Goal: Information Seeking & Learning: Learn about a topic

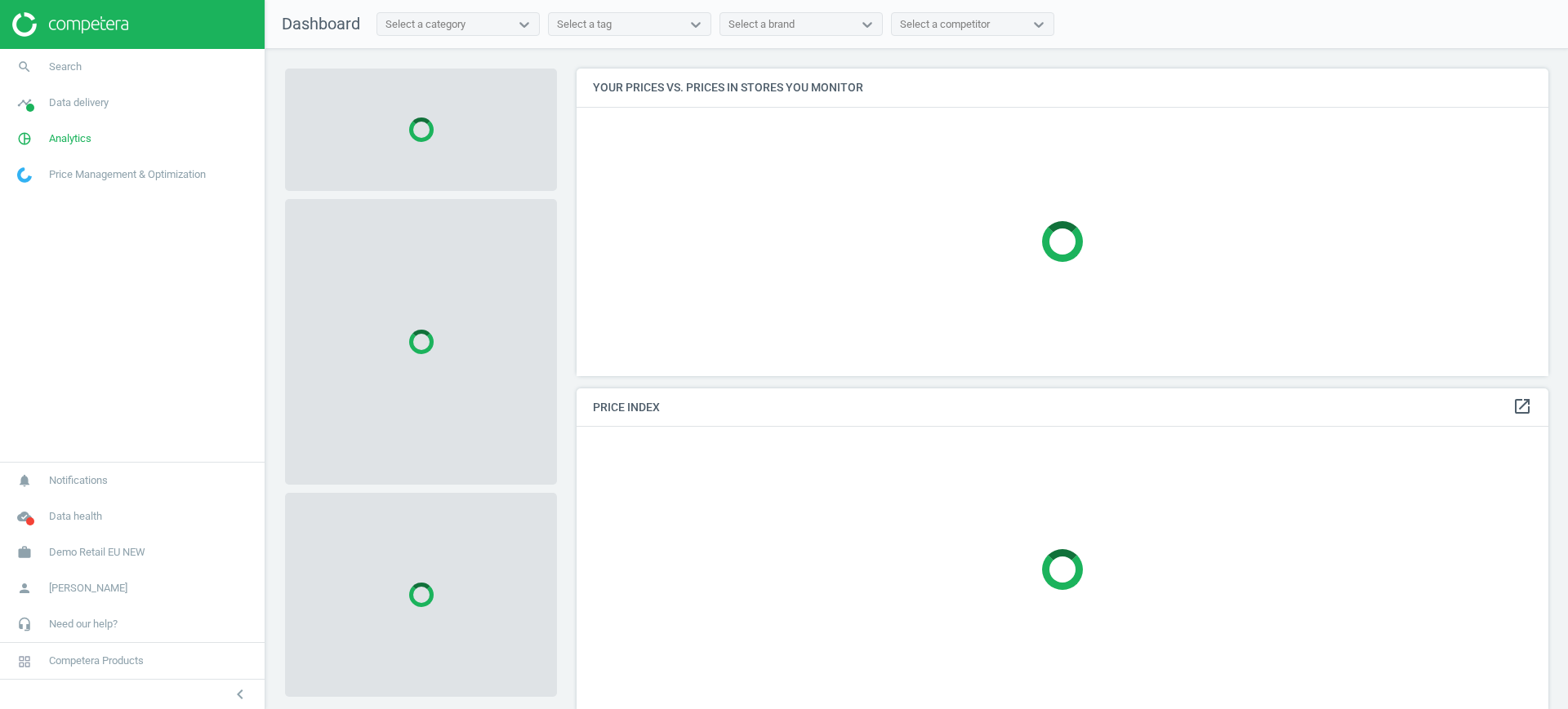
scroll to position [339, 988]
click at [122, 550] on span "Demo Retail EU NEW" at bounding box center [97, 552] width 96 height 14
click at [54, 500] on span "Switch campaign" at bounding box center [54, 505] width 73 height 13
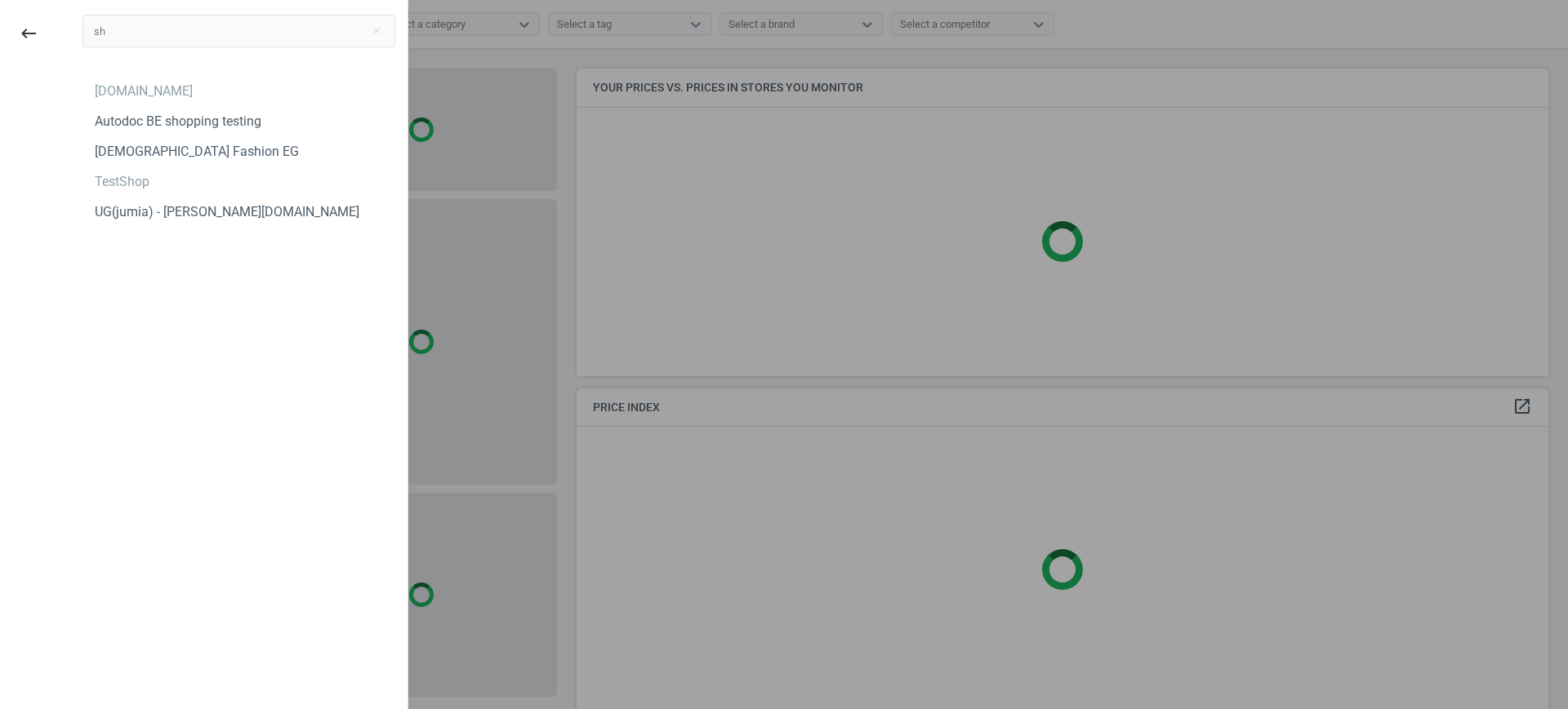
type input "s"
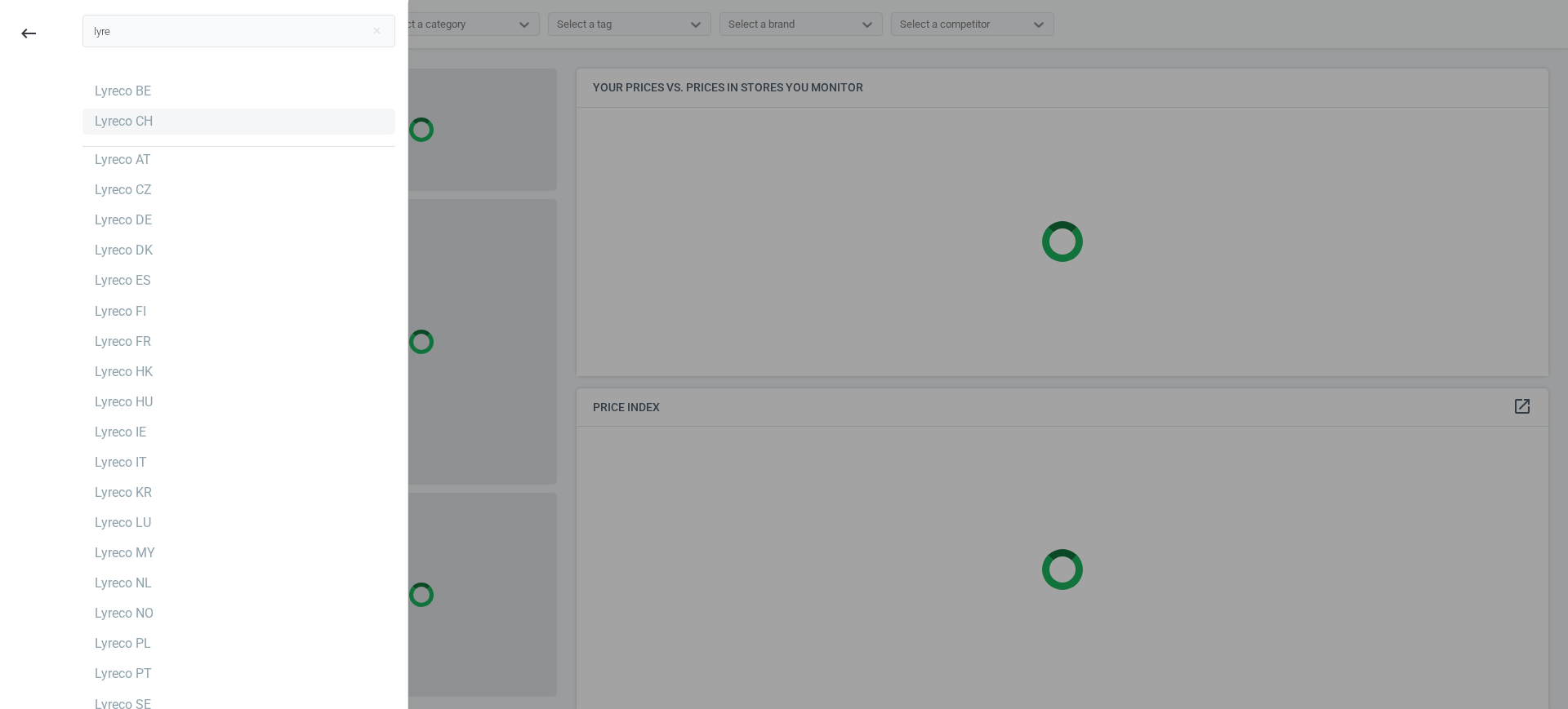
type input "lyre"
click at [115, 125] on div "Lyreco CH" at bounding box center [124, 122] width 58 height 18
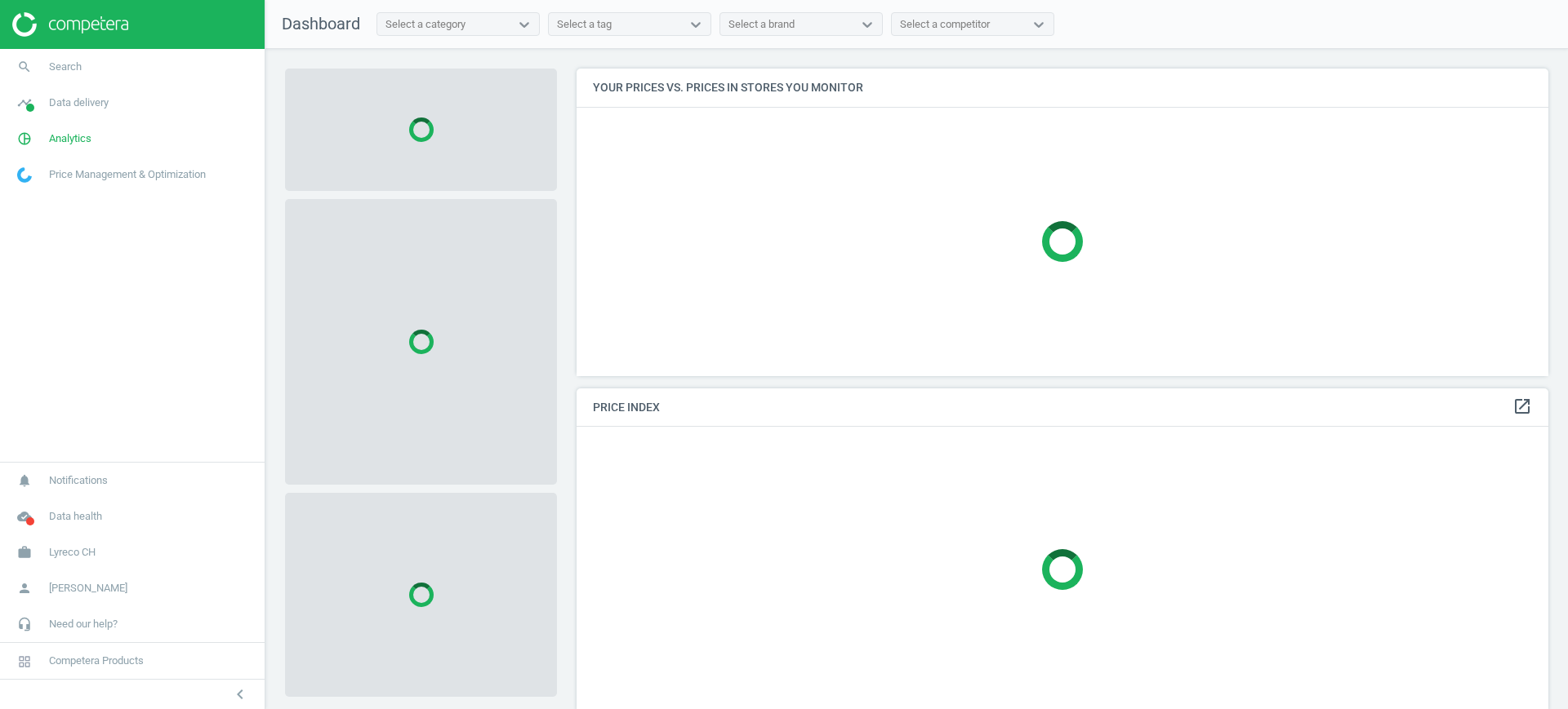
scroll to position [339, 988]
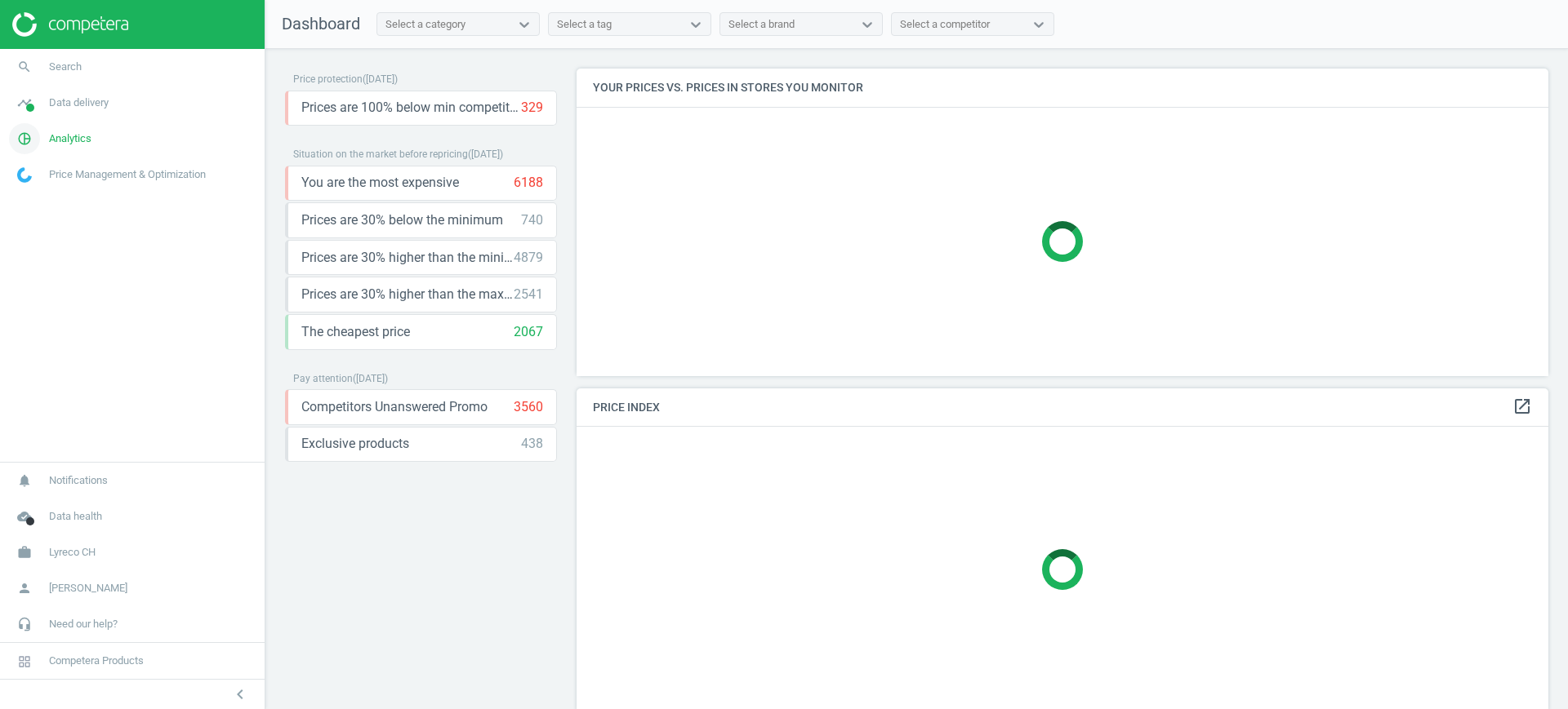
click at [86, 134] on span "Analytics" at bounding box center [70, 139] width 42 height 14
click at [44, 199] on span "Products" at bounding box center [37, 198] width 39 height 13
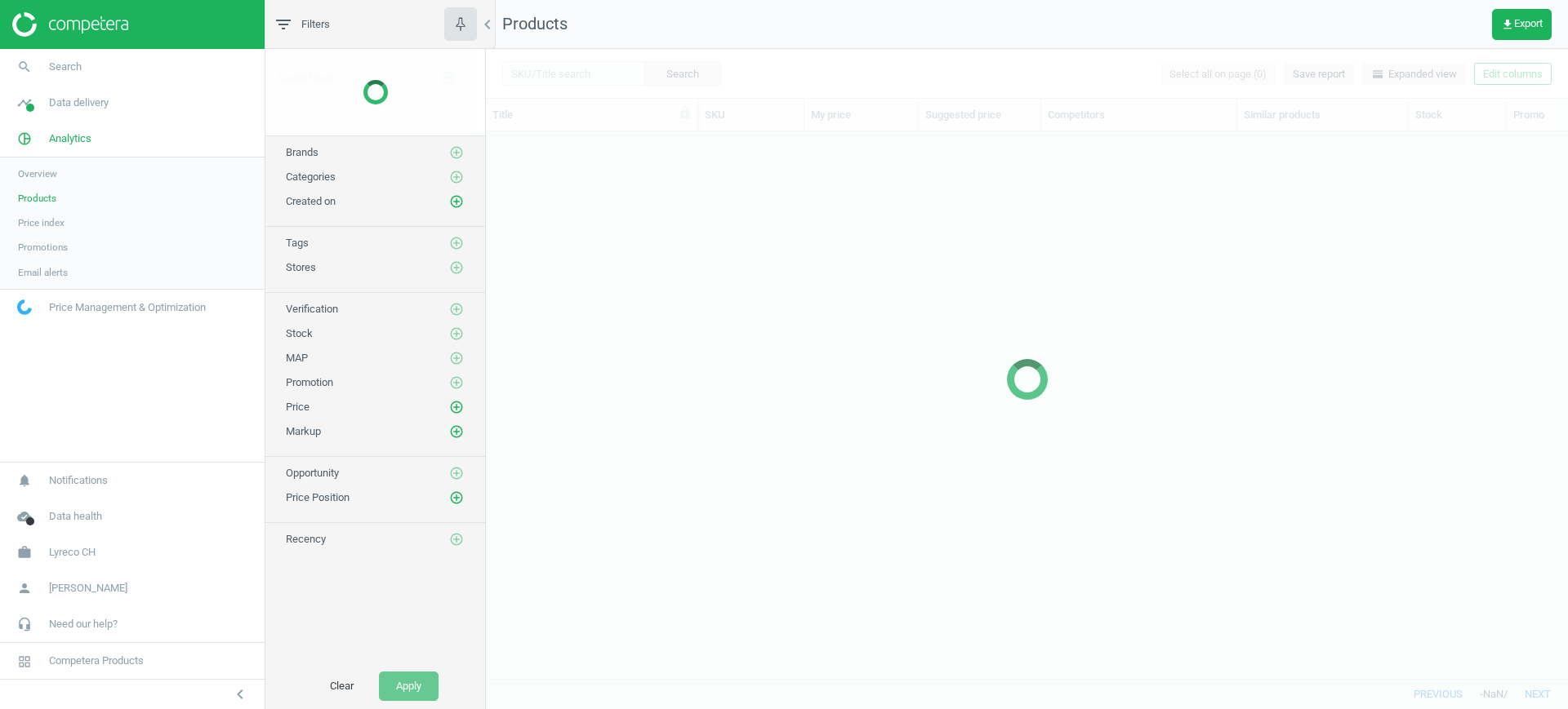
scroll to position [516, 1066]
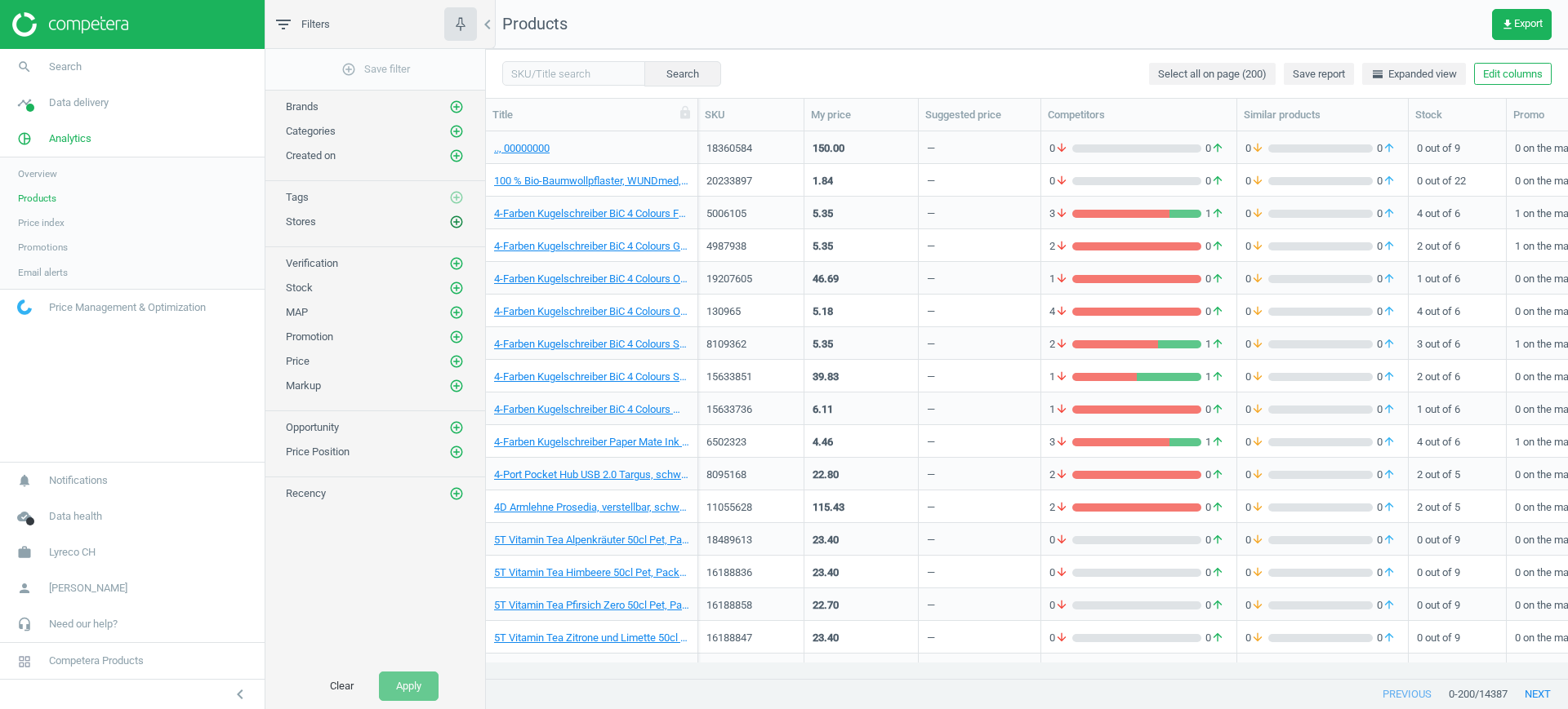
click at [462, 217] on icon "add_circle_outline" at bounding box center [456, 222] width 14 height 14
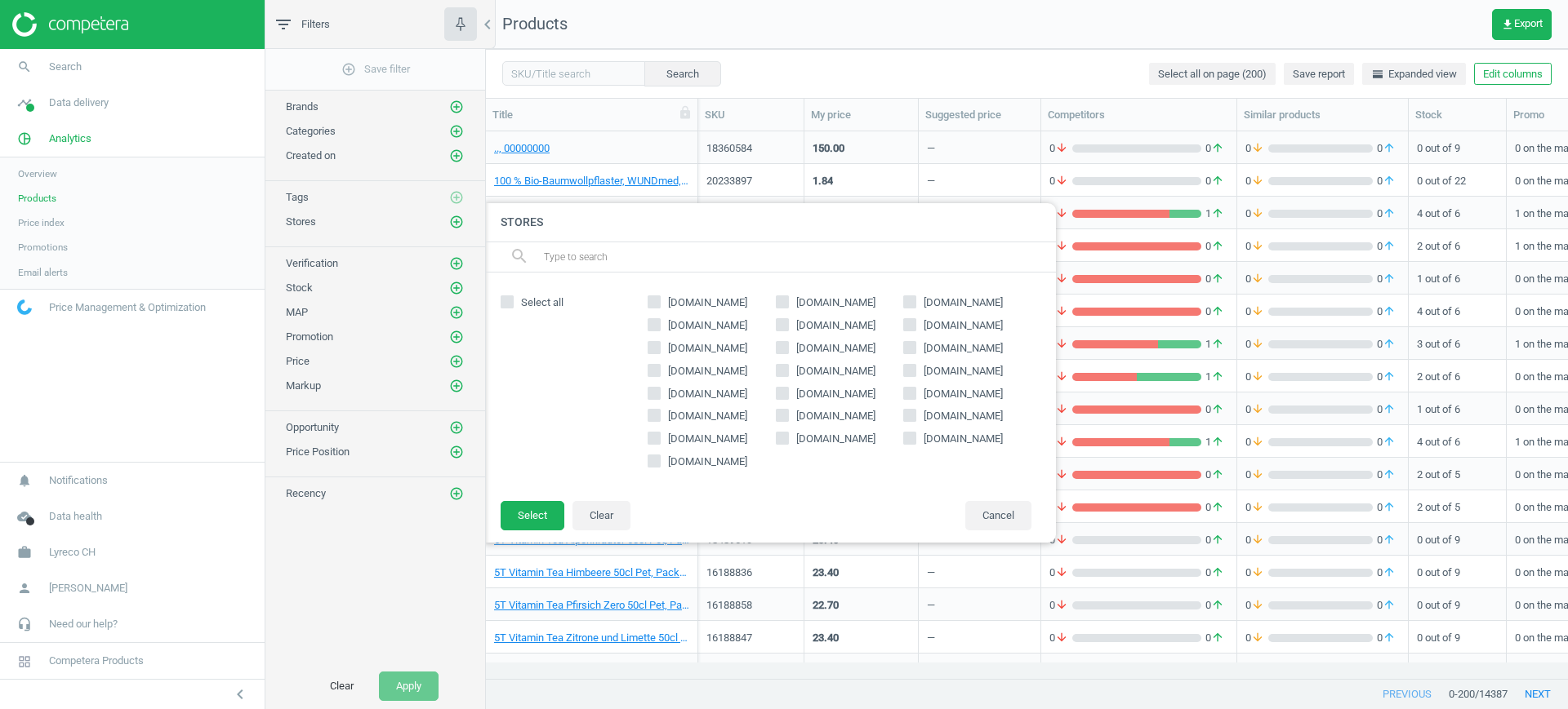
click at [709, 325] on span "[DOMAIN_NAME]" at bounding box center [707, 325] width 86 height 14
click at [660, 325] on input "[DOMAIN_NAME]" at bounding box center [654, 324] width 11 height 11
checkbox input "true"
click at [552, 507] on button "Select" at bounding box center [532, 515] width 64 height 30
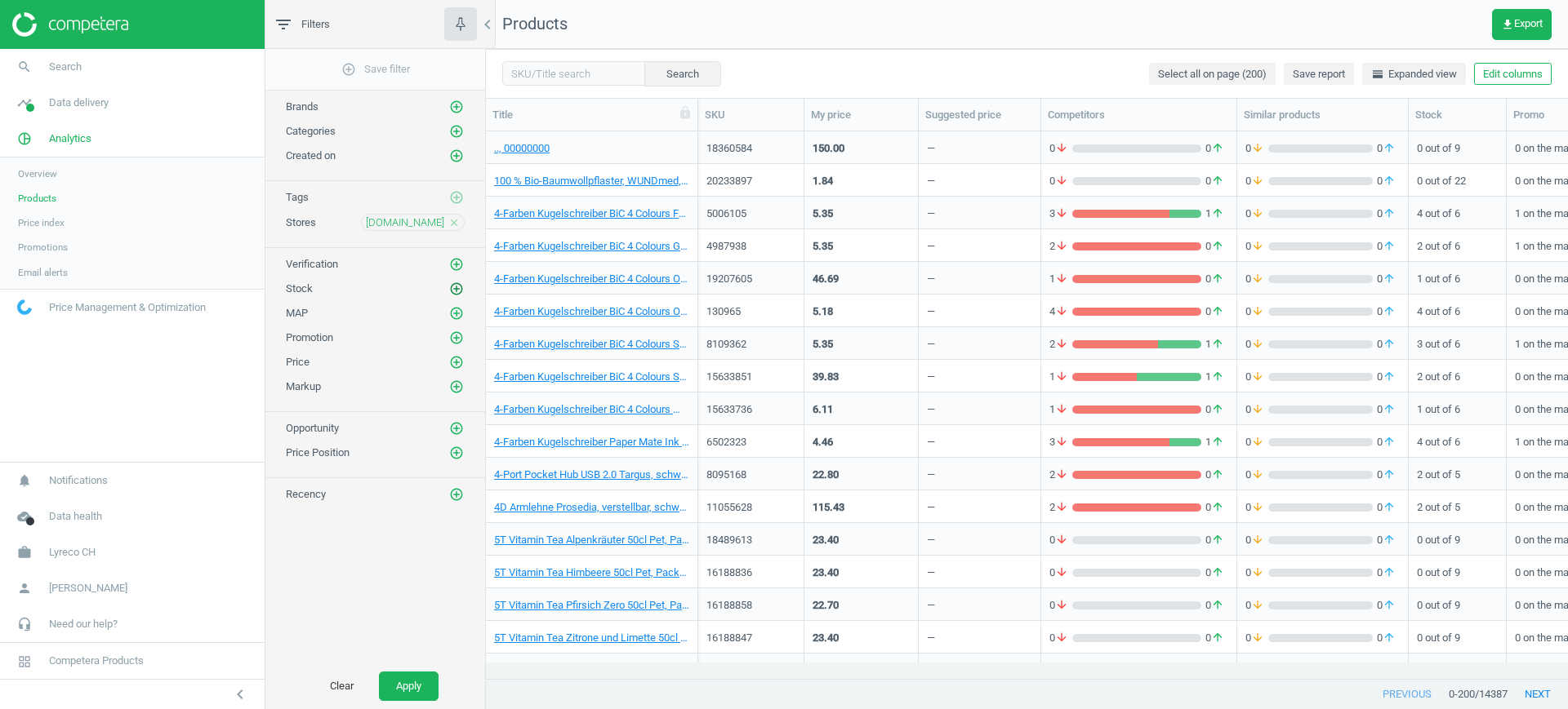
click at [453, 287] on icon "add_circle_outline" at bounding box center [456, 289] width 14 height 14
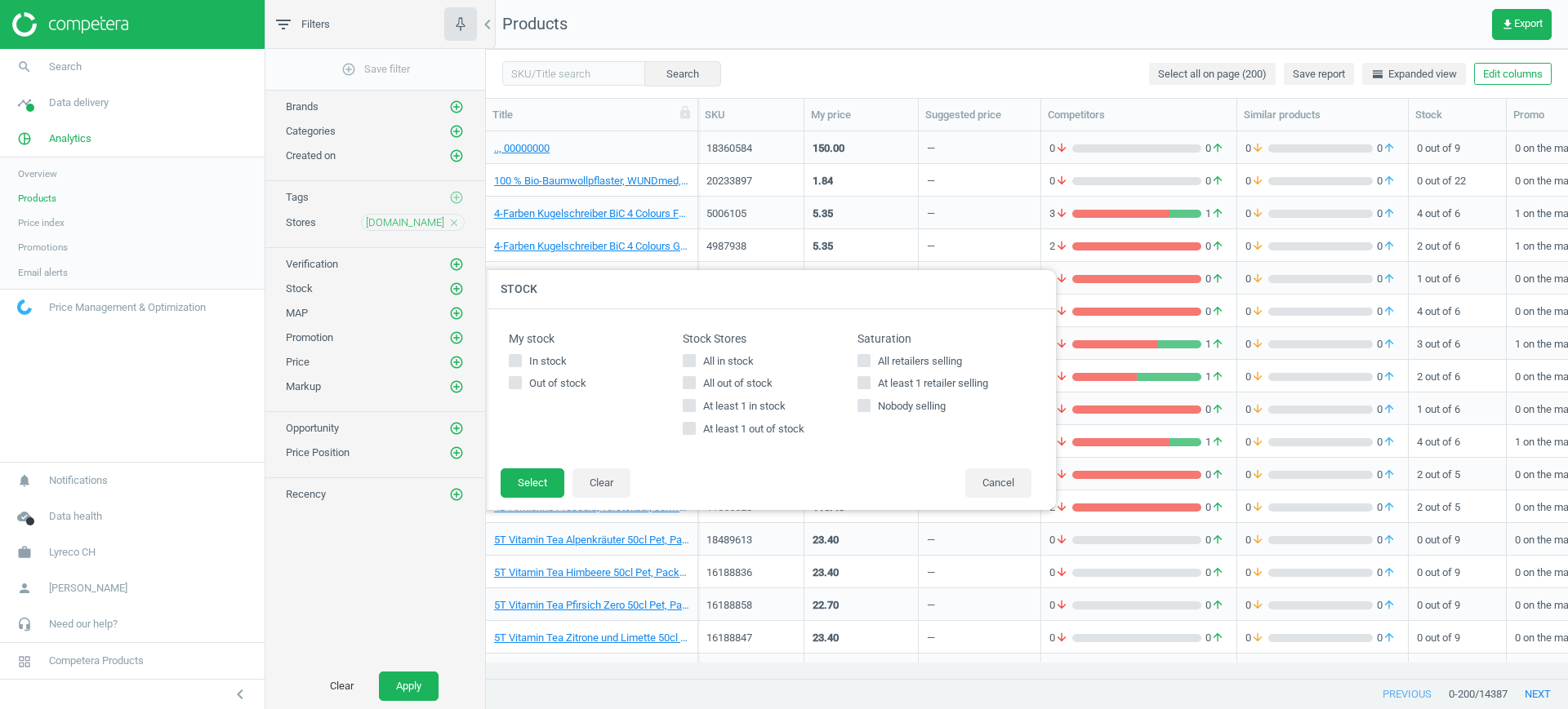
click at [740, 352] on div "Stock Stores All in stock All out of stock At least 1 in stock At least 1 out o…" at bounding box center [769, 389] width 174 height 114
click at [727, 357] on span "All in stock" at bounding box center [729, 361] width 57 height 14
click at [695, 357] on input "All in stock" at bounding box center [689, 360] width 11 height 11
checkbox input "true"
click at [544, 483] on button "Select" at bounding box center [532, 483] width 64 height 30
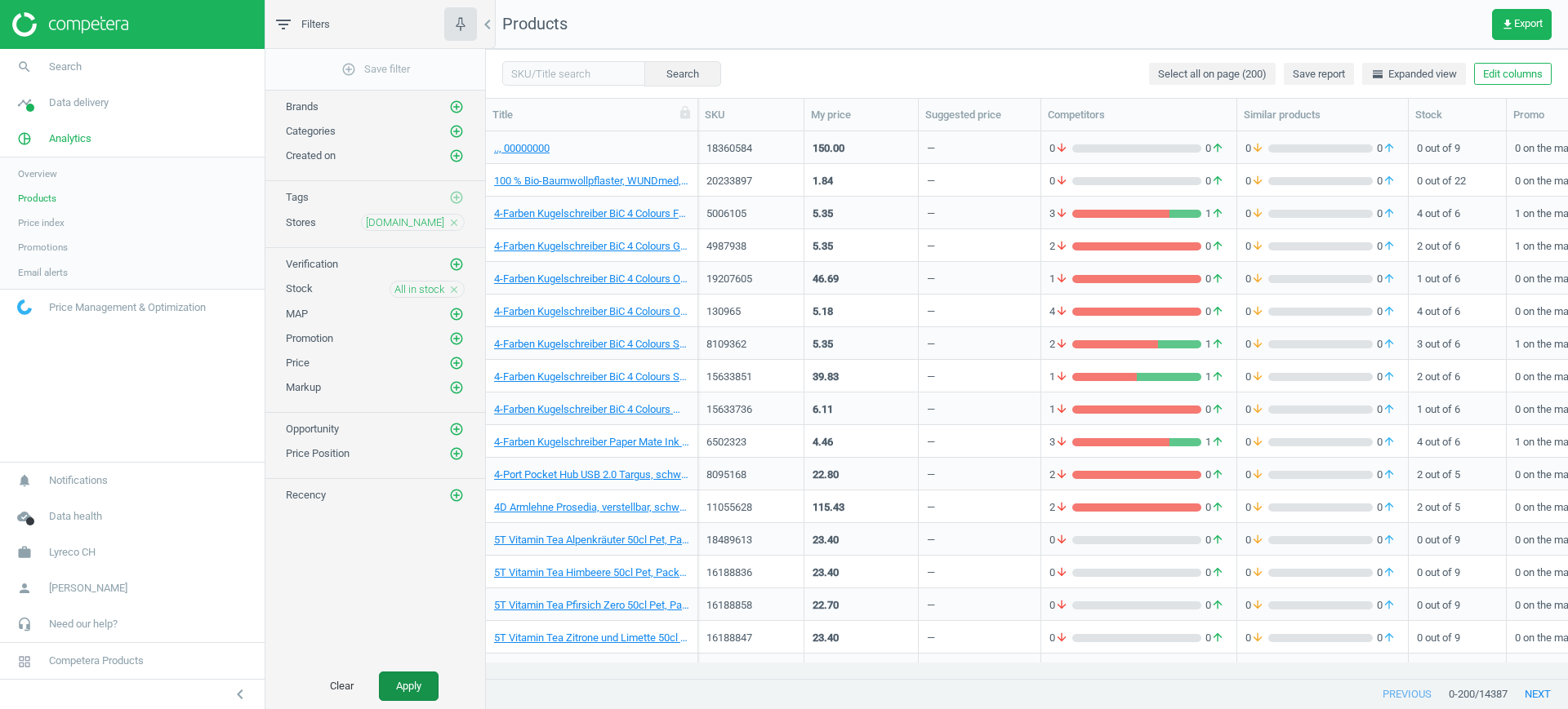
click at [427, 682] on button "Apply" at bounding box center [409, 687] width 59 height 30
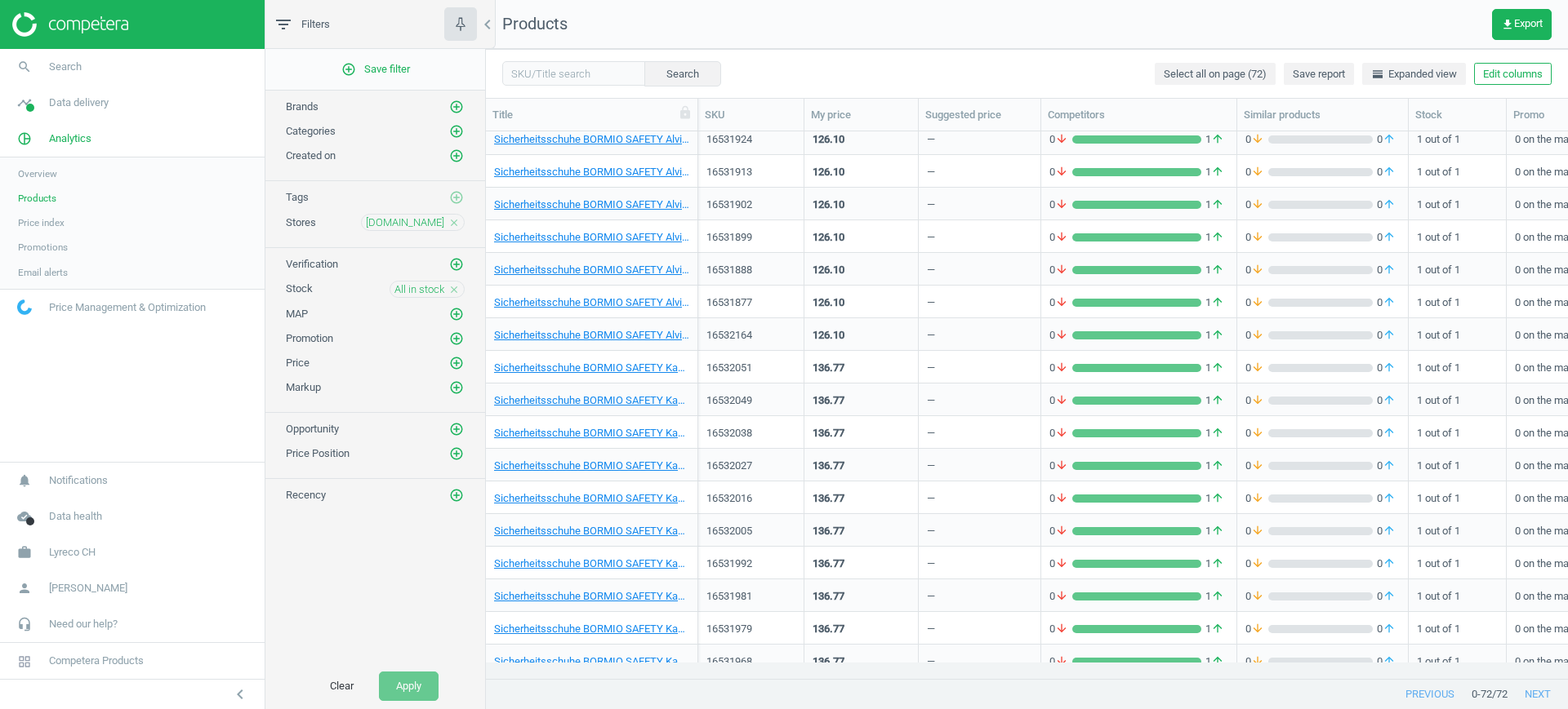
scroll to position [1820, 0]
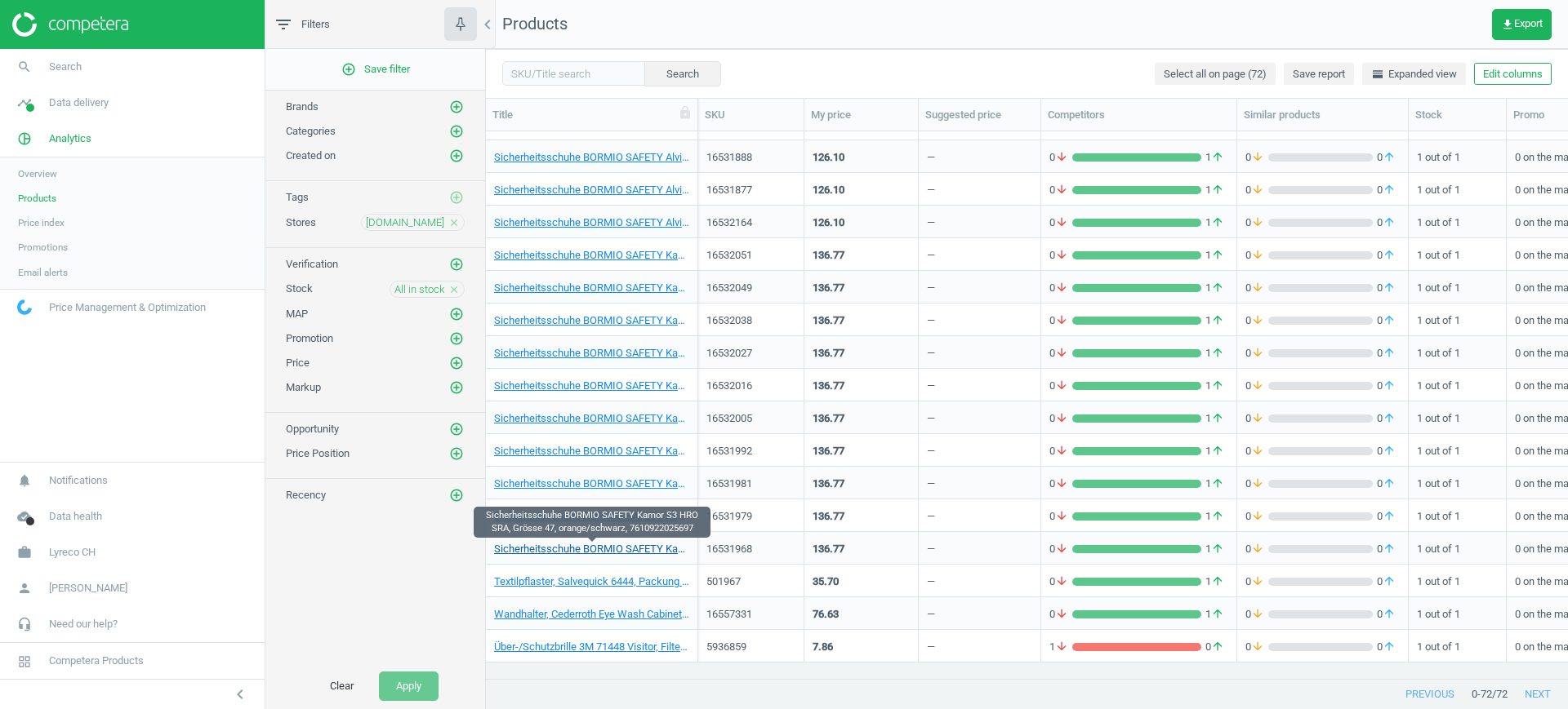
click at [604, 549] on link "Sicherheitsschuhe BORMIO SAFETY Kamor S3 HRO SRA, Grösse 47, orange/schwarz, 76…" at bounding box center [592, 549] width 195 height 14
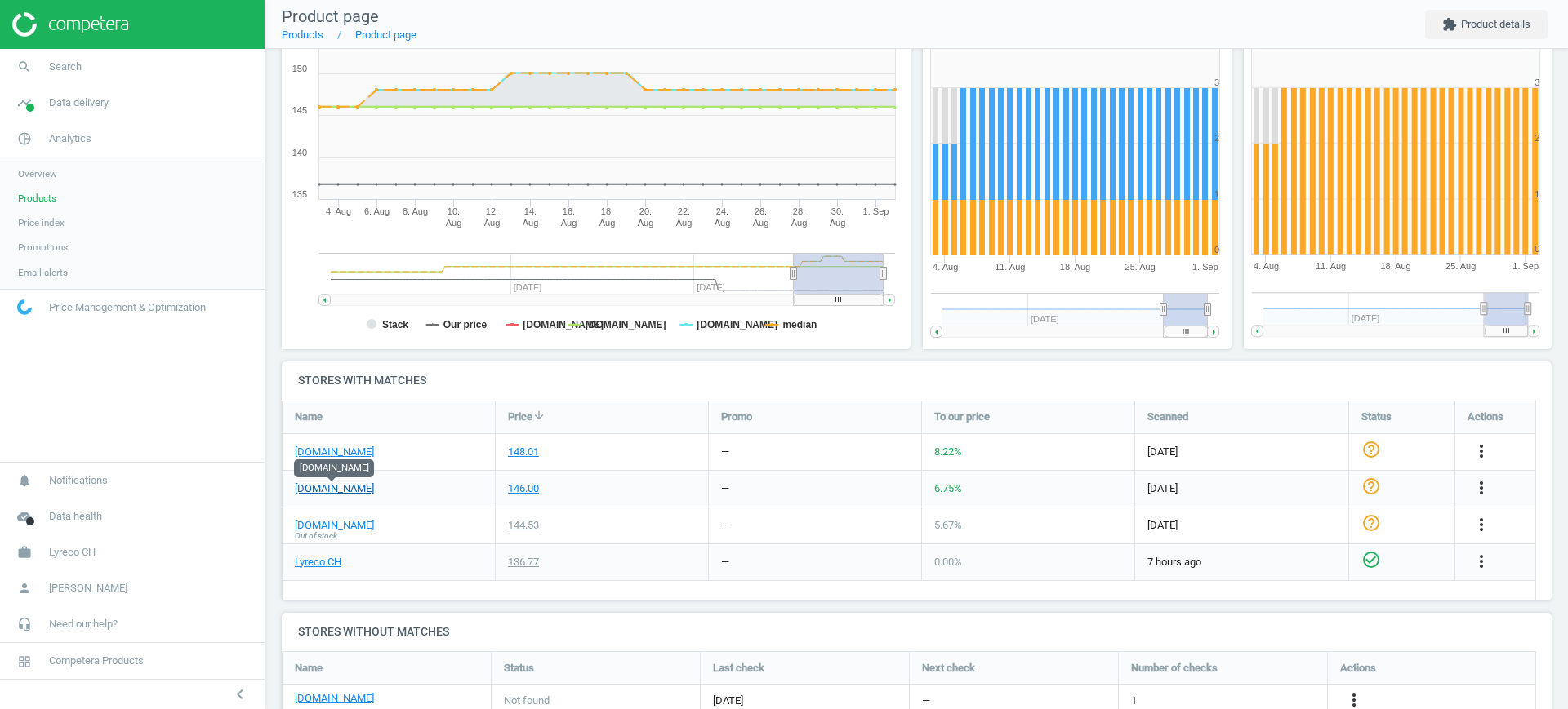
click at [337, 488] on link "[DOMAIN_NAME]" at bounding box center [334, 489] width 79 height 14
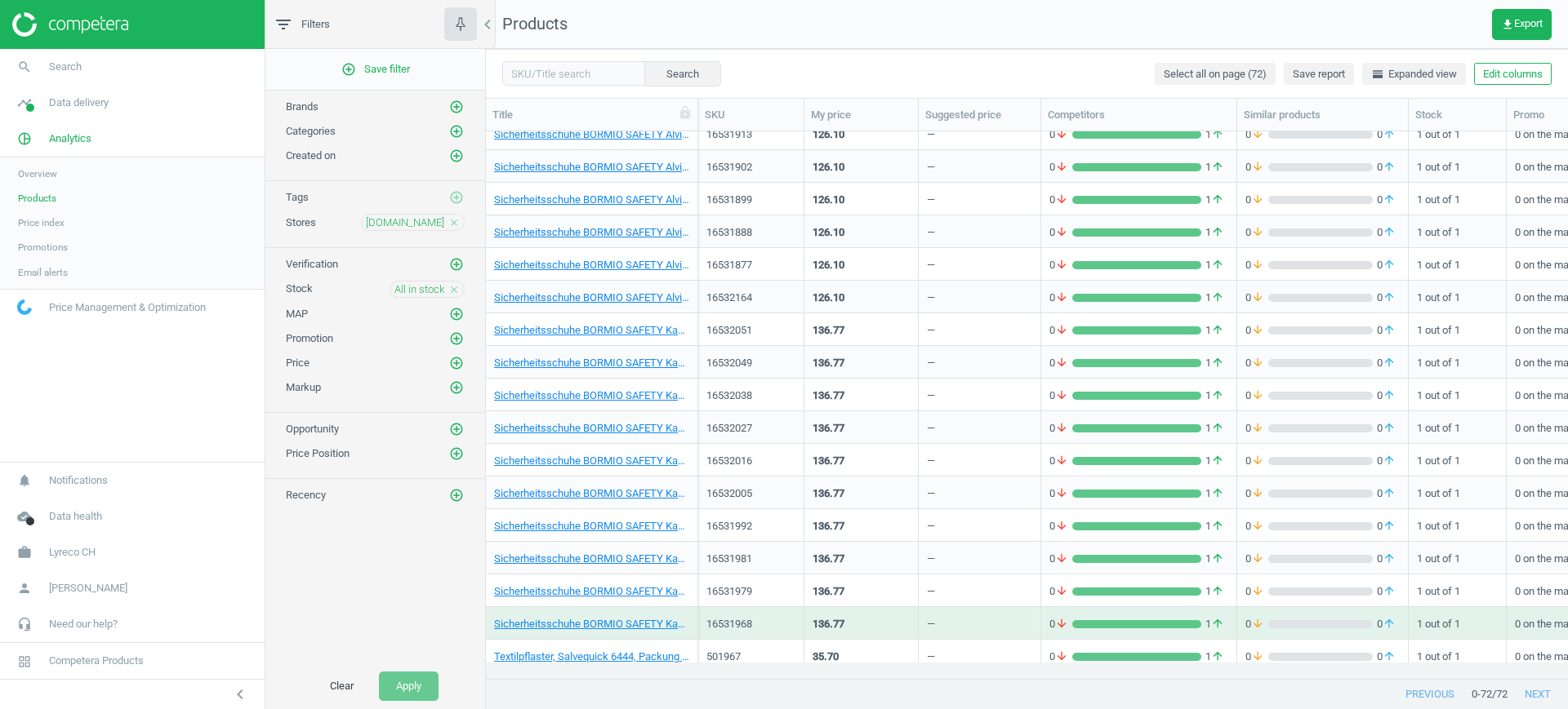
scroll to position [1820, 0]
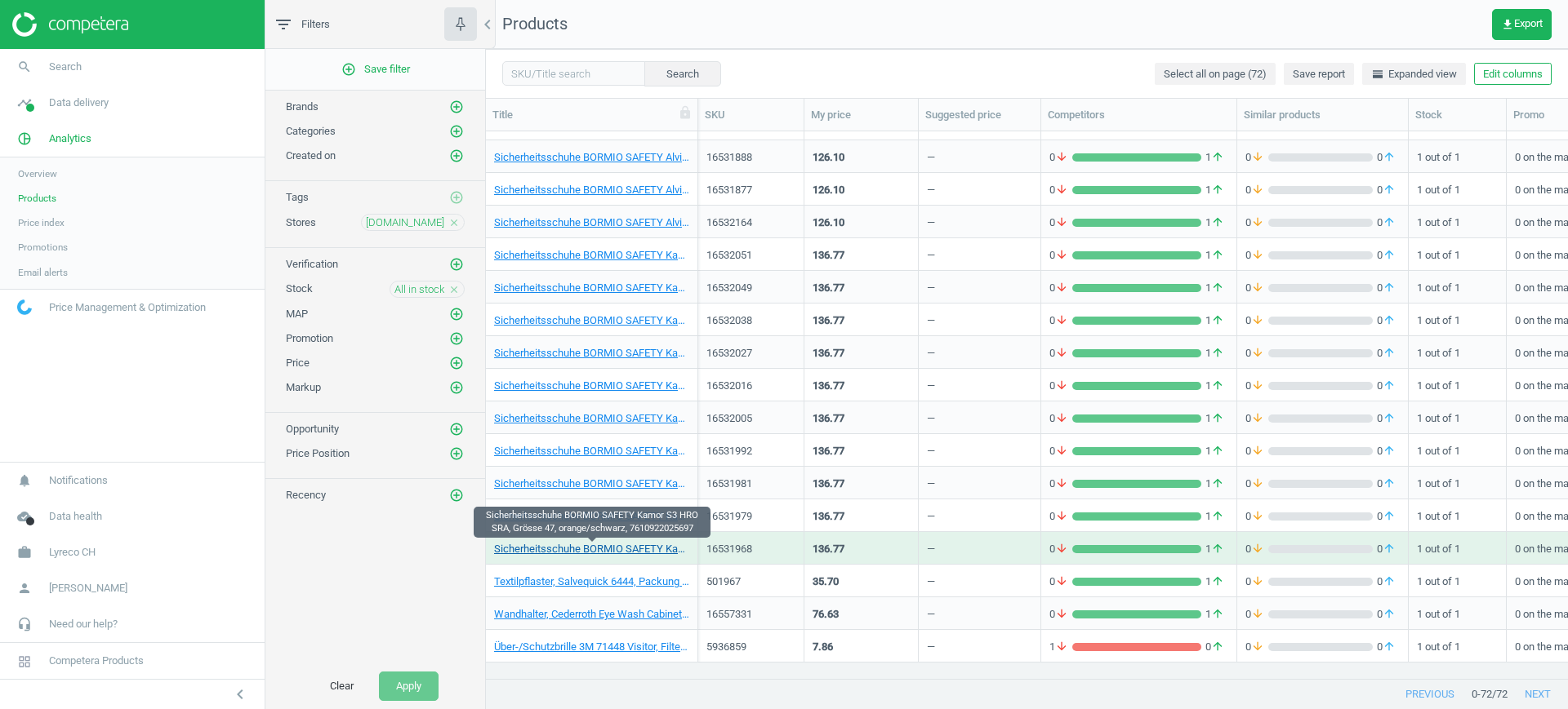
click at [610, 548] on link "Sicherheitsschuhe BORMIO SAFETY Kamor S3 HRO SRA, Grösse 47, orange/schwarz, 76…" at bounding box center [592, 549] width 195 height 14
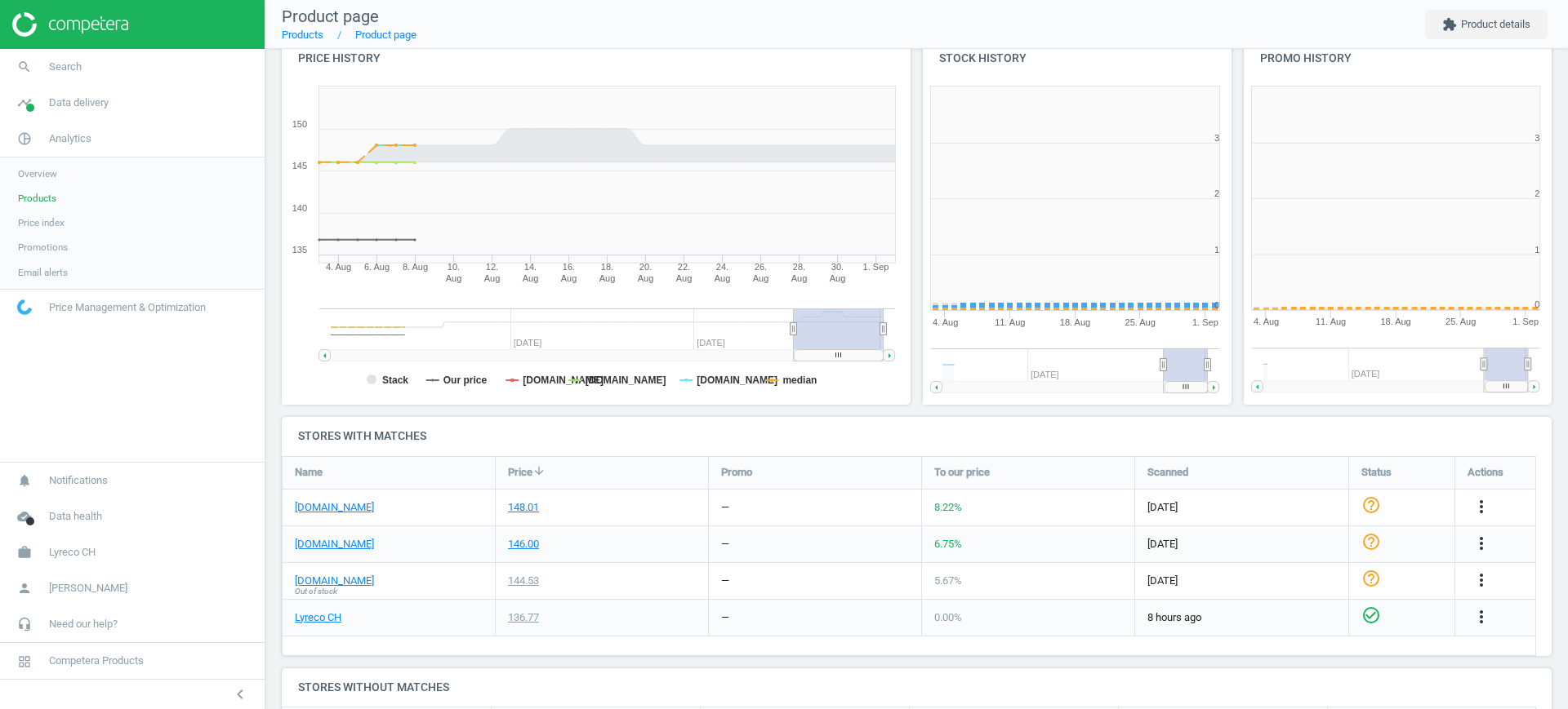
scroll to position [359, 336]
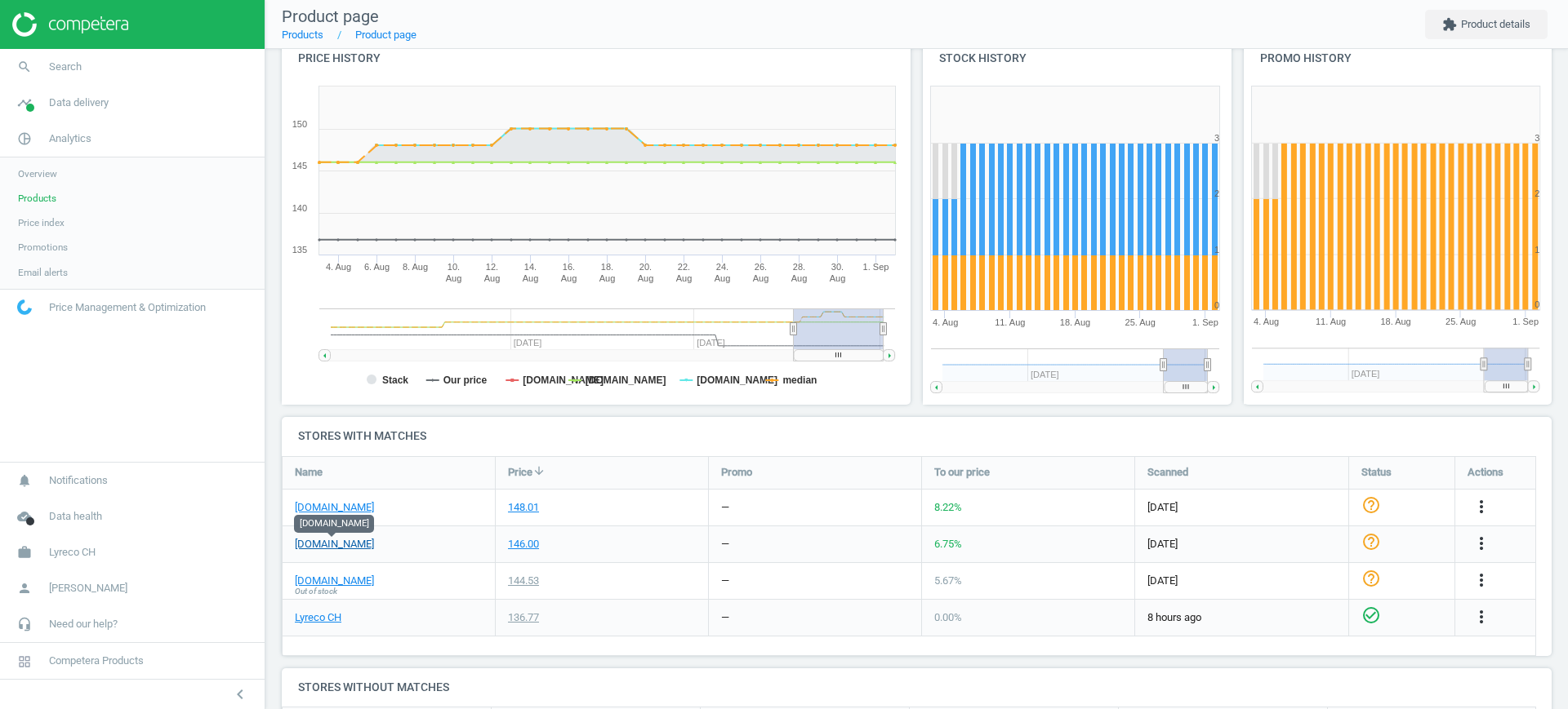
click at [334, 542] on link "[DOMAIN_NAME]" at bounding box center [334, 544] width 79 height 14
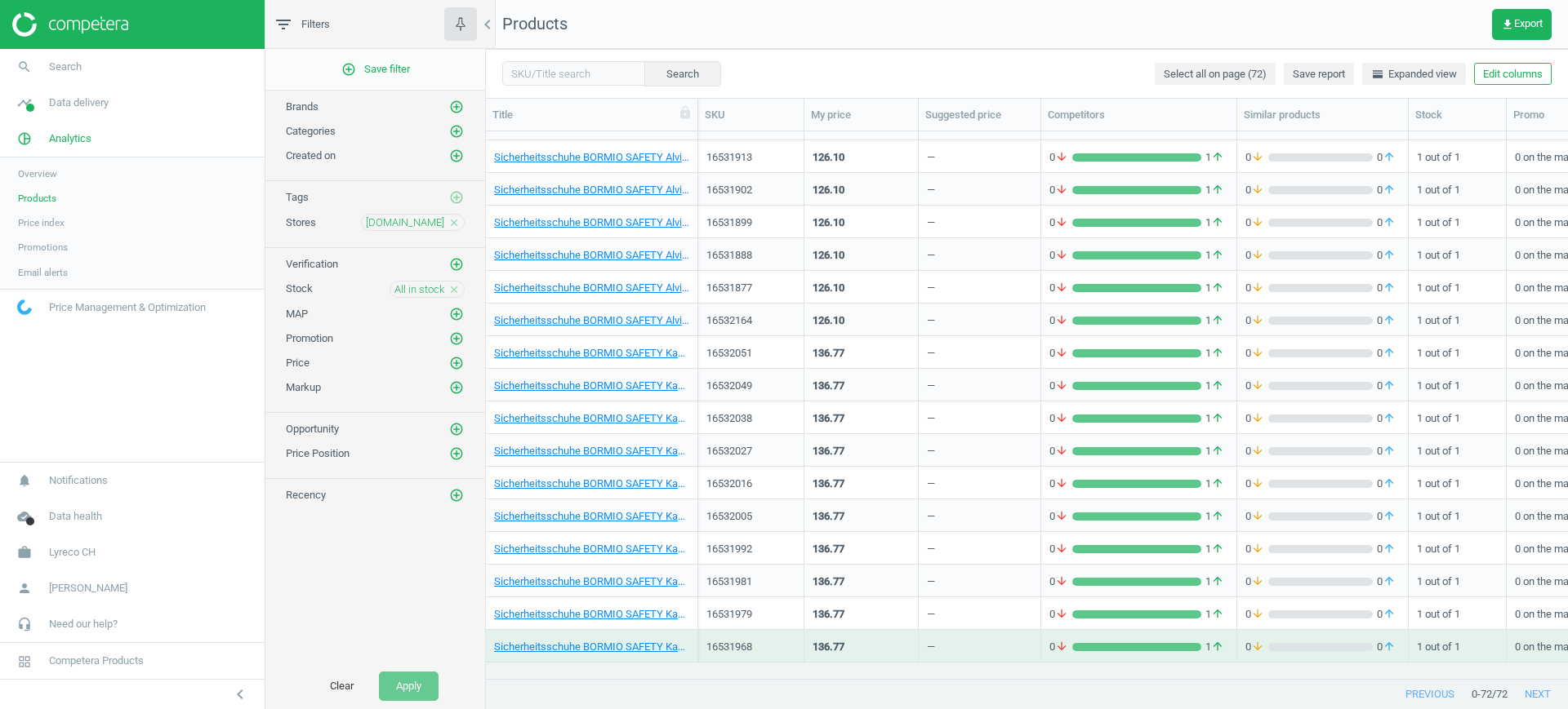
scroll to position [1521, 0]
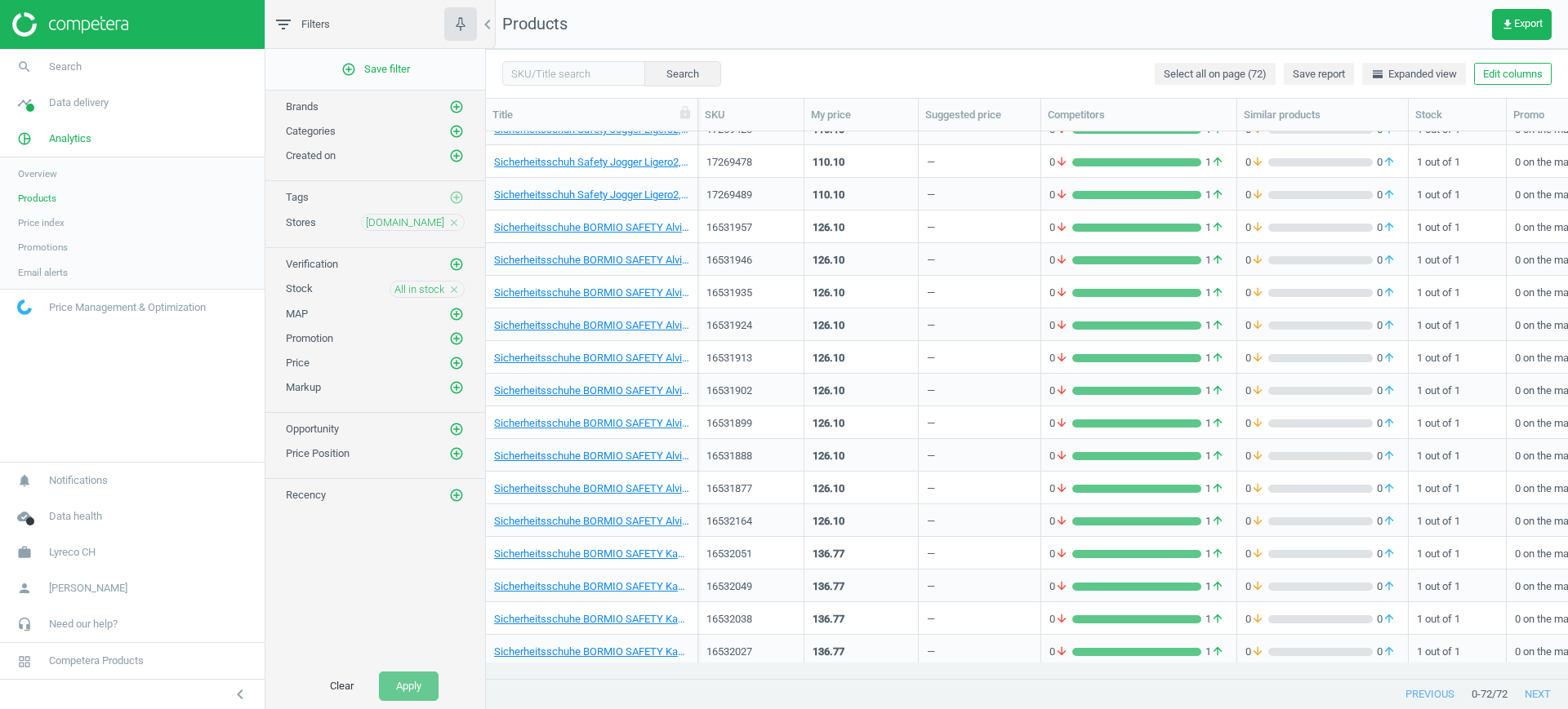
click at [645, 249] on div "Sicherheitsschuhe BORMIO SAFETY Alvier S3 HRO SRA, Grösse 39, schwarz, 76109220…" at bounding box center [592, 259] width 195 height 29
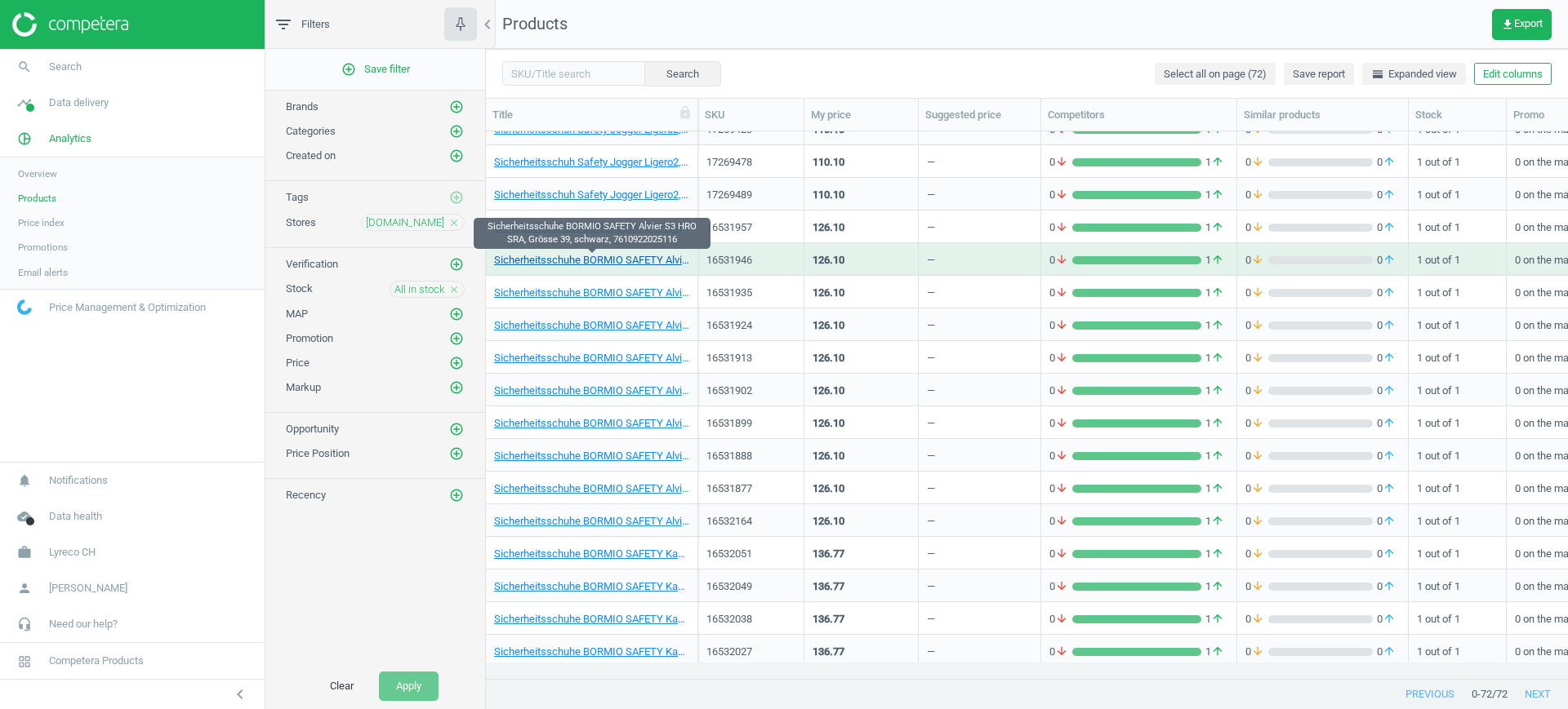
click at [645, 255] on link "Sicherheitsschuhe BORMIO SAFETY Alvier S3 HRO SRA, Grösse 39, schwarz, 76109220…" at bounding box center [592, 260] width 195 height 14
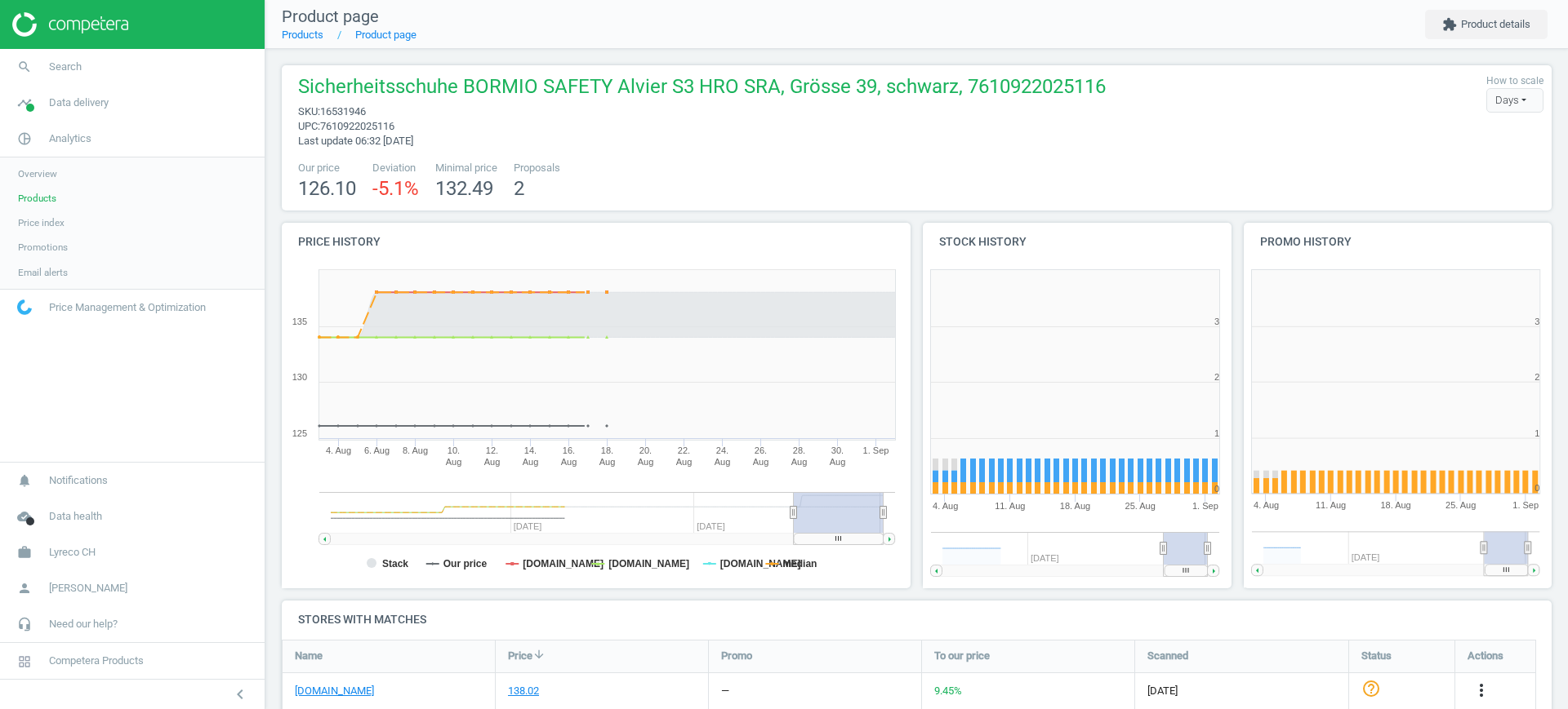
scroll to position [90, 0]
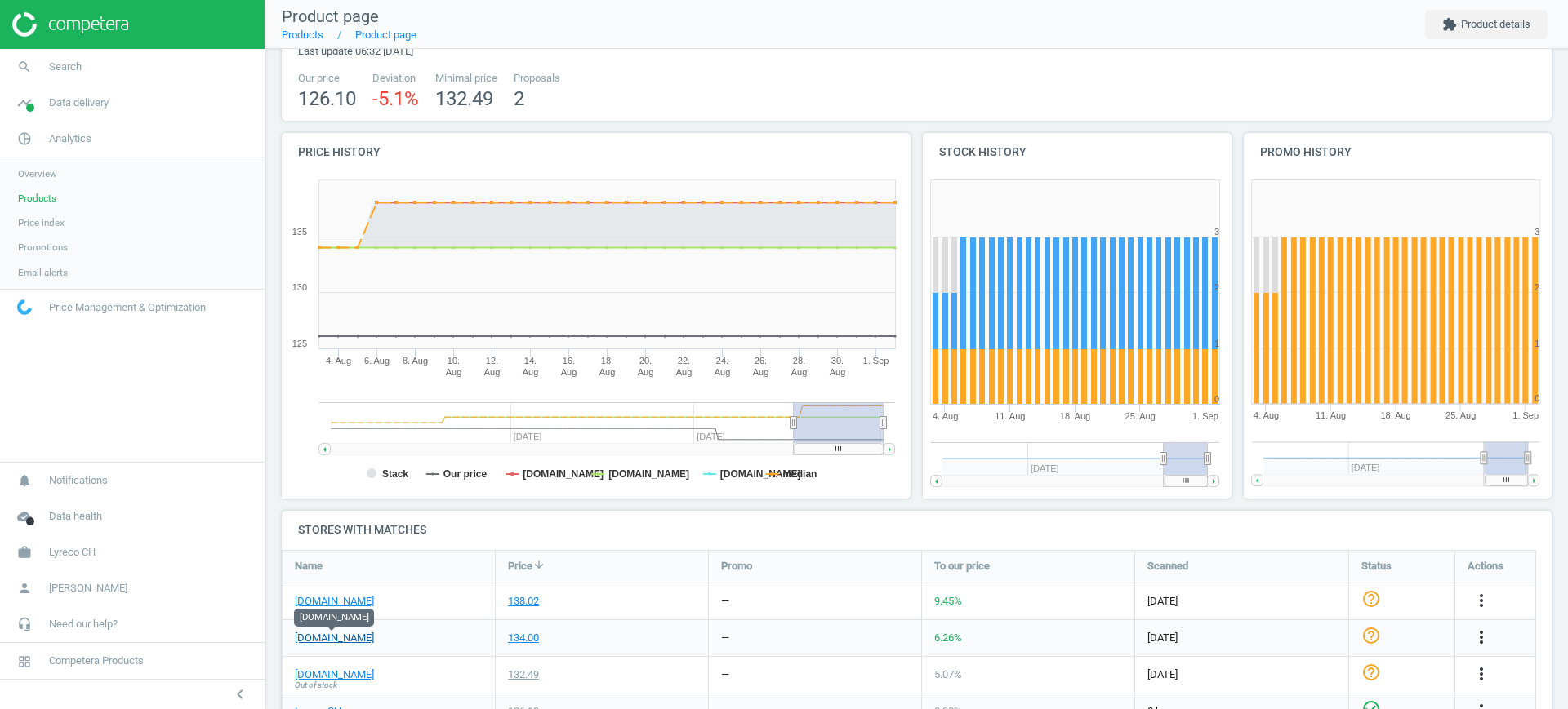
click at [334, 642] on link "[DOMAIN_NAME]" at bounding box center [334, 638] width 79 height 14
click at [1486, 637] on icon "more_vert" at bounding box center [1481, 637] width 20 height 20
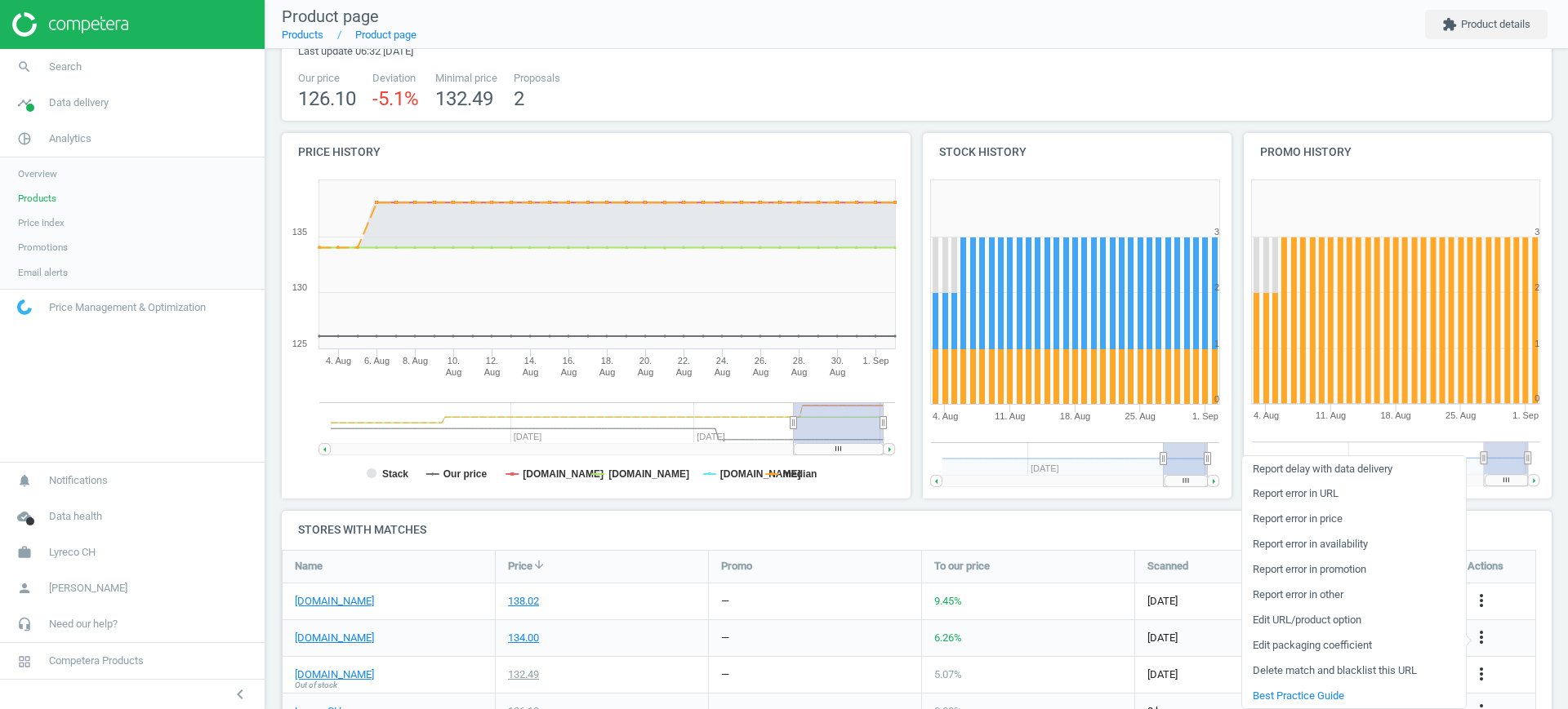
click at [1312, 618] on link "Edit URL/product option" at bounding box center [1354, 621] width 224 height 25
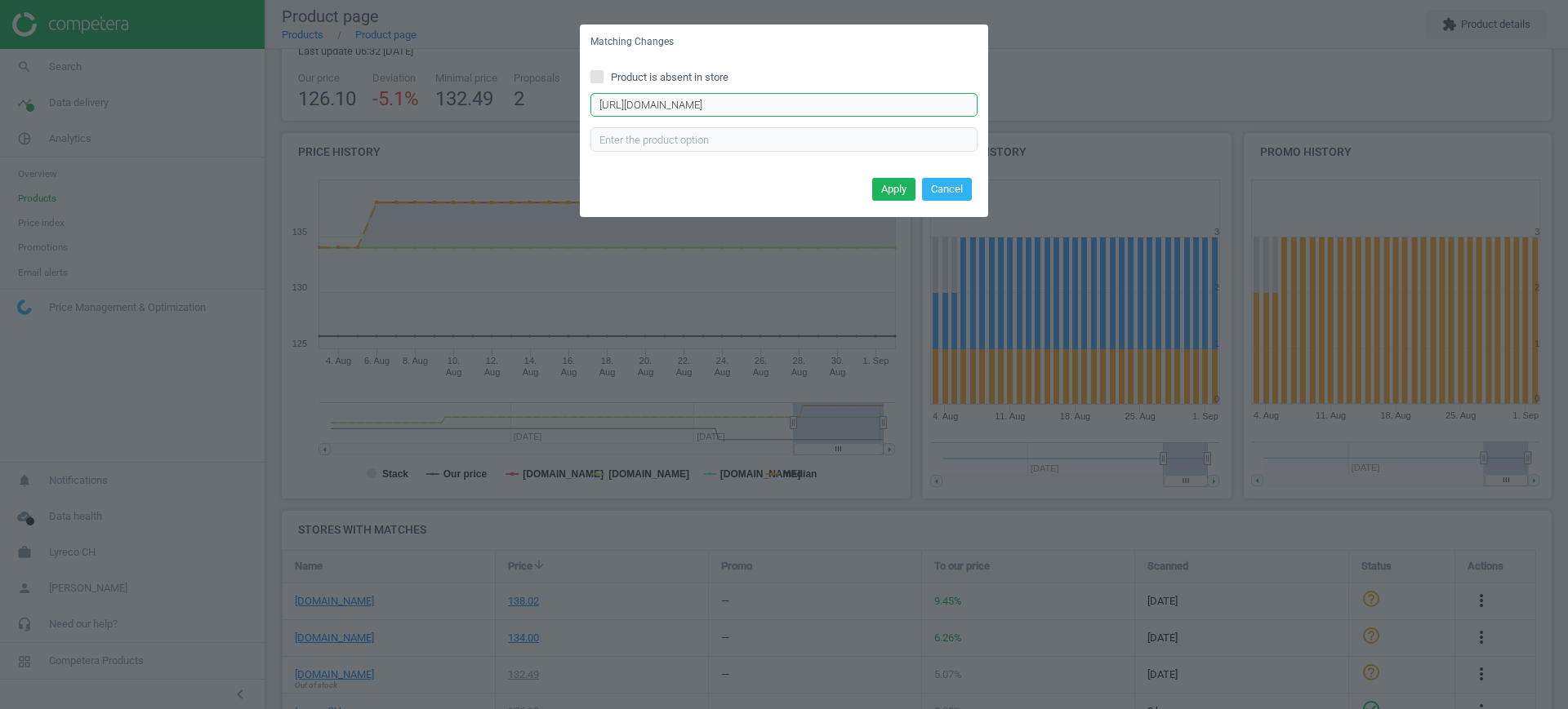
scroll to position [0, 0]
drag, startPoint x: 712, startPoint y: 108, endPoint x: 741, endPoint y: 116, distance: 30.1
click at [741, 116] on input "[URL][DOMAIN_NAME]" at bounding box center [784, 105] width 387 height 24
click at [933, 195] on button "Cancel" at bounding box center [947, 190] width 50 height 23
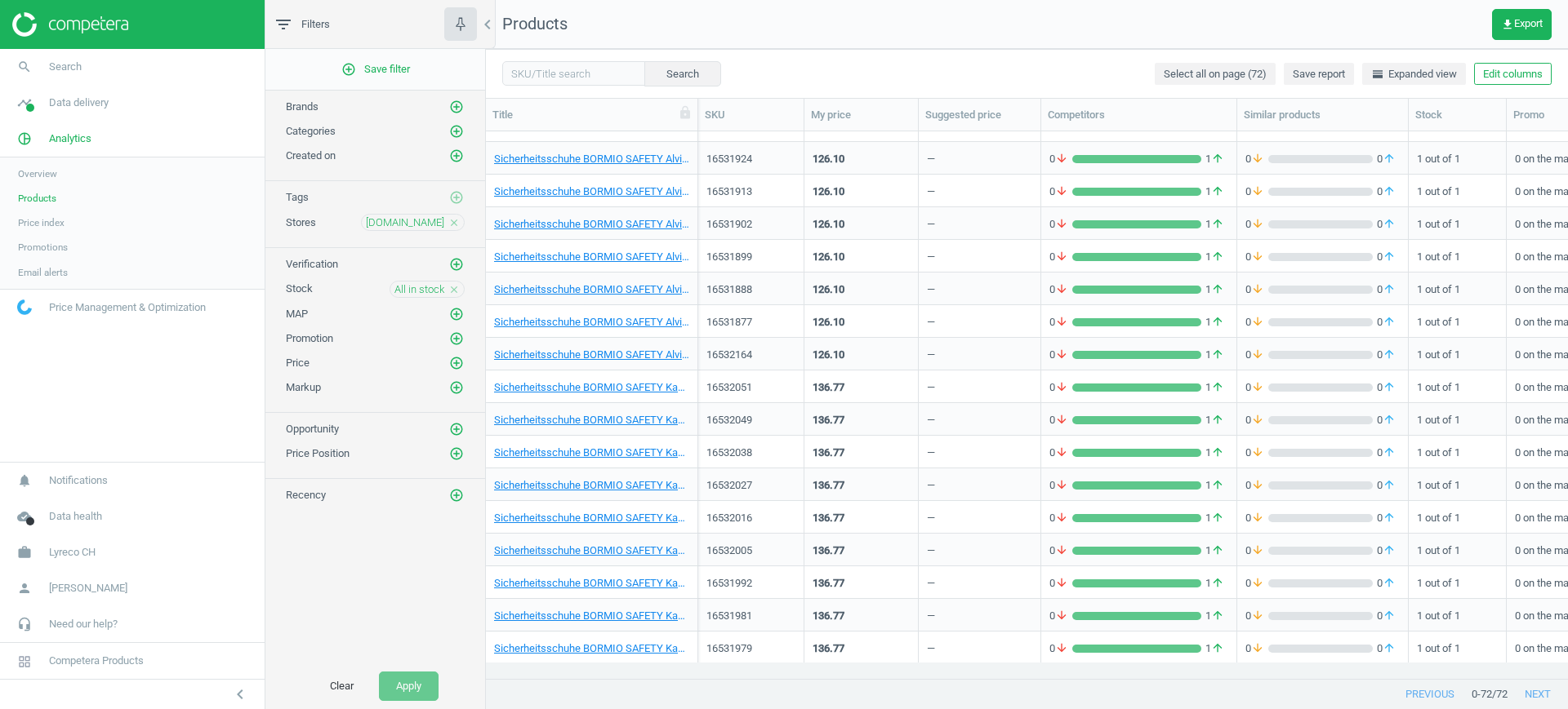
scroll to position [1820, 0]
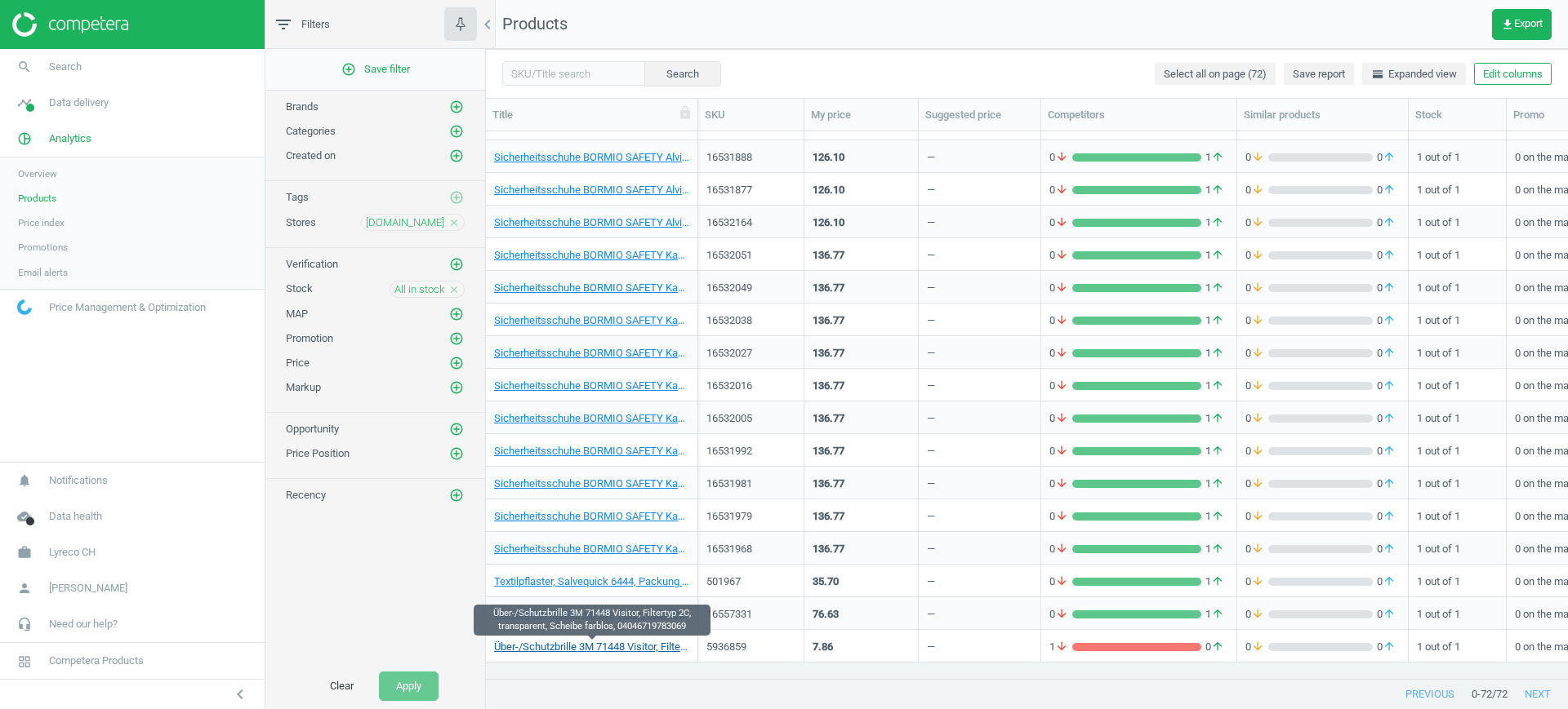
click at [599, 644] on link "Über-/Schutzbrille 3M 71448 Visitor, Filtertyp 2C, transparent, Scheibe farblos…" at bounding box center [592, 647] width 195 height 14
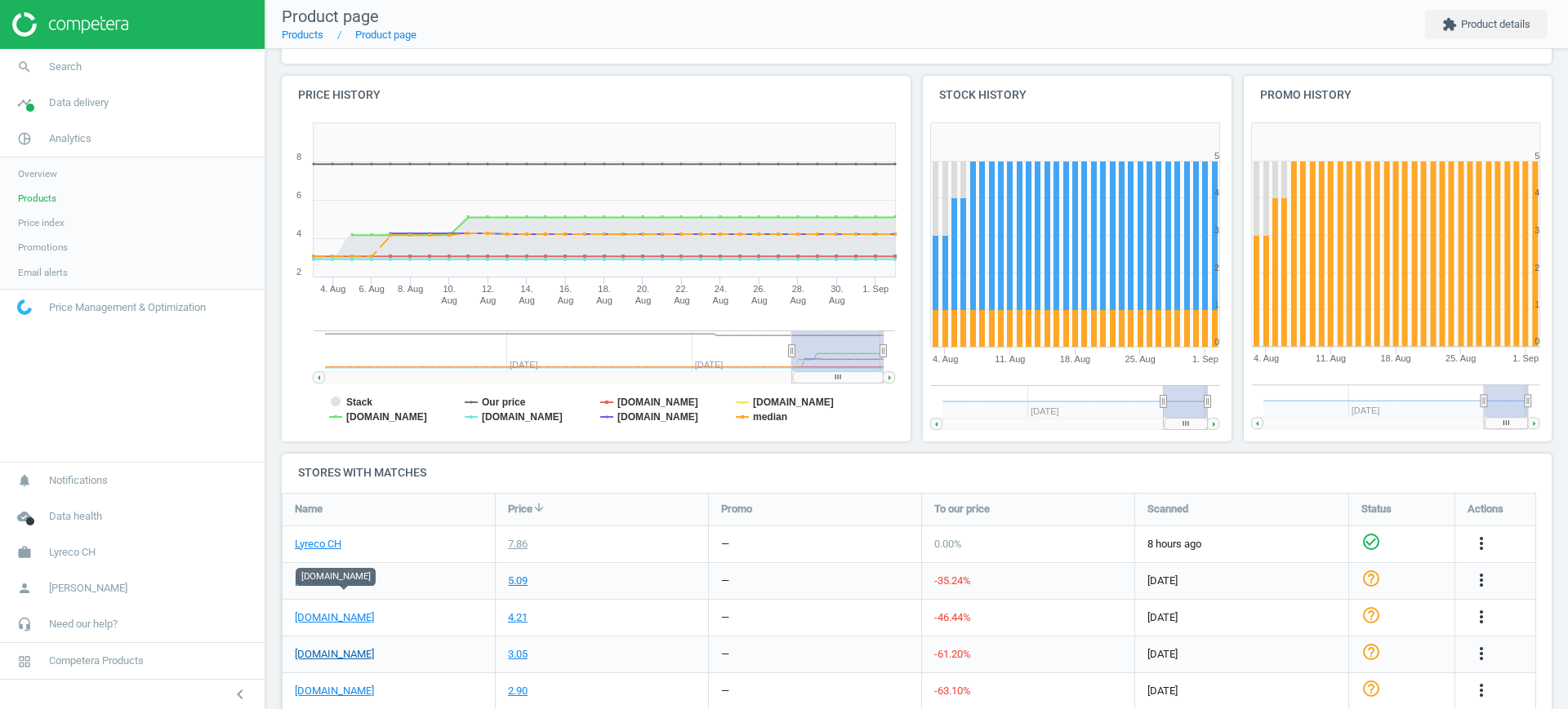
scroll to position [250, 0]
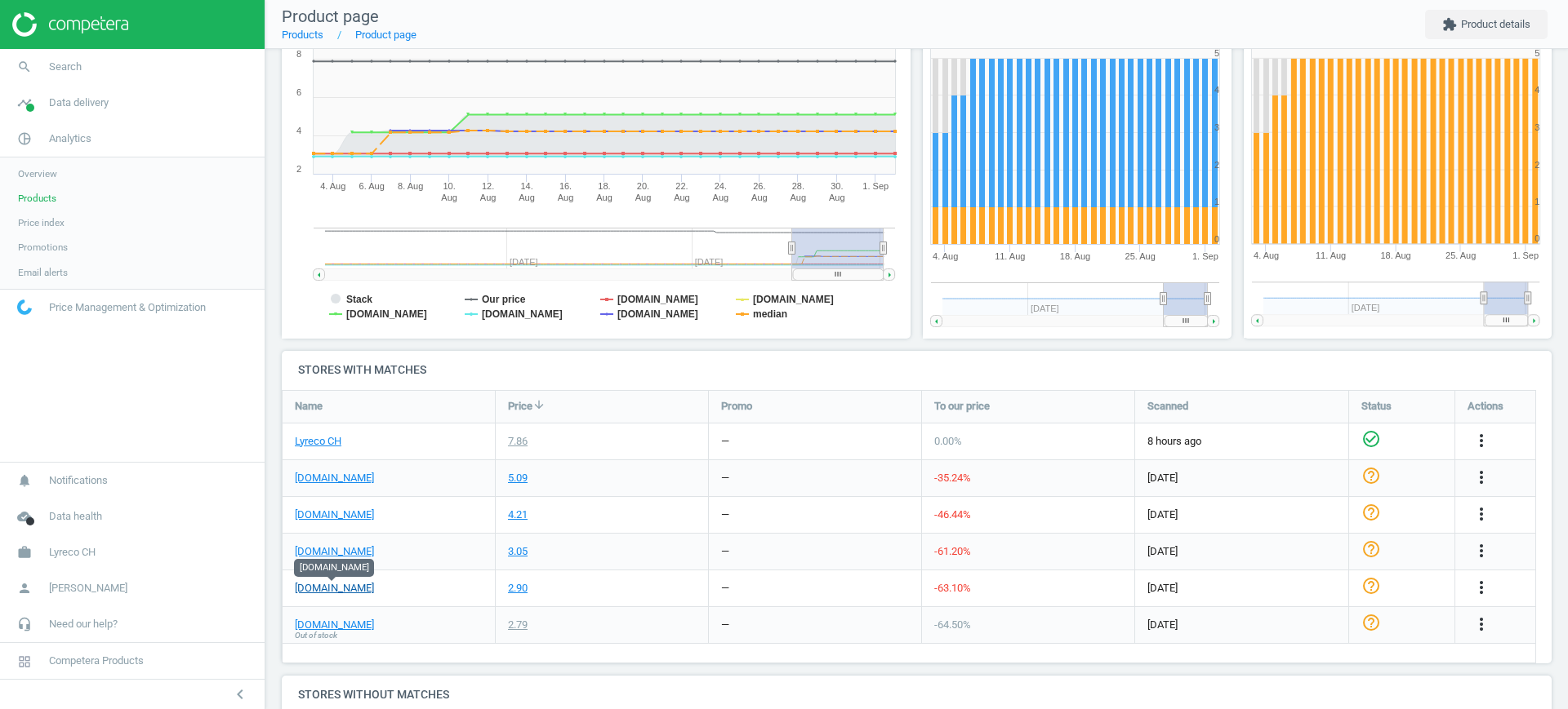
click at [326, 590] on link "[DOMAIN_NAME]" at bounding box center [334, 588] width 79 height 14
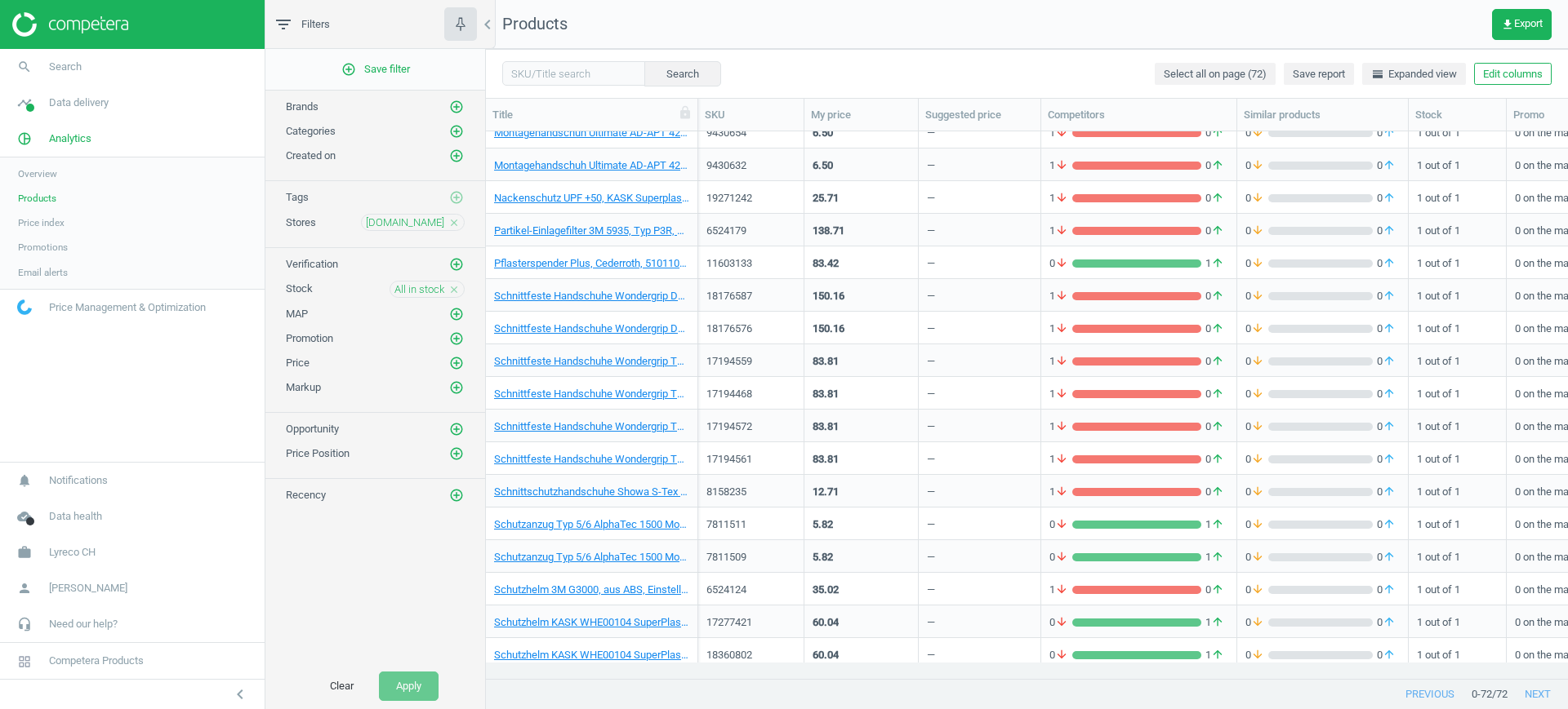
scroll to position [818, 0]
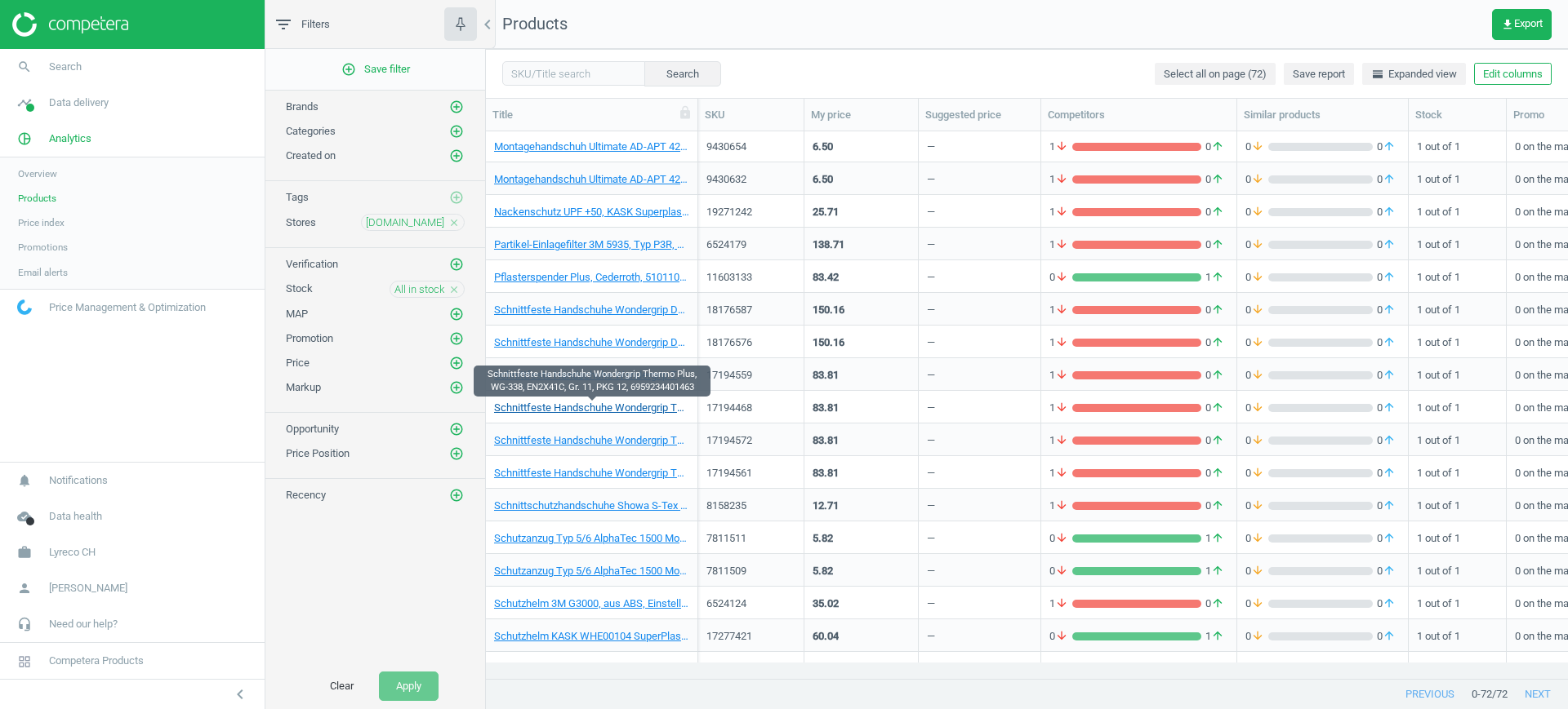
click at [618, 410] on link "Schnittfeste Handschuhe Wondergrip Thermo Plus, WG-338, EN2X41C, Gr. 11, PKG 12…" at bounding box center [592, 408] width 195 height 14
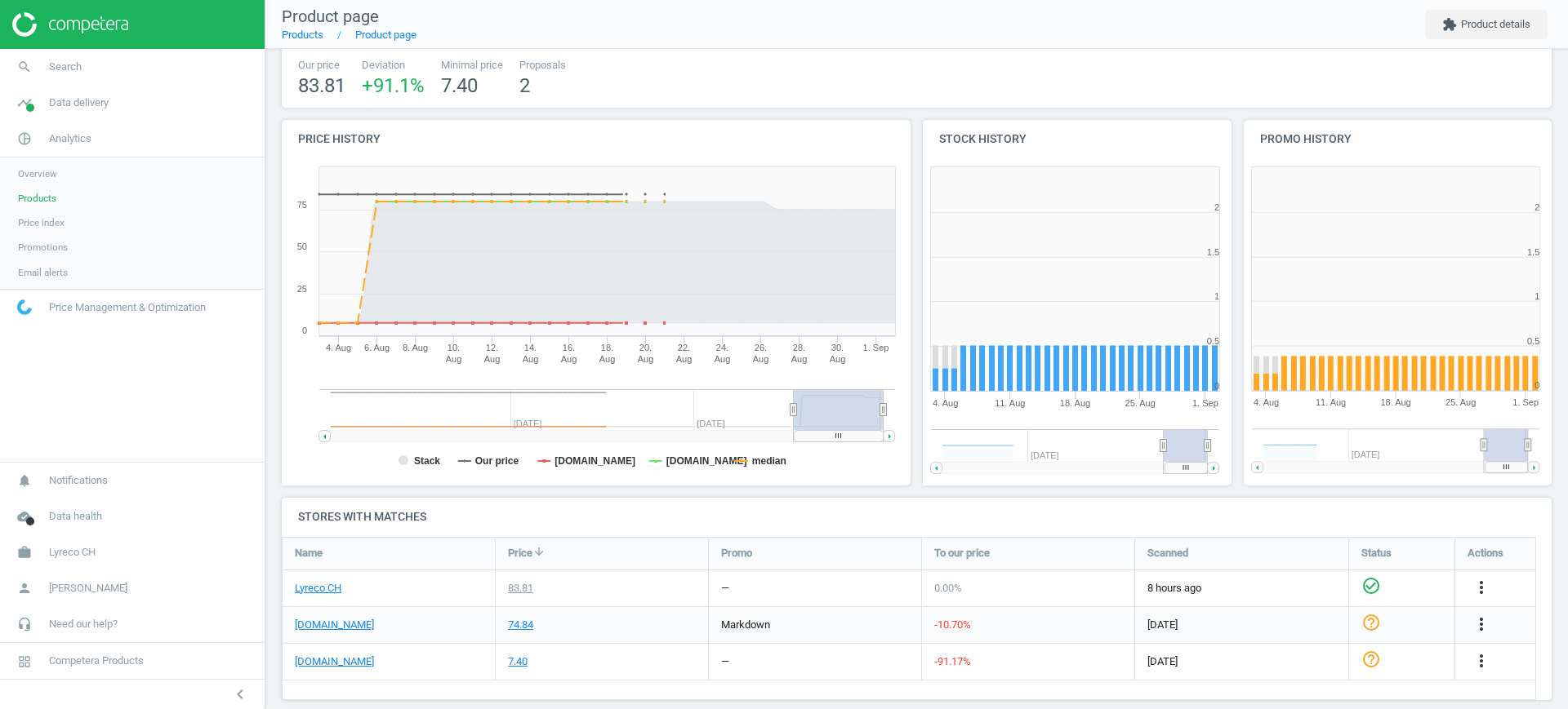
scroll to position [105, 0]
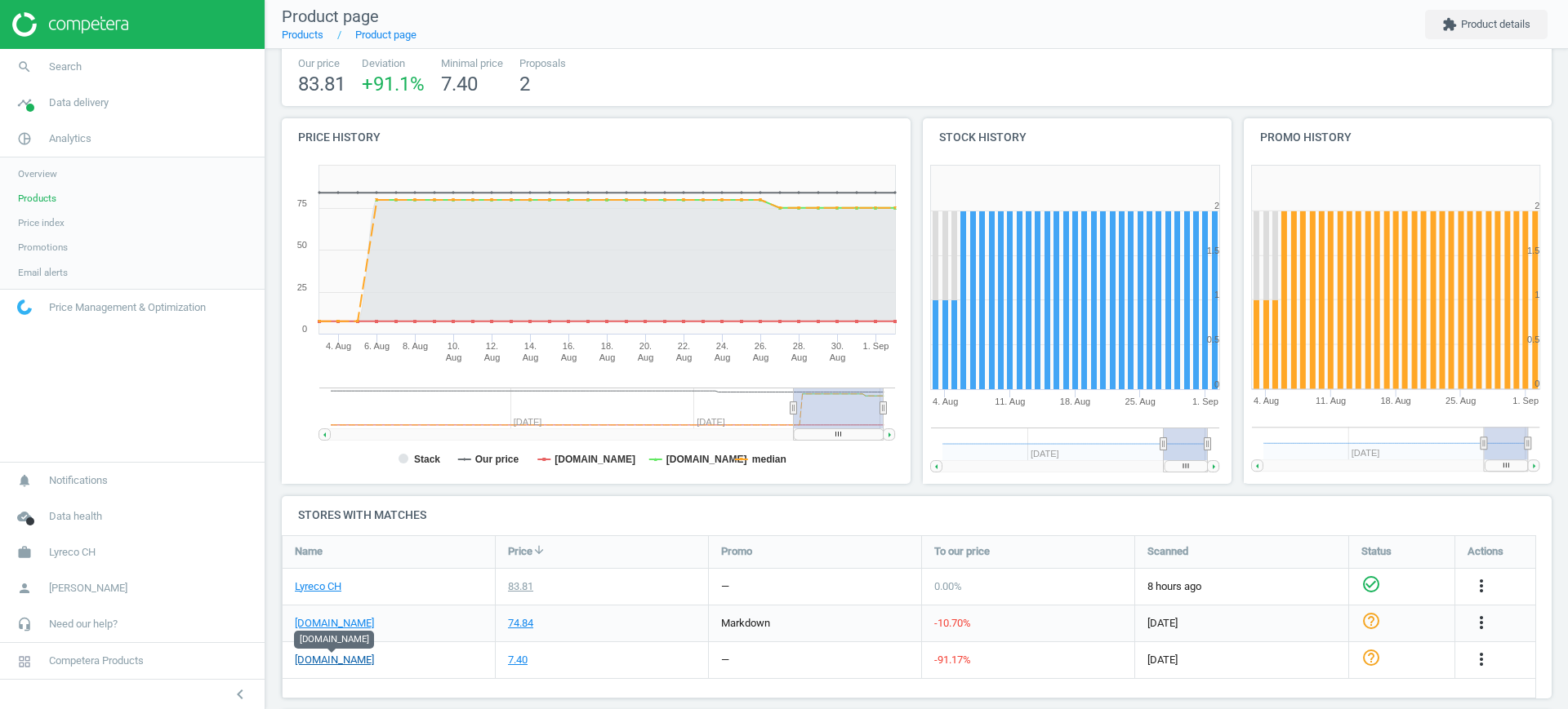
click at [327, 660] on link "[DOMAIN_NAME]" at bounding box center [334, 661] width 79 height 14
click at [35, 193] on span "Products" at bounding box center [37, 198] width 39 height 13
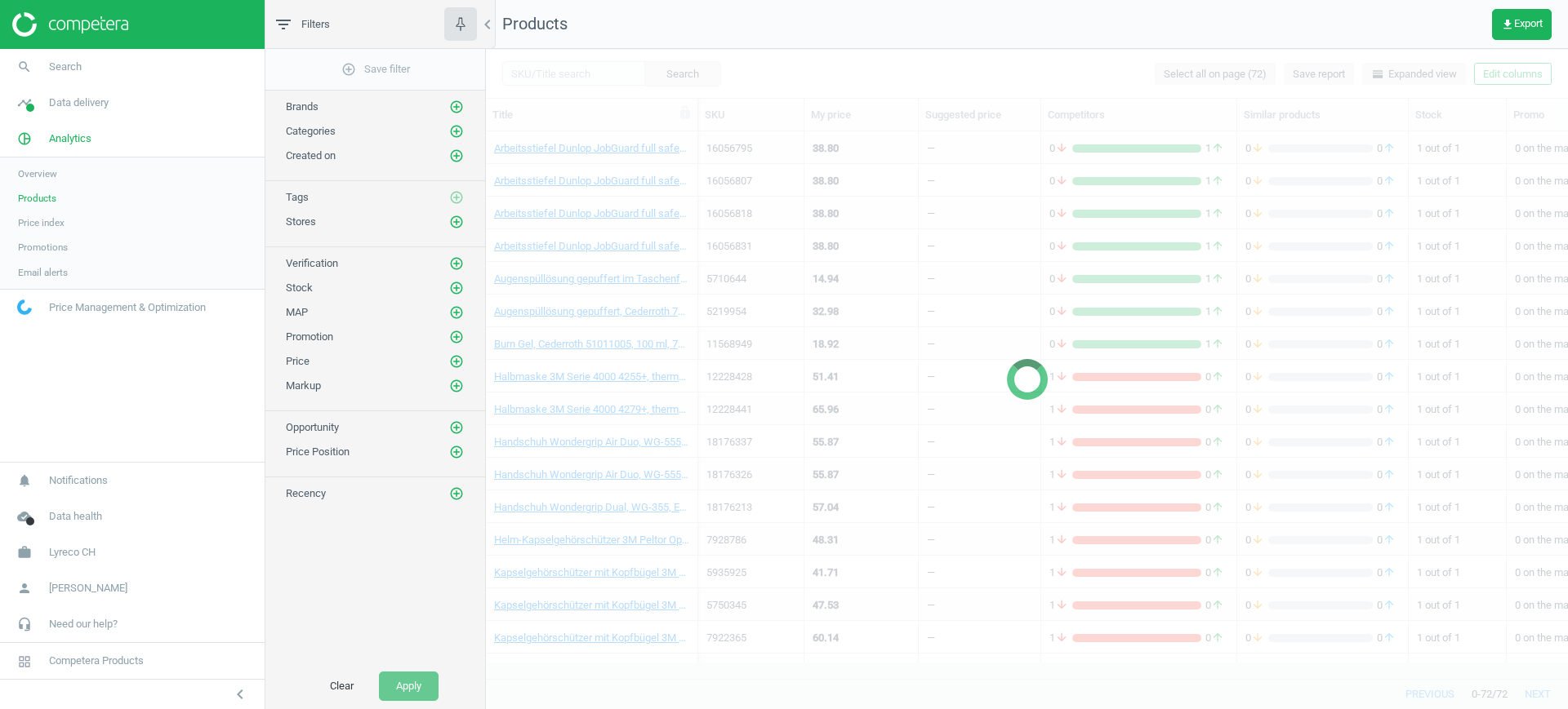
scroll to position [579, 0]
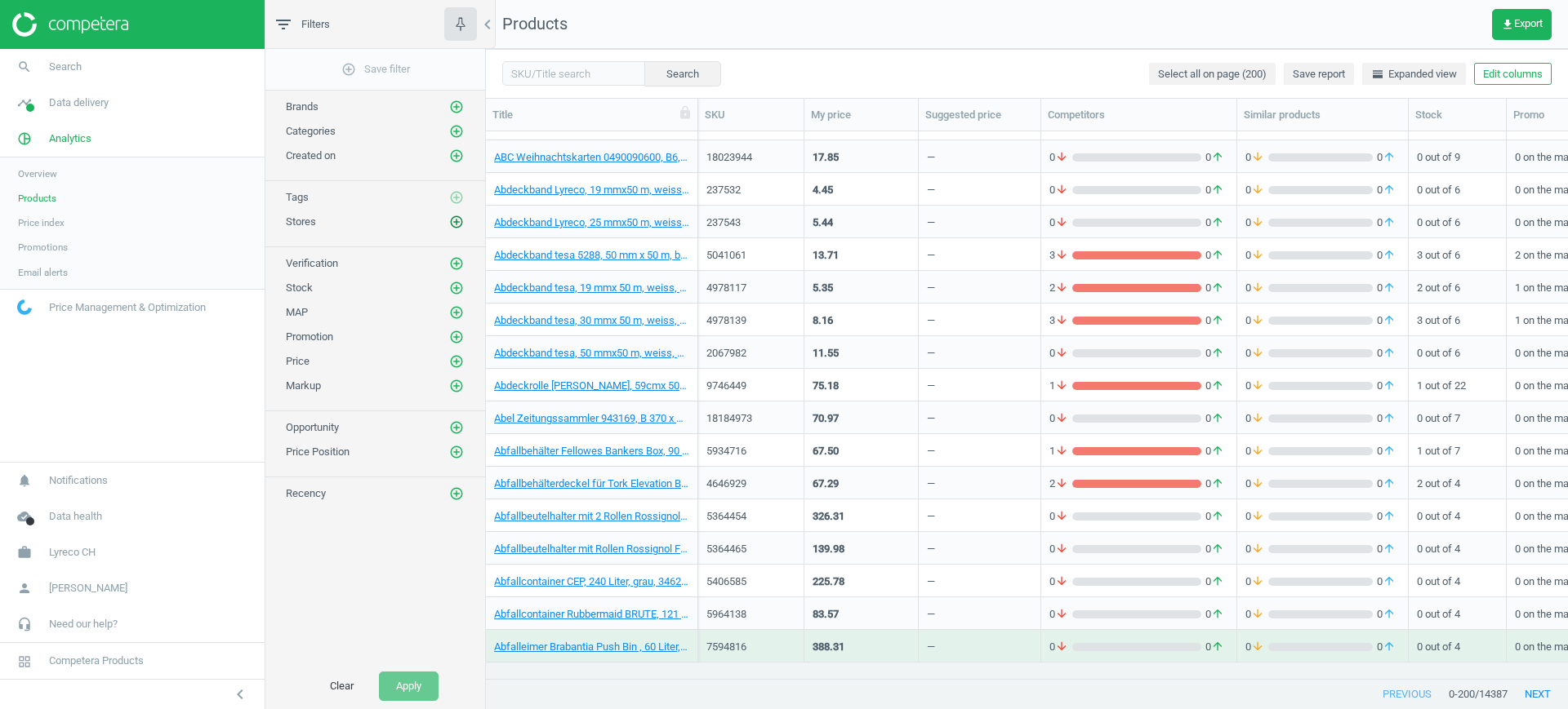
click at [454, 223] on icon "add_circle_outline" at bounding box center [456, 222] width 14 height 14
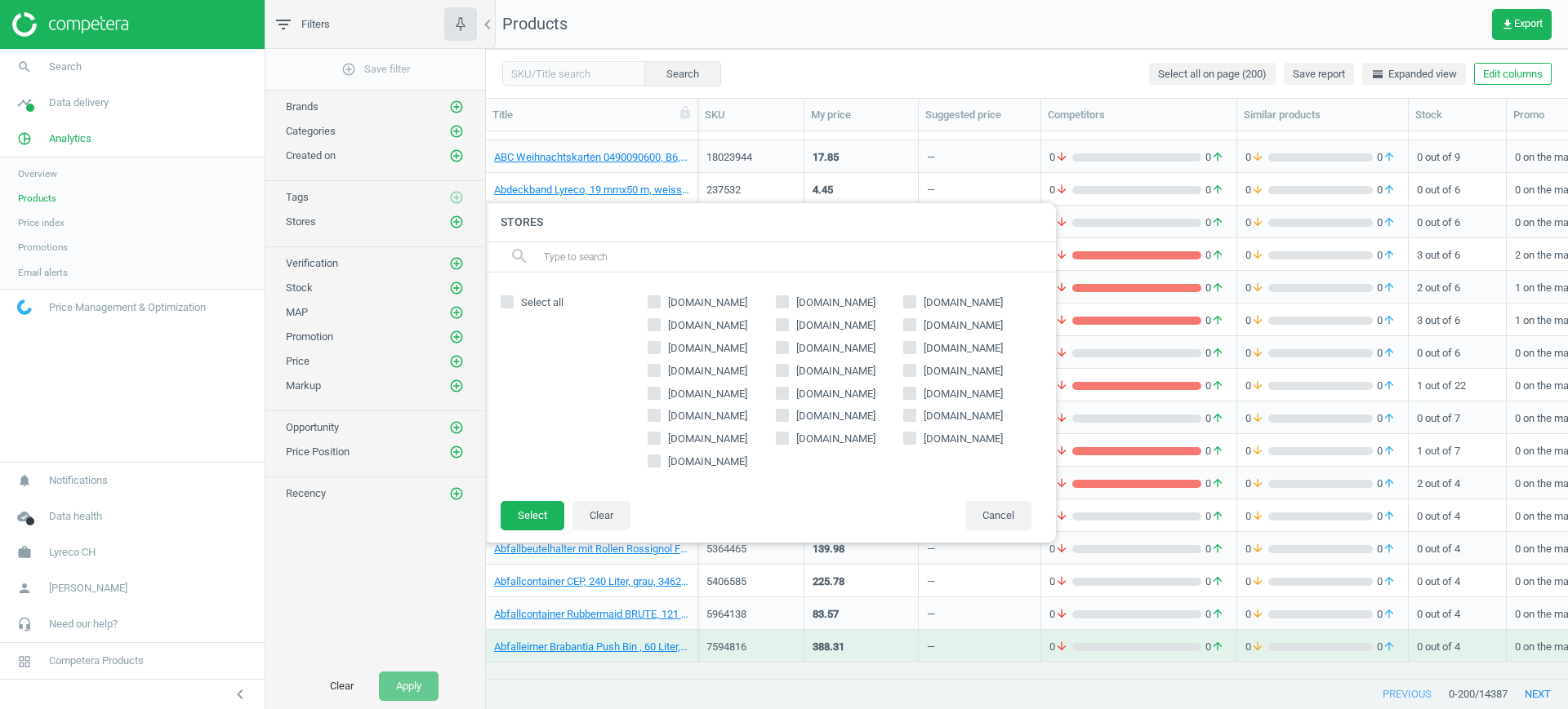
click at [839, 324] on span "[DOMAIN_NAME]" at bounding box center [836, 325] width 86 height 14
click at [787, 324] on input "[DOMAIN_NAME]" at bounding box center [782, 324] width 11 height 11
checkbox input "true"
click at [551, 515] on button "Select" at bounding box center [532, 515] width 64 height 30
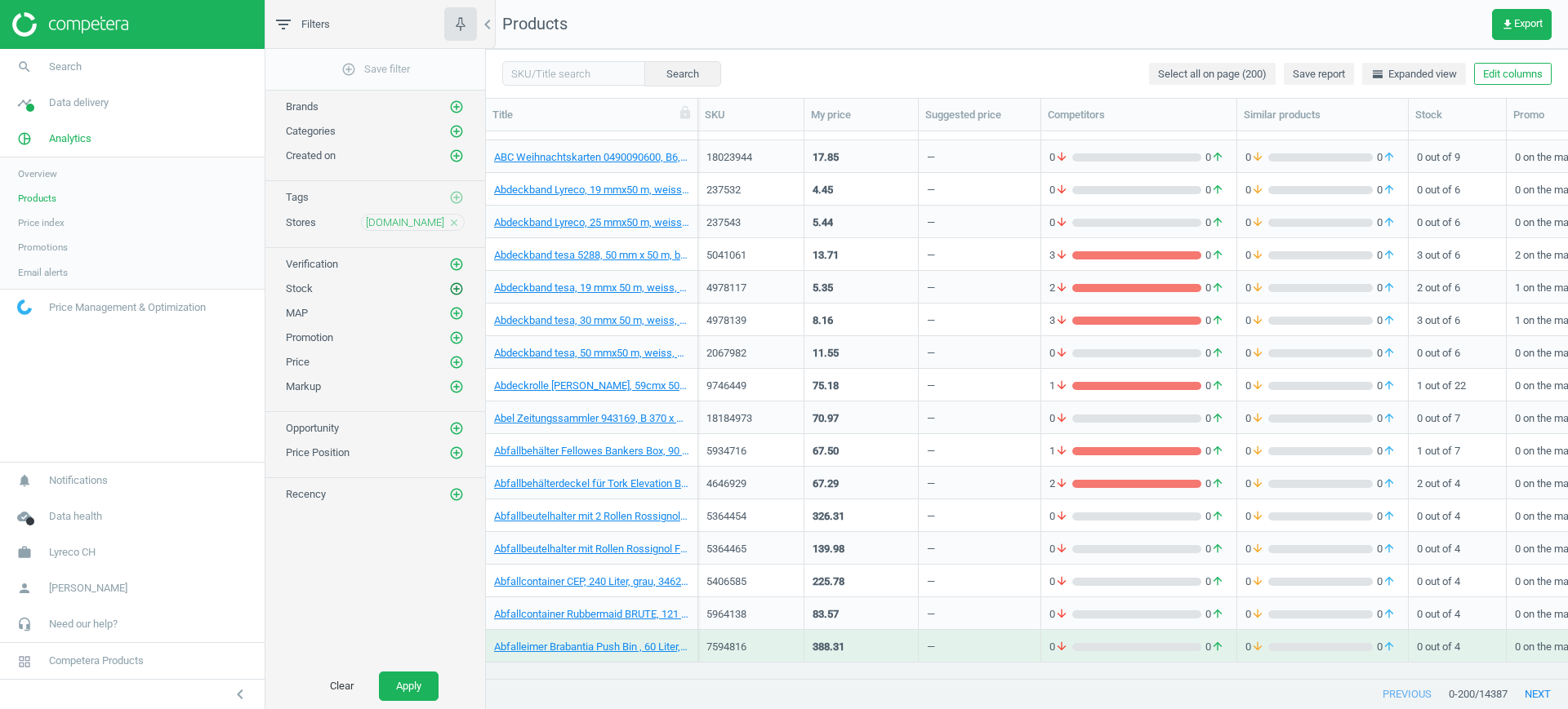
click at [461, 291] on icon "add_circle_outline" at bounding box center [456, 289] width 14 height 14
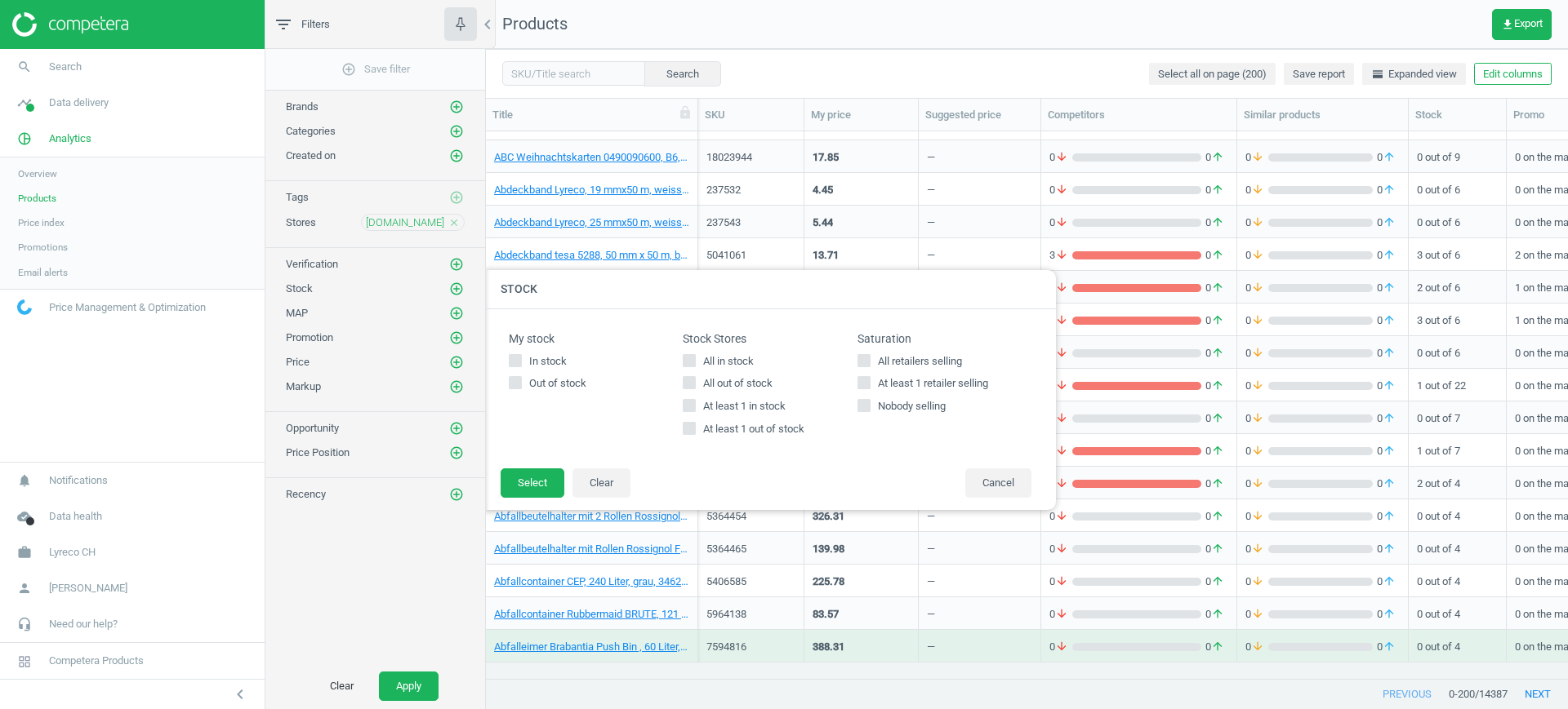
click at [679, 352] on div "My stock In stock Out of stock" at bounding box center [595, 367] width 174 height 68
click at [689, 359] on input "All in stock" at bounding box center [689, 360] width 11 height 11
checkbox input "true"
click at [534, 471] on button "Select" at bounding box center [532, 483] width 64 height 30
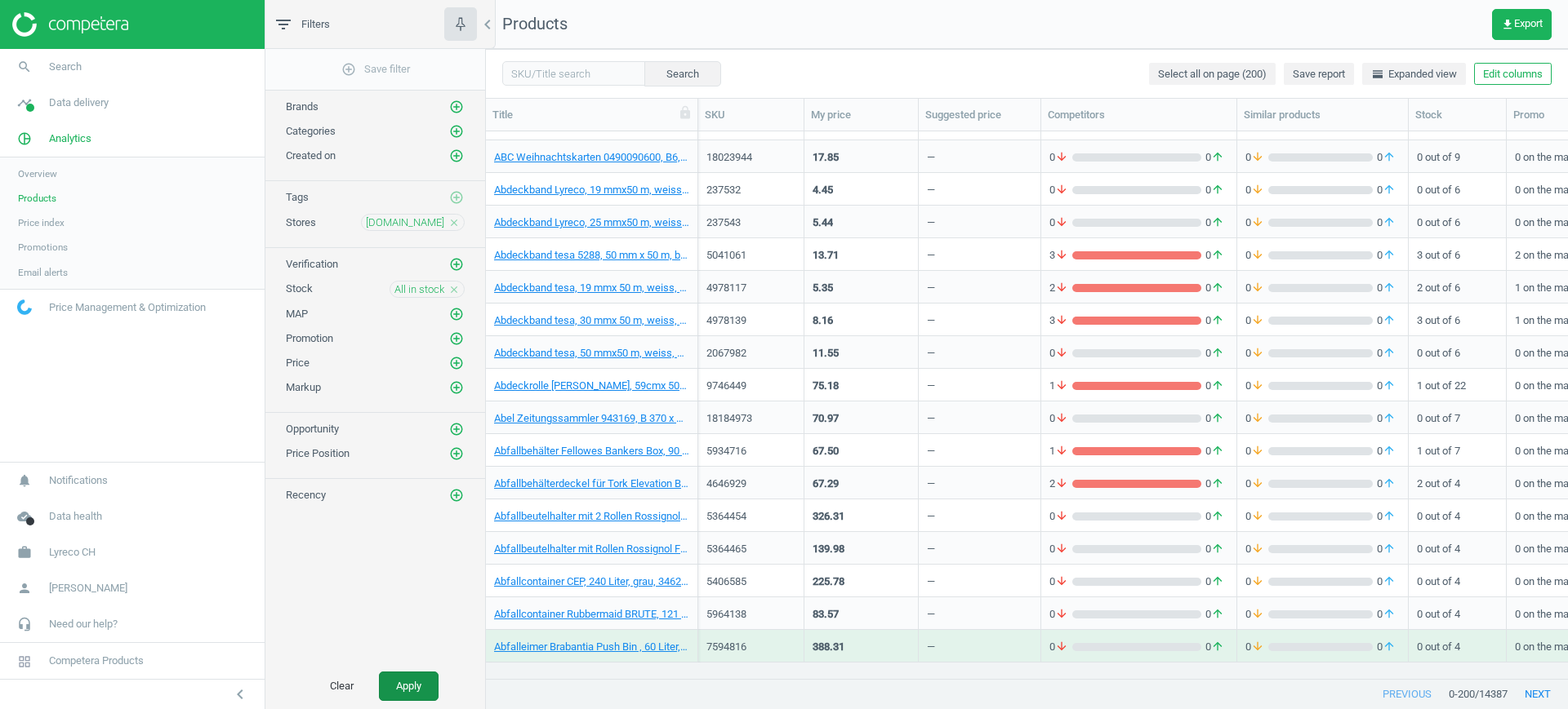
click at [411, 672] on button "Apply" at bounding box center [409, 687] width 59 height 30
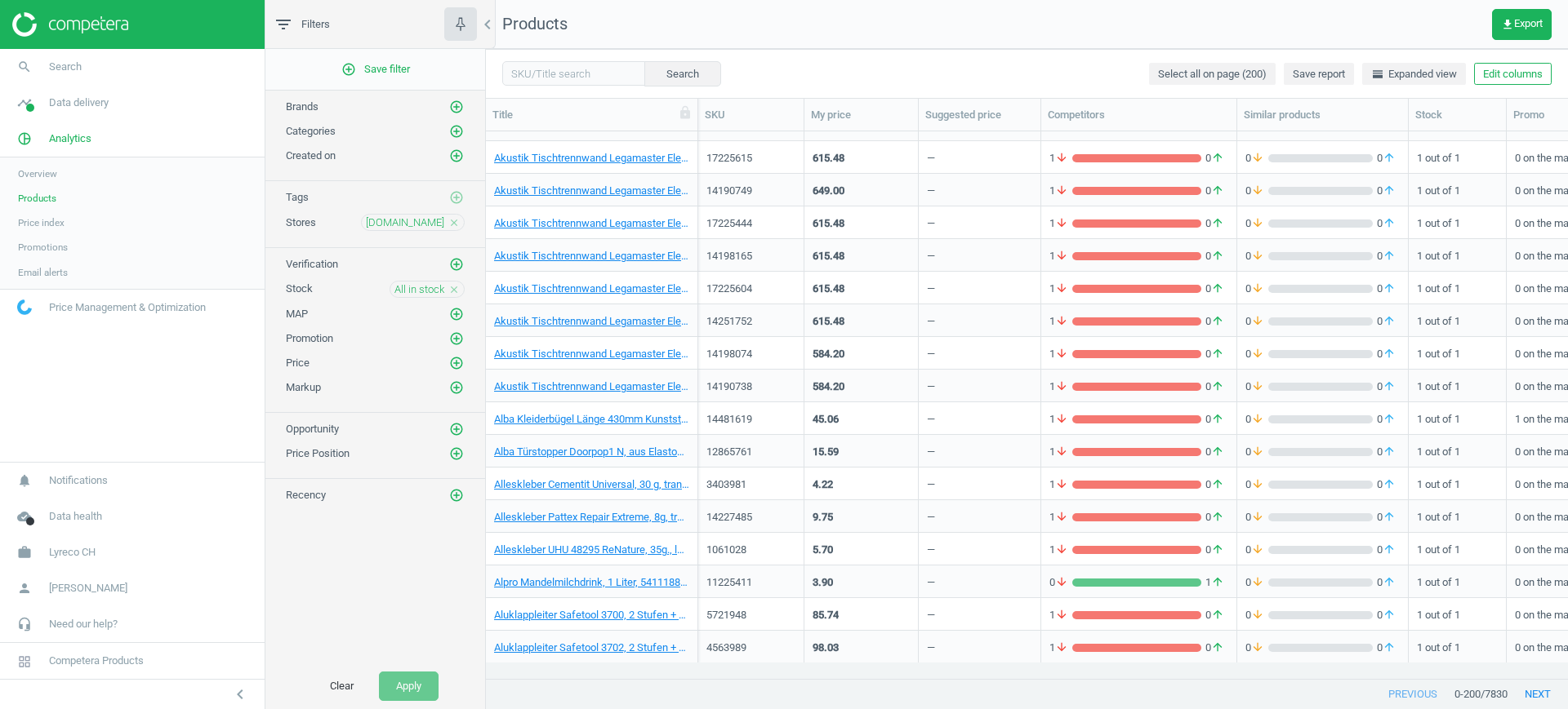
scroll to position [2318, 0]
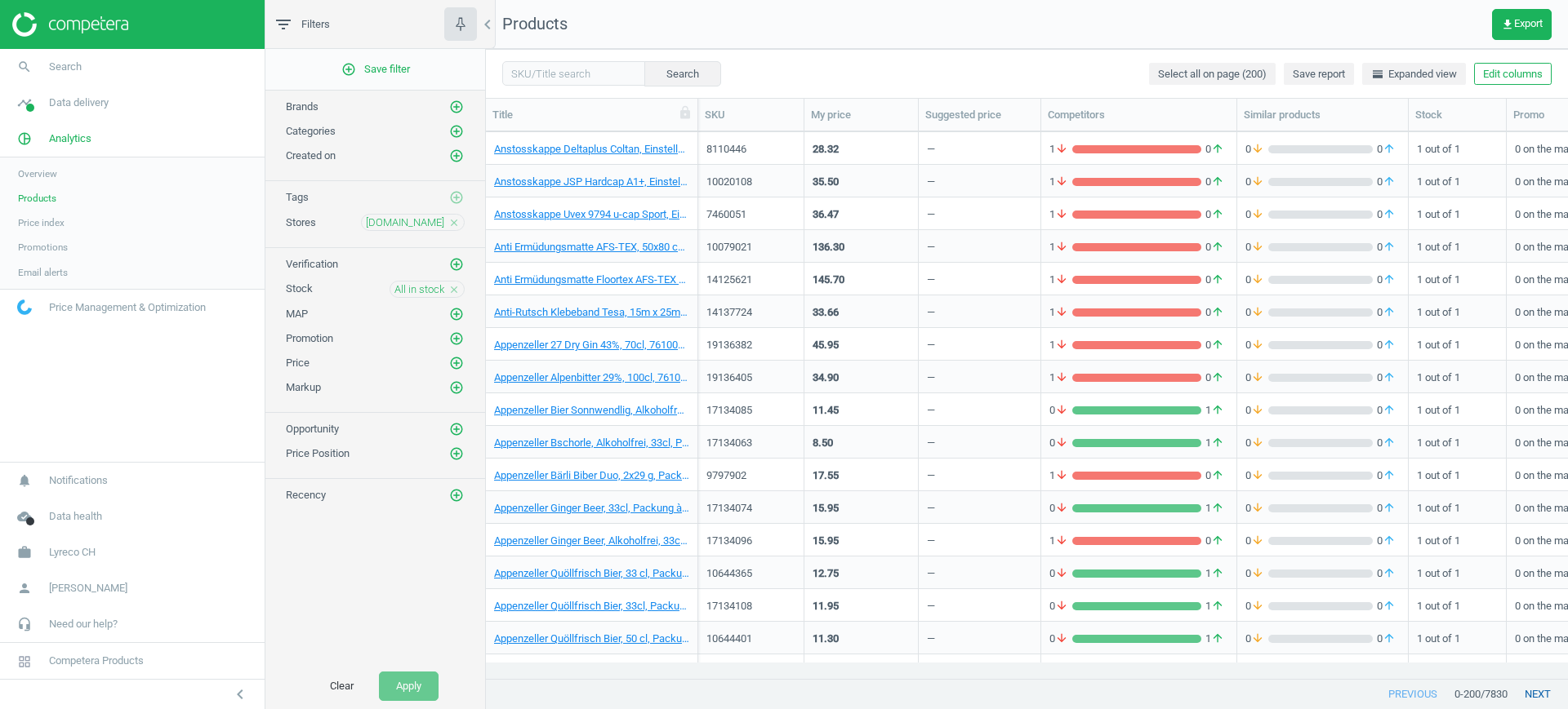
click at [1533, 694] on button "next" at bounding box center [1537, 695] width 60 height 30
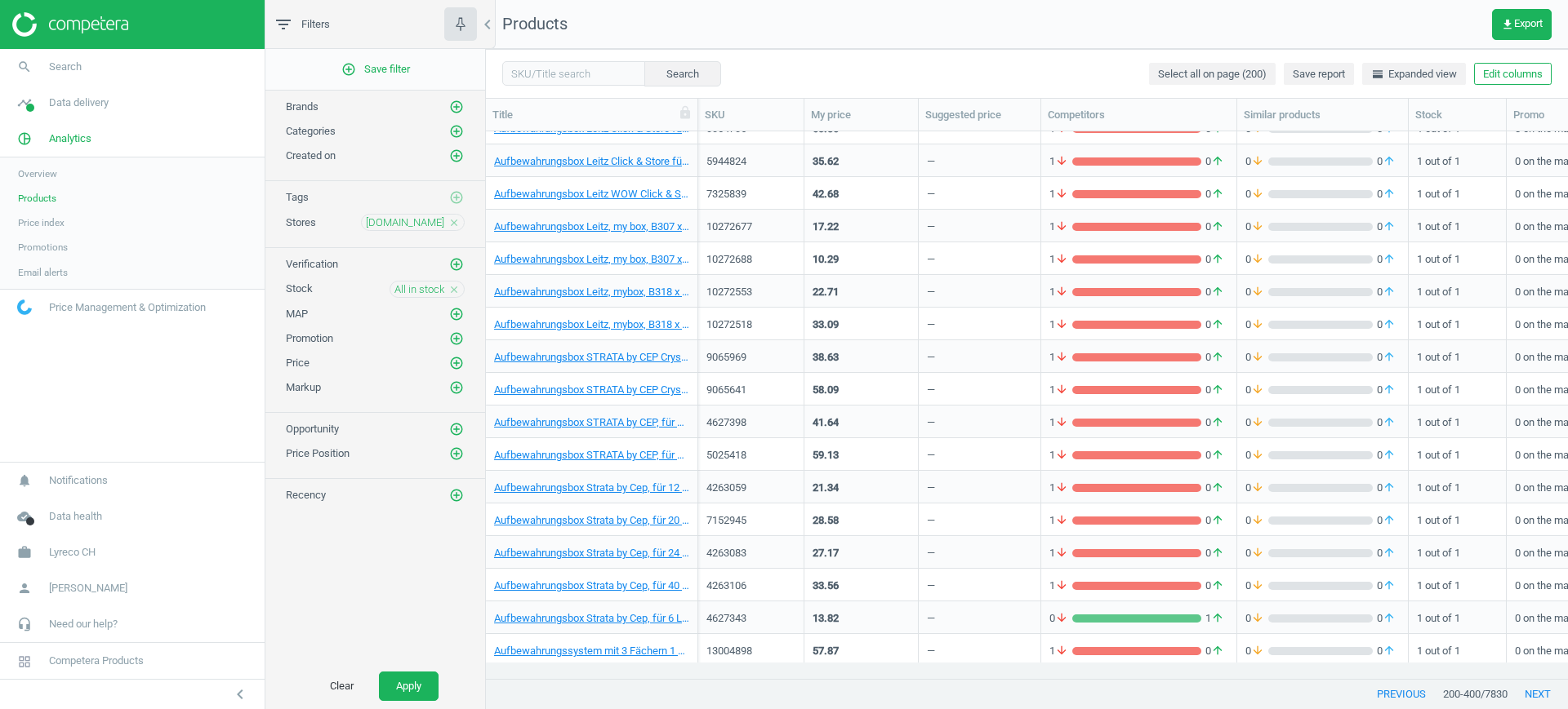
scroll to position [3019, 0]
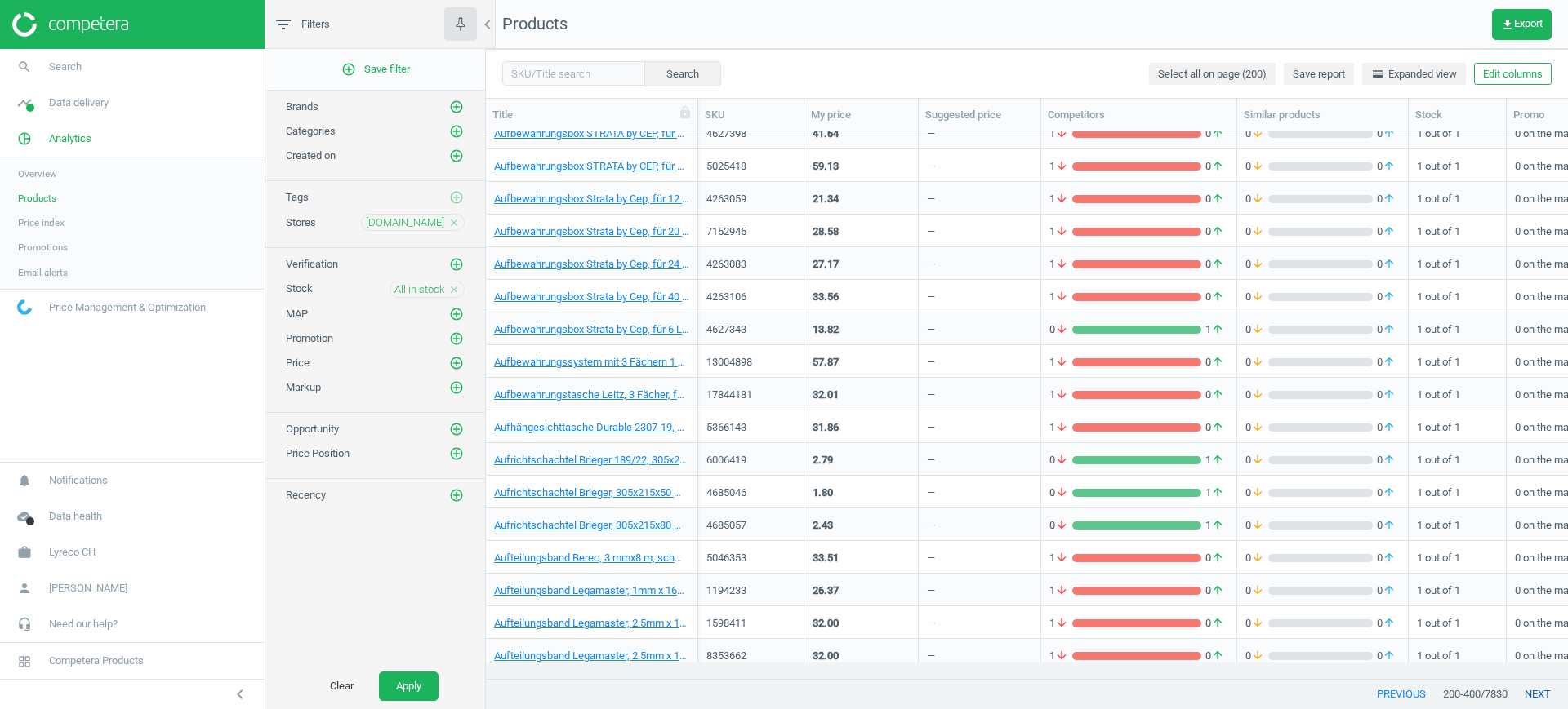
click at [1523, 696] on button "next" at bounding box center [1537, 695] width 60 height 30
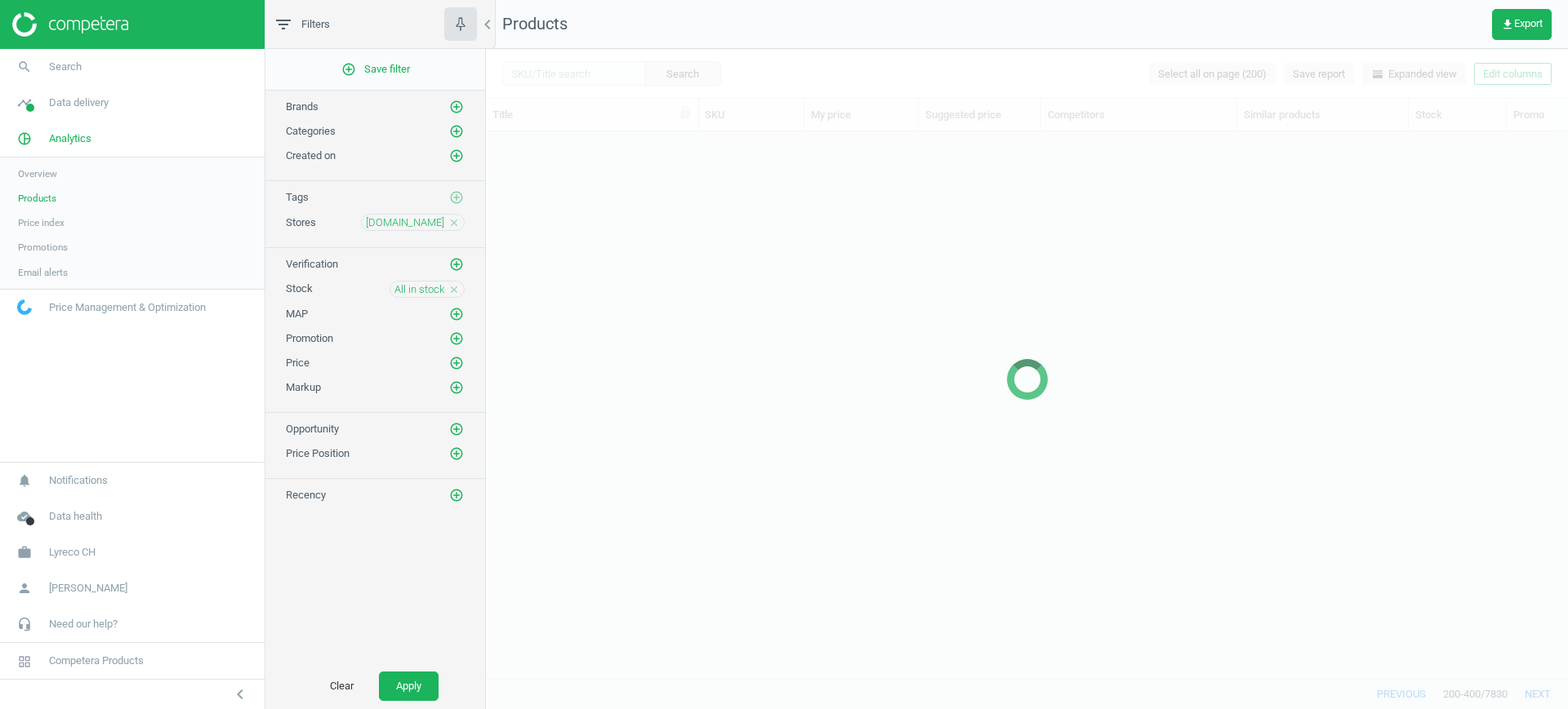
scroll to position [1077, 0]
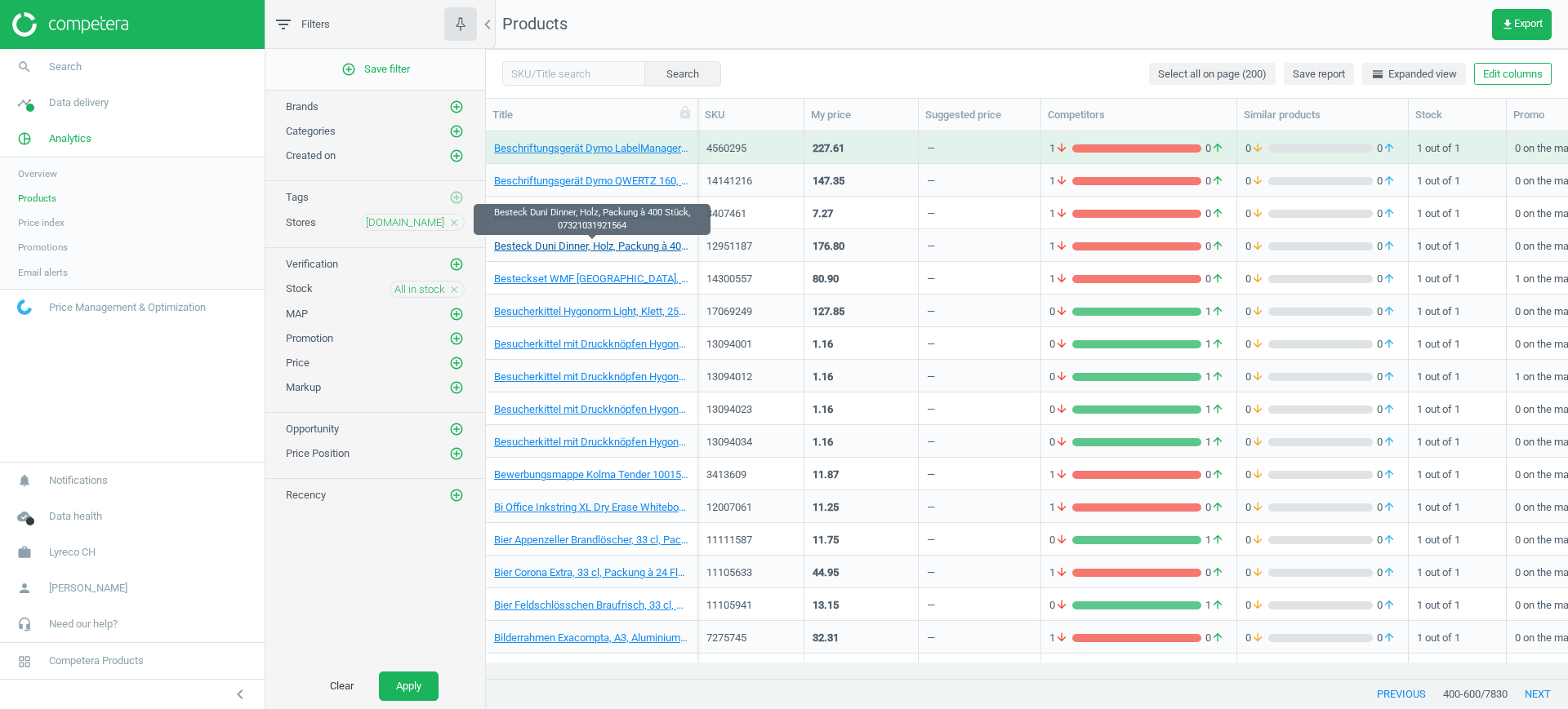
click at [613, 247] on link "Besteck Duni Dinner, Holz, Packung à 400 Stück, 07321031921564" at bounding box center [592, 246] width 195 height 14
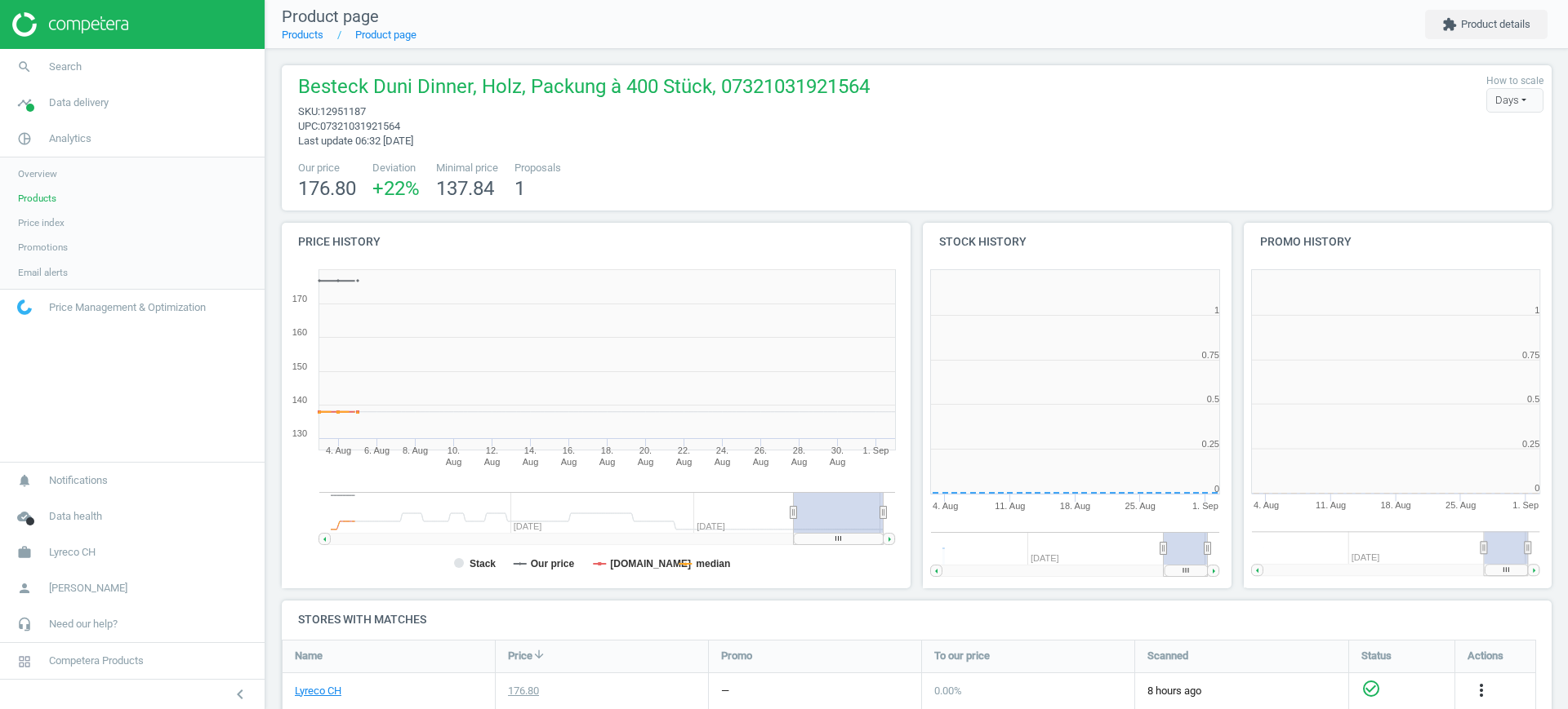
scroll to position [359, 336]
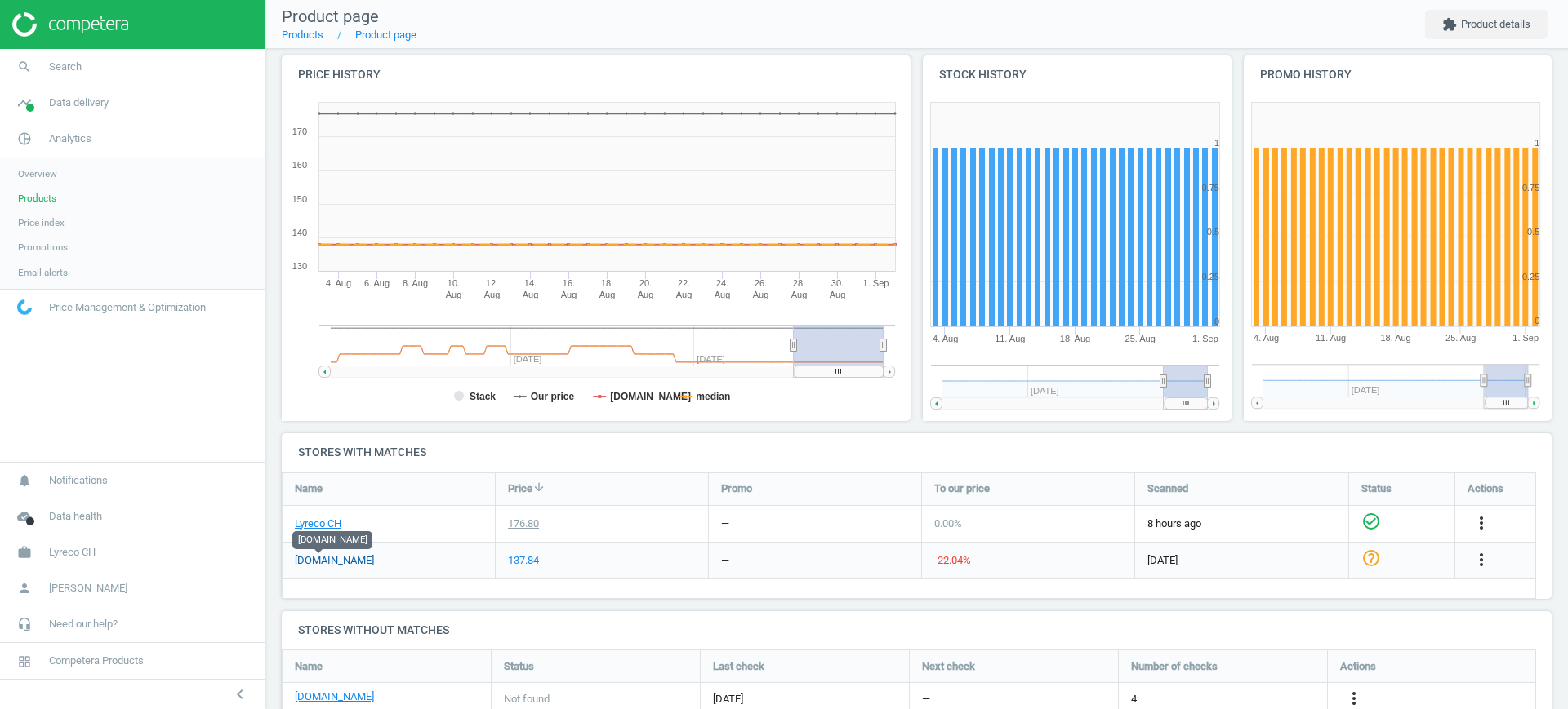
click at [316, 562] on link "[DOMAIN_NAME]" at bounding box center [334, 560] width 79 height 14
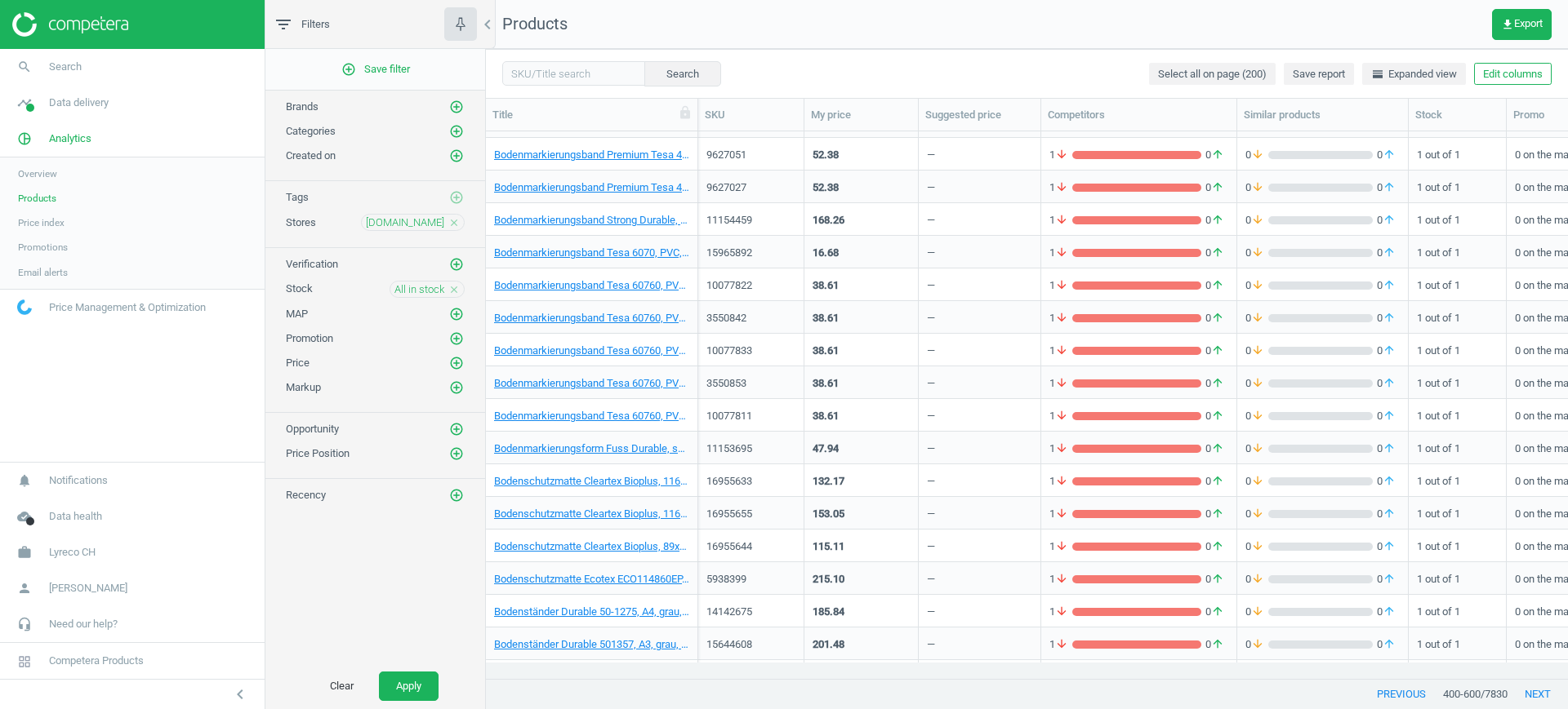
scroll to position [4706, 0]
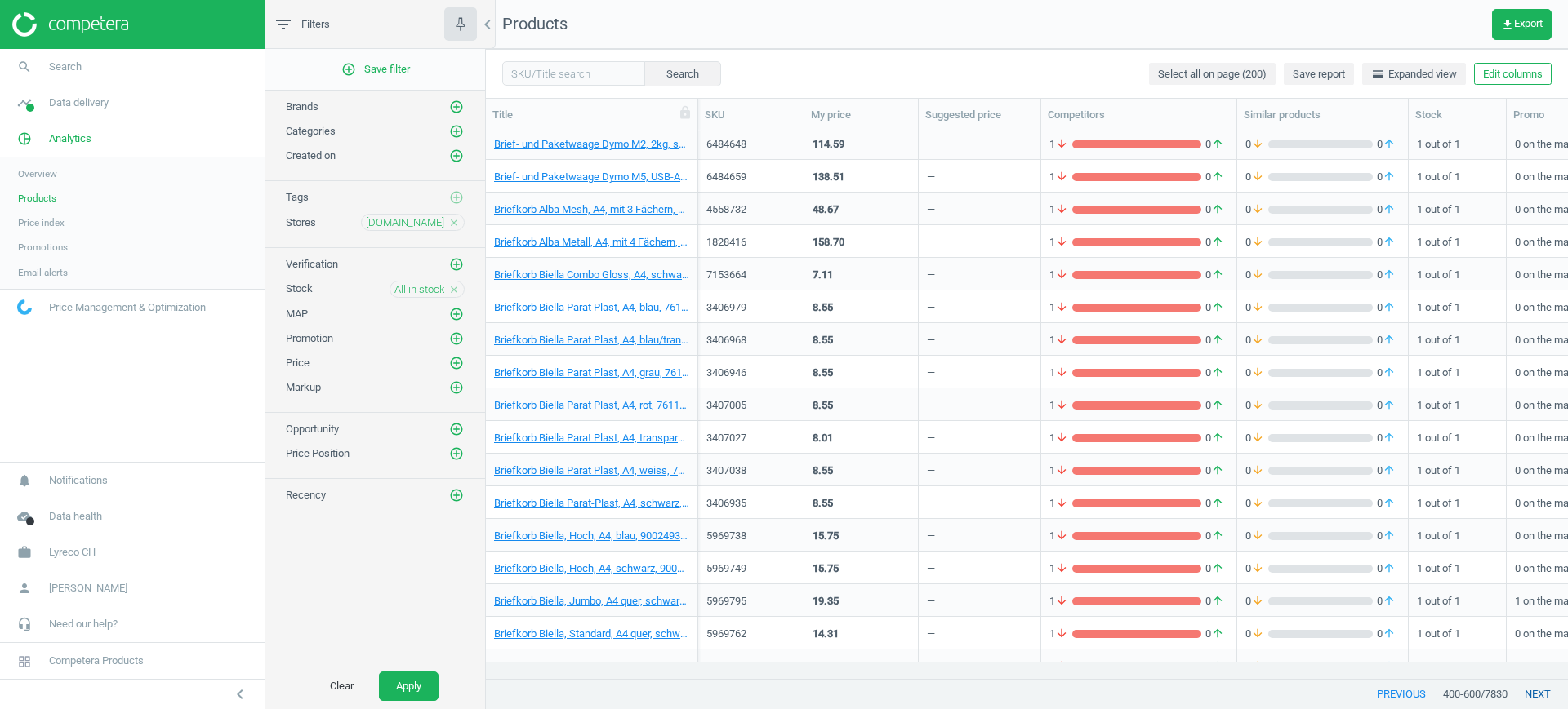
click at [1546, 687] on button "next" at bounding box center [1537, 695] width 60 height 30
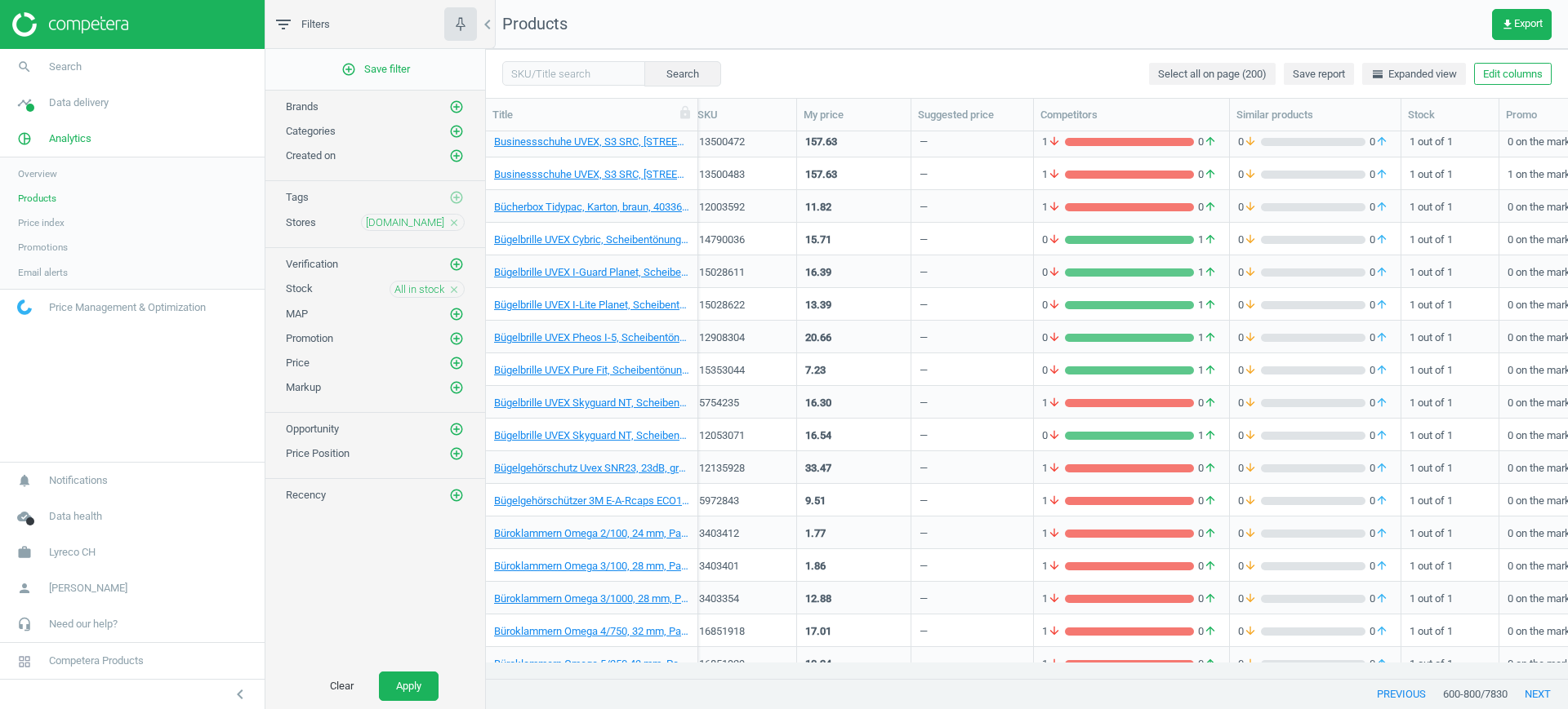
scroll to position [1734, 0]
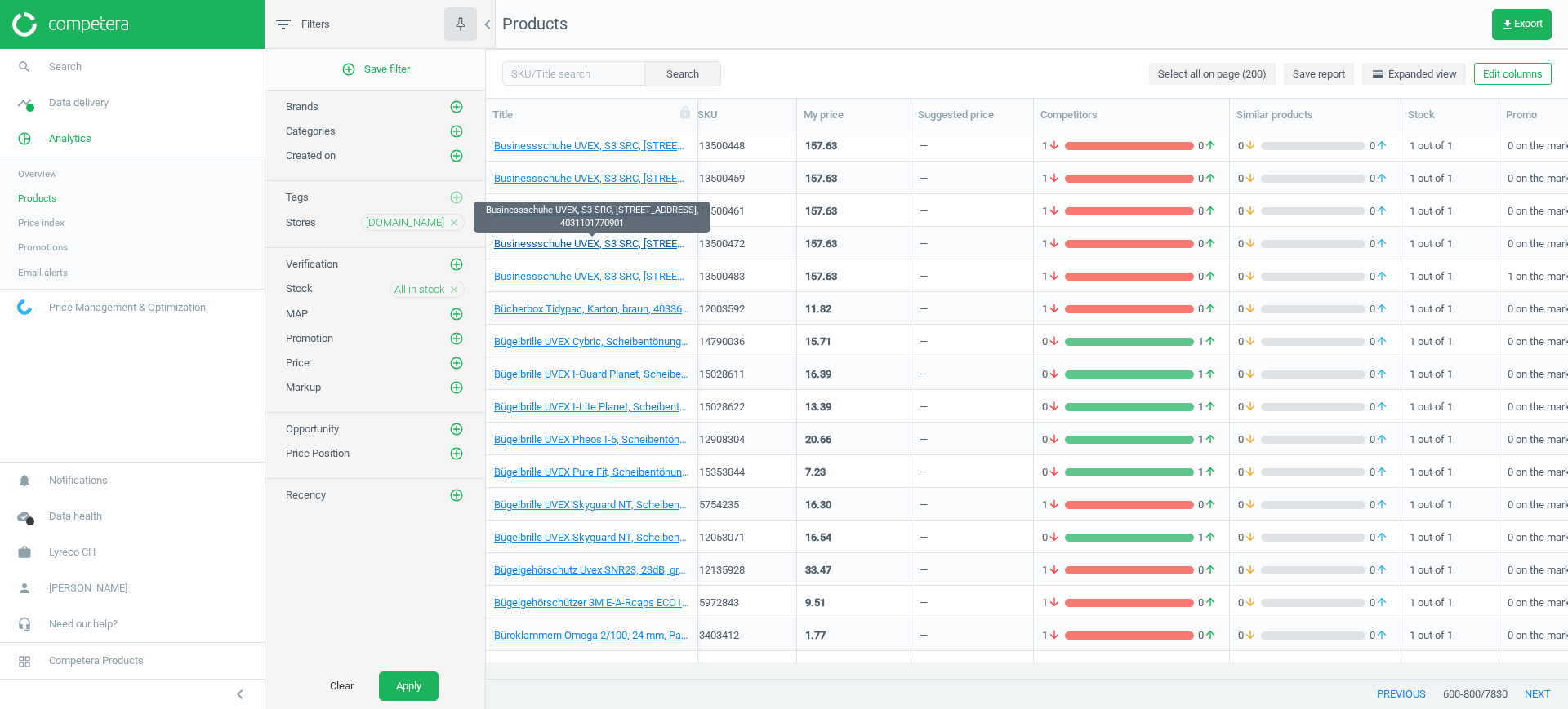
click at [590, 240] on link "Businessschuhe UVEX, S3 SRC, [STREET_ADDRESS], 4031101770901" at bounding box center [592, 244] width 195 height 14
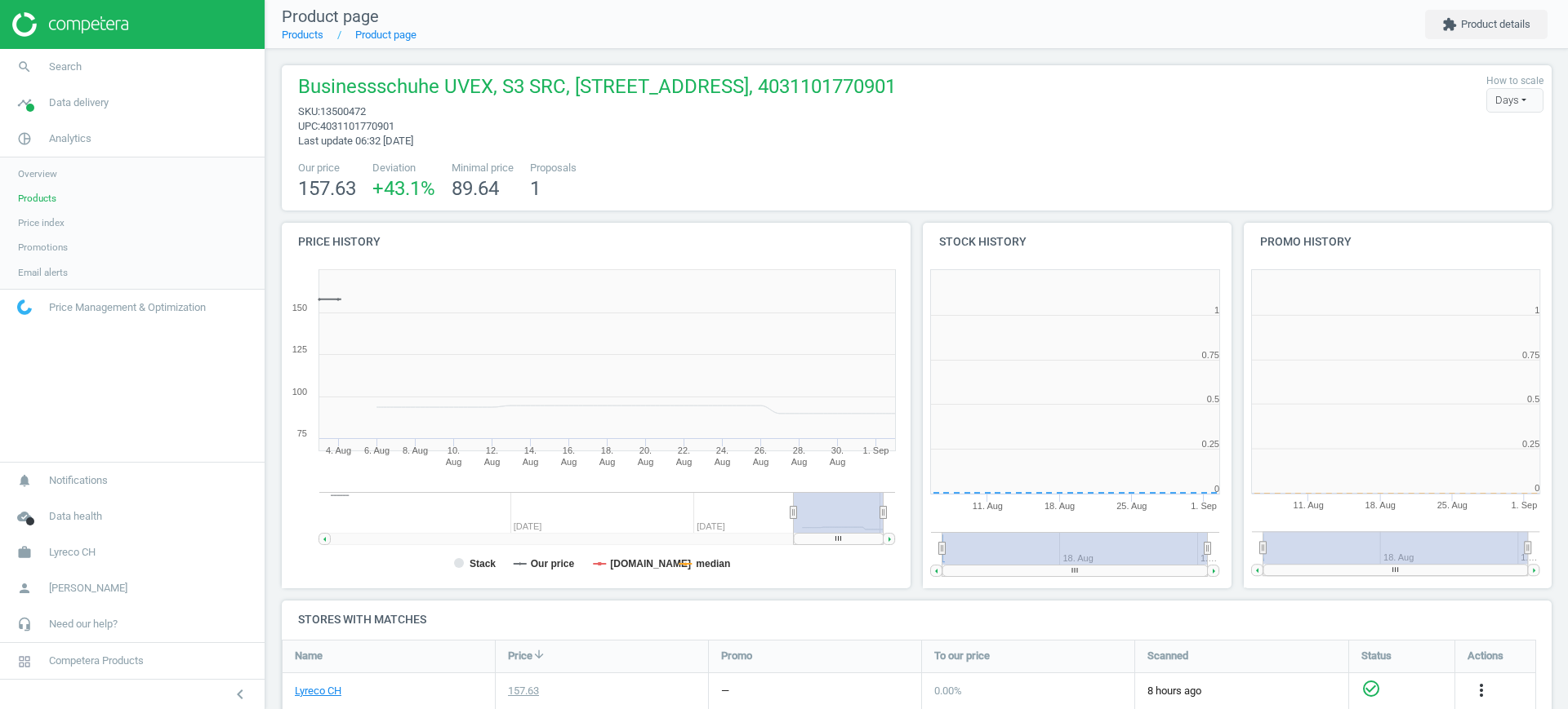
scroll to position [8, 8]
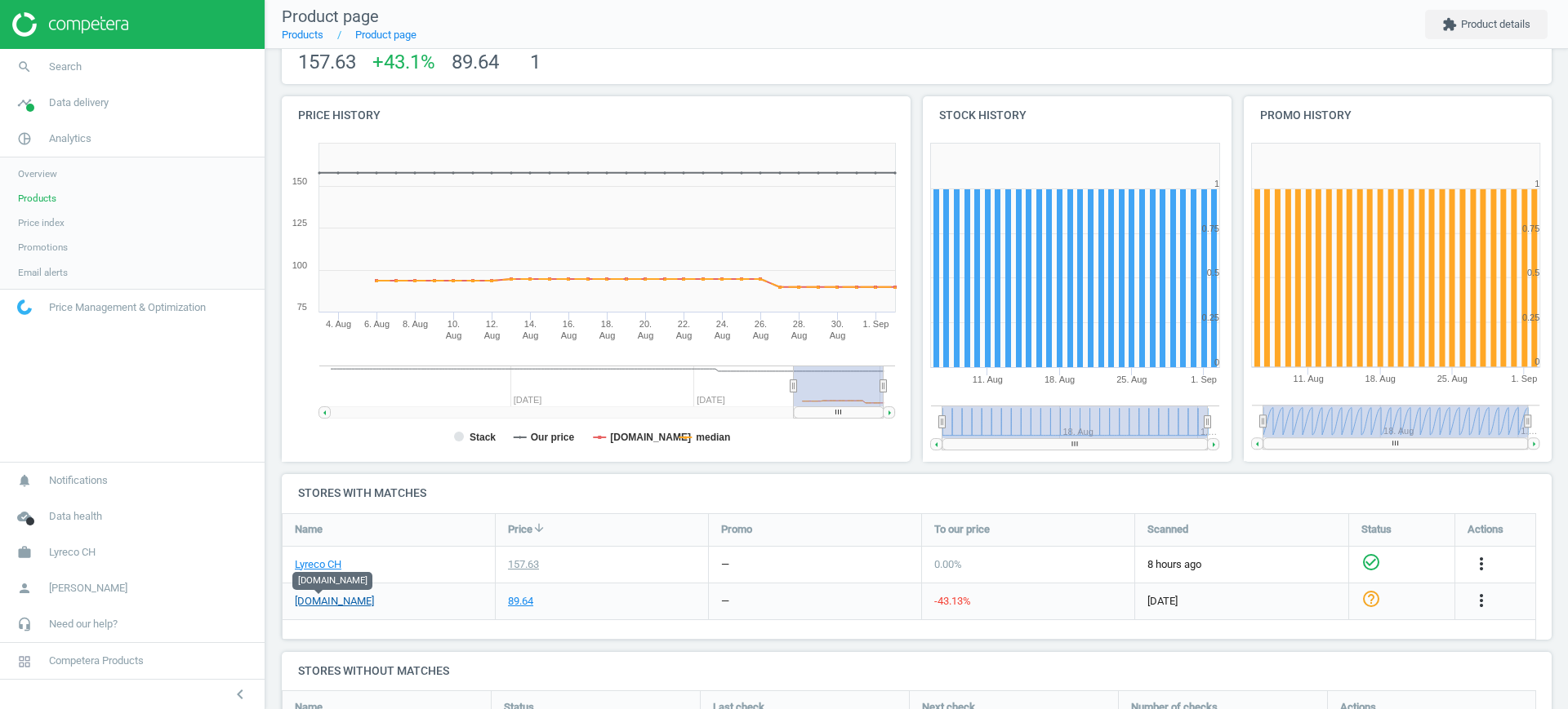
click at [312, 596] on link "[DOMAIN_NAME]" at bounding box center [334, 601] width 79 height 14
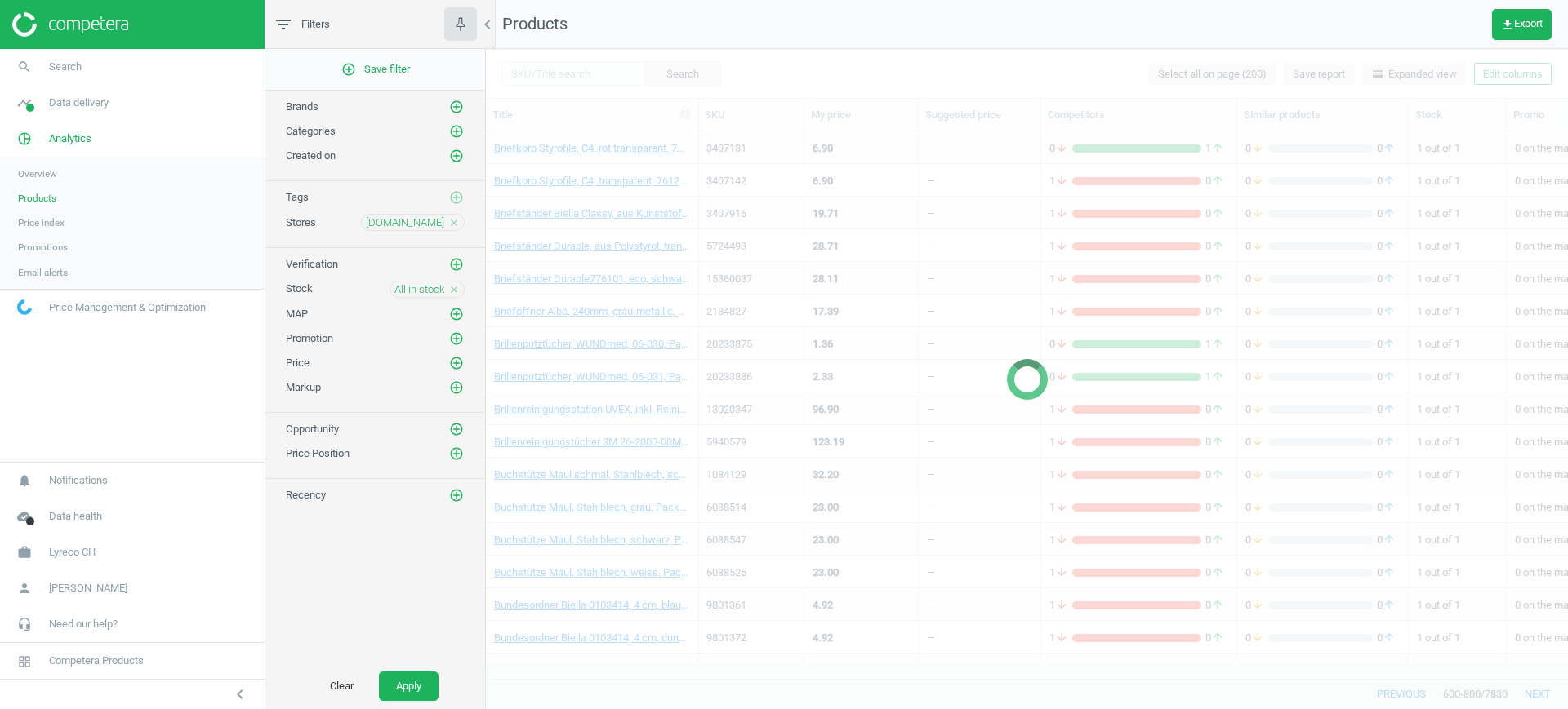
scroll to position [1330, 0]
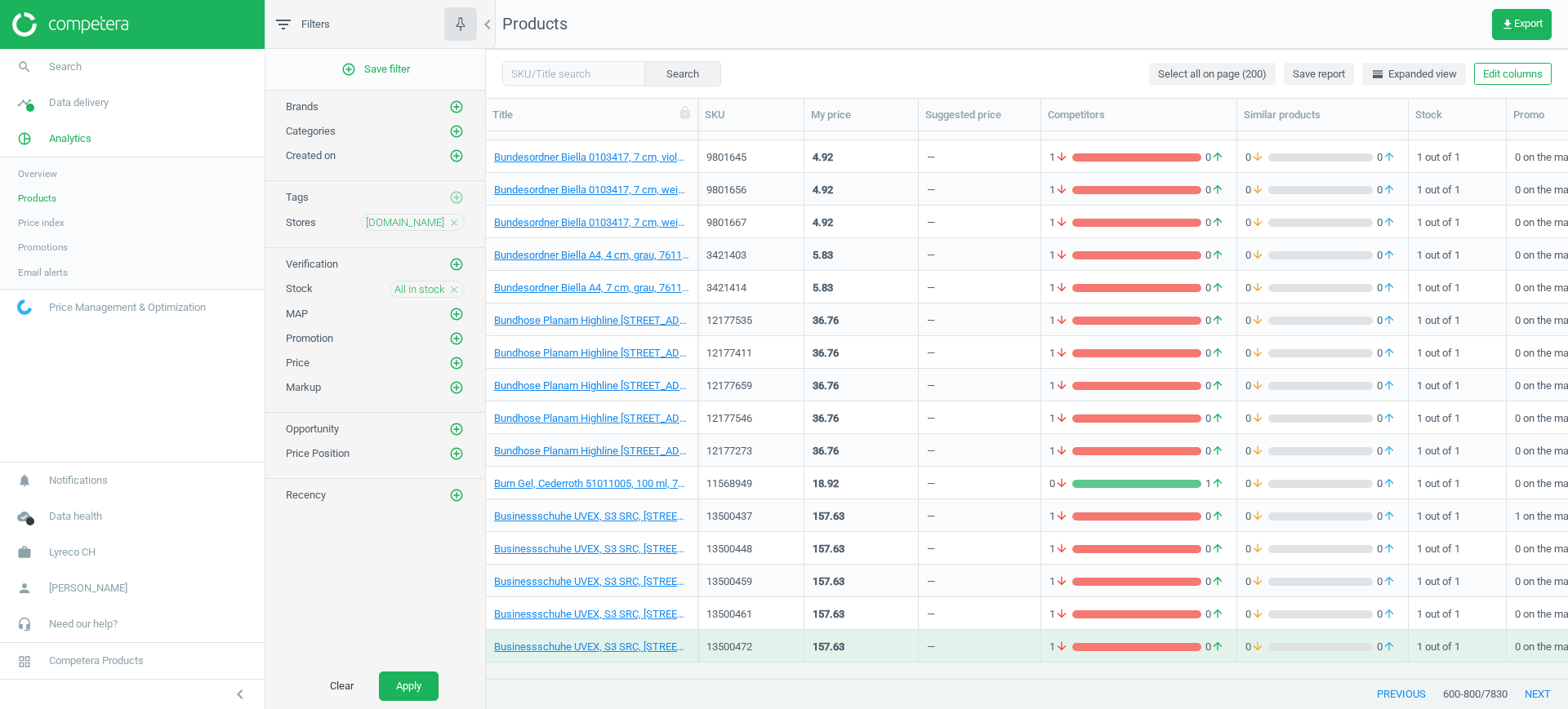
click at [456, 222] on icon "close" at bounding box center [454, 222] width 12 height 12
click at [456, 222] on icon "add_circle_outline" at bounding box center [456, 222] width 14 height 14
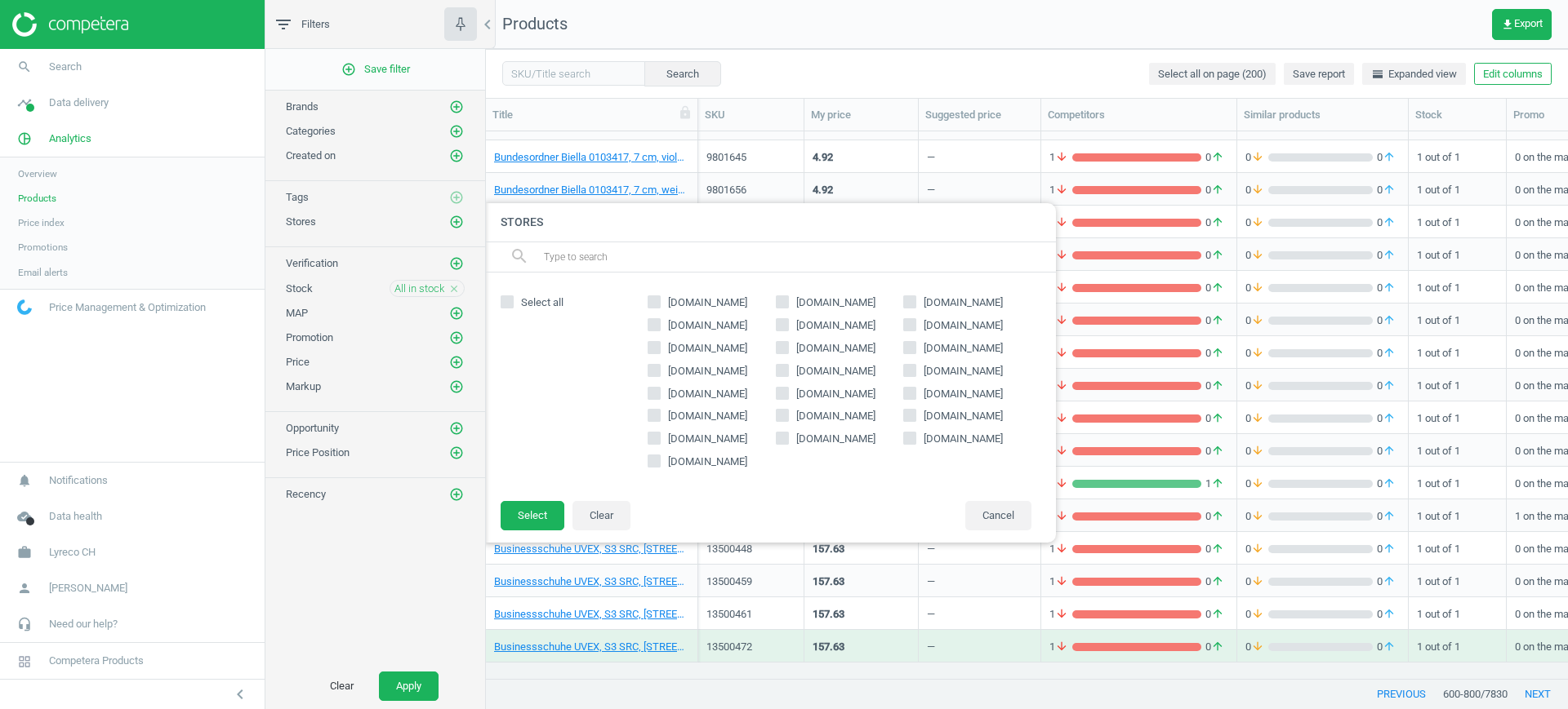
click at [804, 326] on span "[DOMAIN_NAME]" at bounding box center [836, 325] width 86 height 14
click at [787, 326] on input "[DOMAIN_NAME]" at bounding box center [782, 324] width 11 height 11
click at [804, 326] on span "[DOMAIN_NAME]" at bounding box center [836, 325] width 86 height 14
click at [787, 326] on input "[DOMAIN_NAME]" at bounding box center [782, 324] width 11 height 11
checkbox input "false"
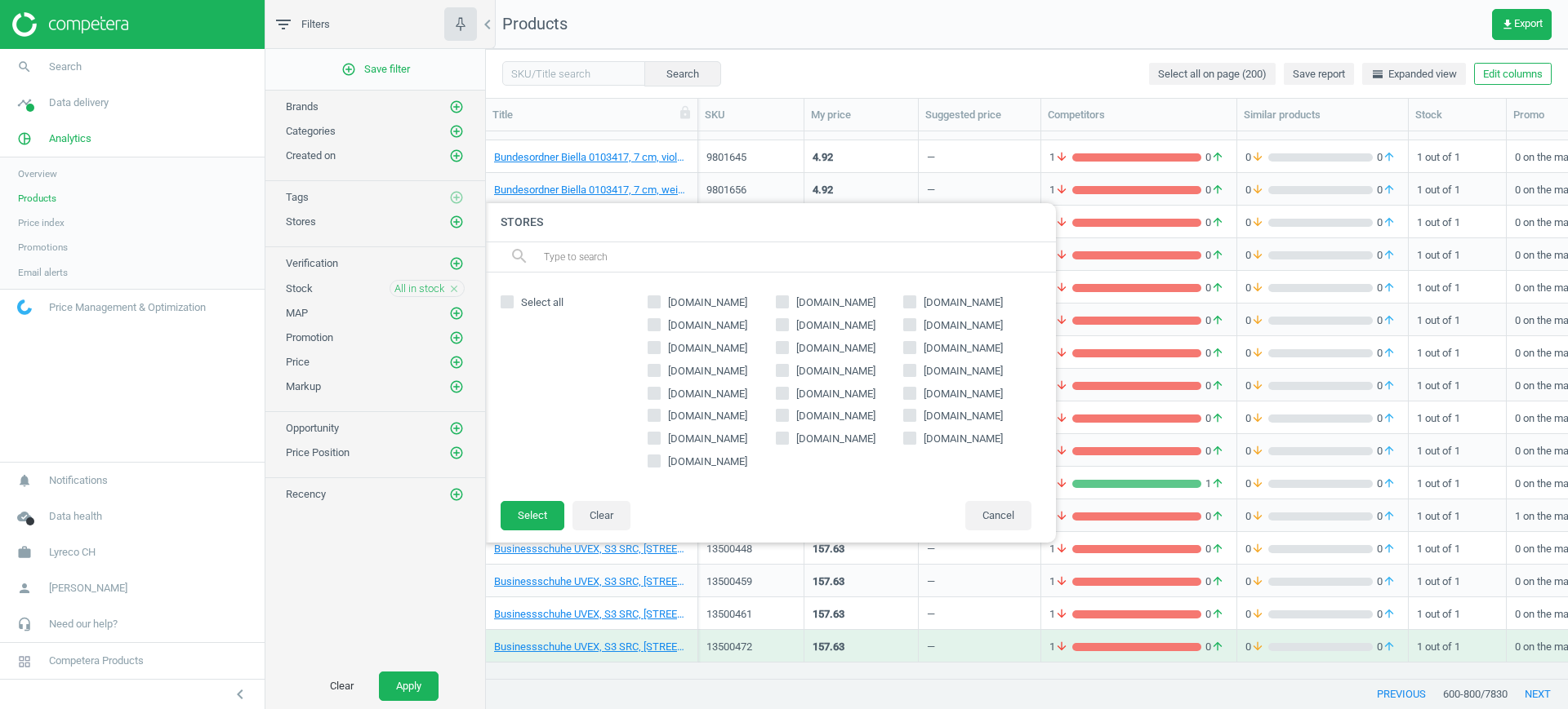
click at [925, 327] on span "[DOMAIN_NAME]" at bounding box center [963, 325] width 86 height 14
click at [915, 327] on input "[DOMAIN_NAME]" at bounding box center [910, 324] width 11 height 11
checkbox input "true"
click at [535, 516] on button "Select" at bounding box center [532, 515] width 64 height 30
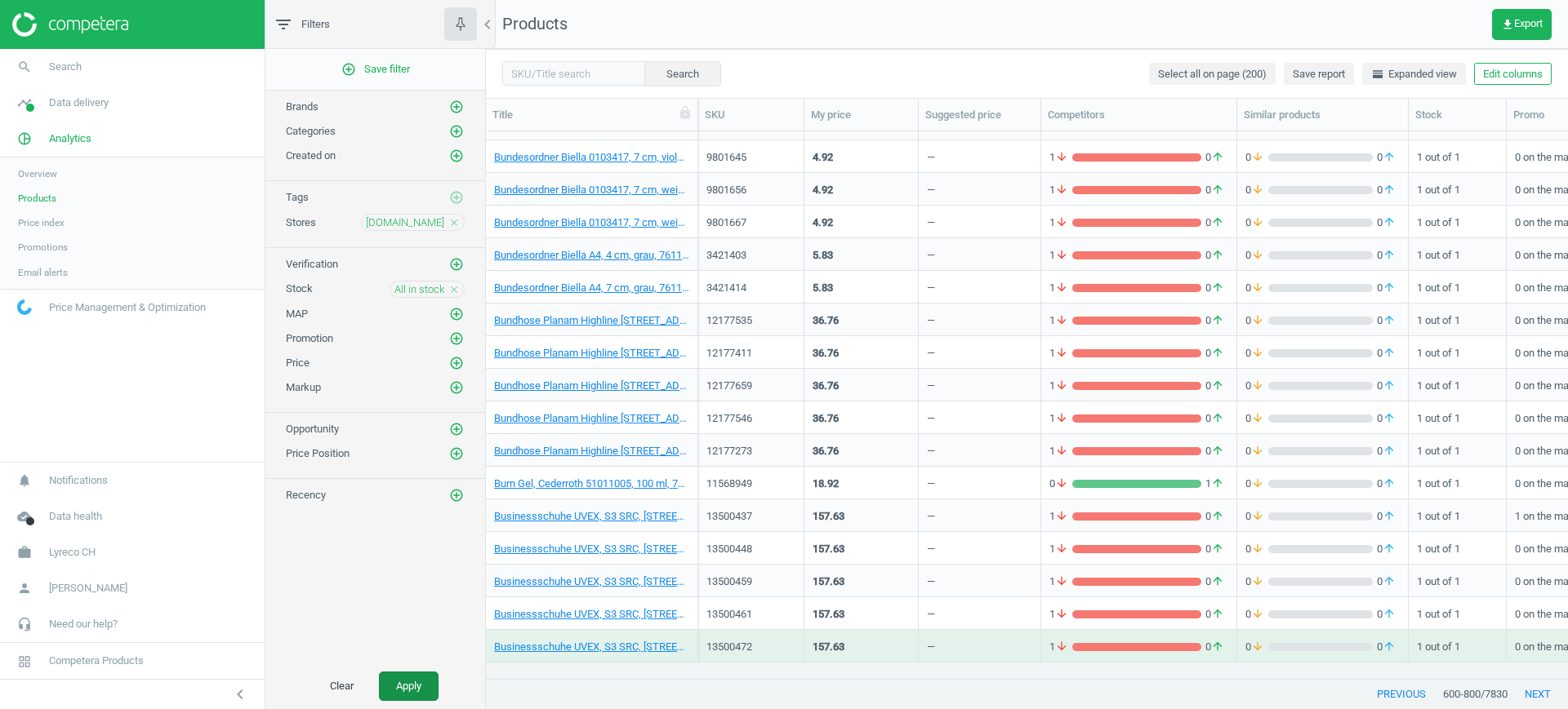
click at [403, 672] on button "Apply" at bounding box center [409, 687] width 59 height 30
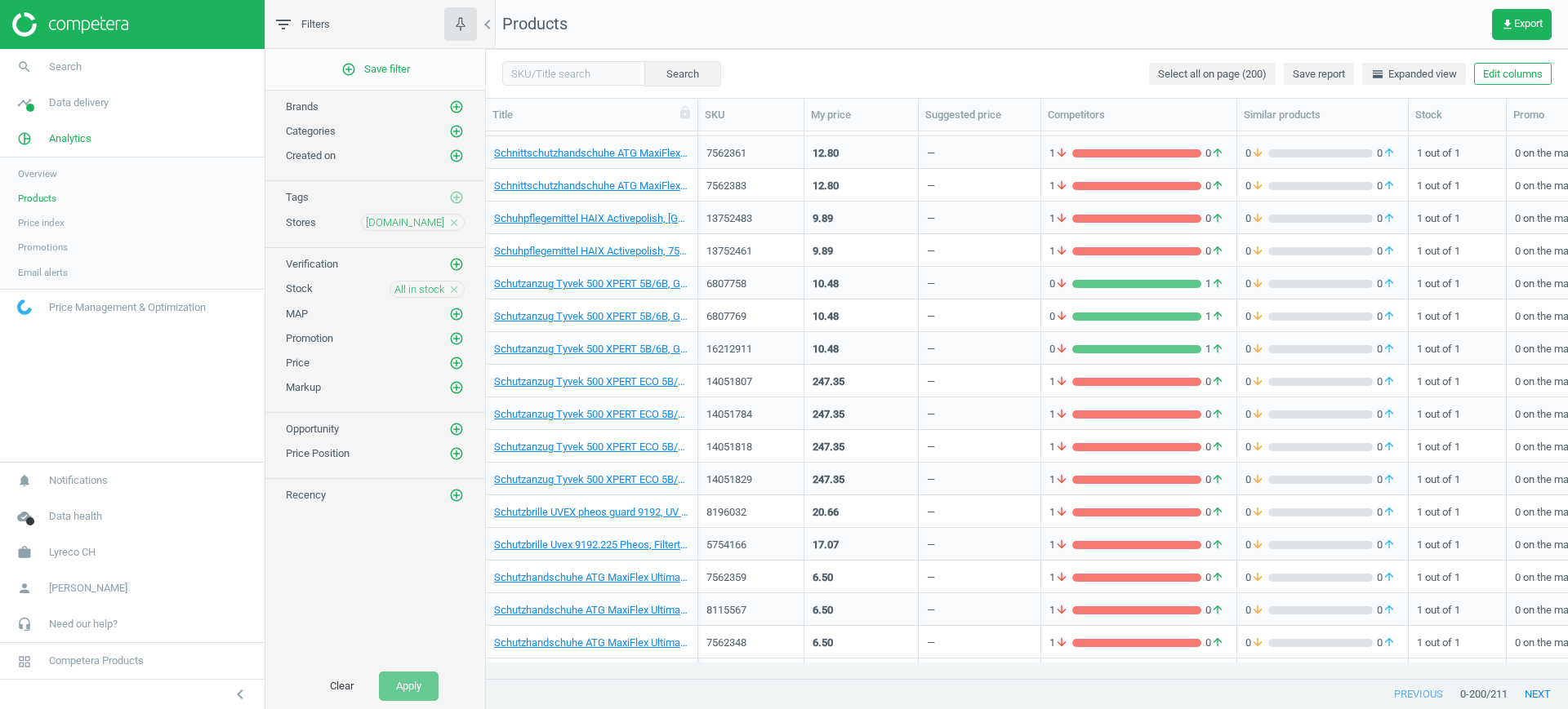
scroll to position [0, 1]
click at [619, 418] on link "Schutzanzug Tyvek 500 XPERT ECO 5B/6B, Grösse M, weiss, Pack à 25 Stück, 545020…" at bounding box center [592, 414] width 195 height 14
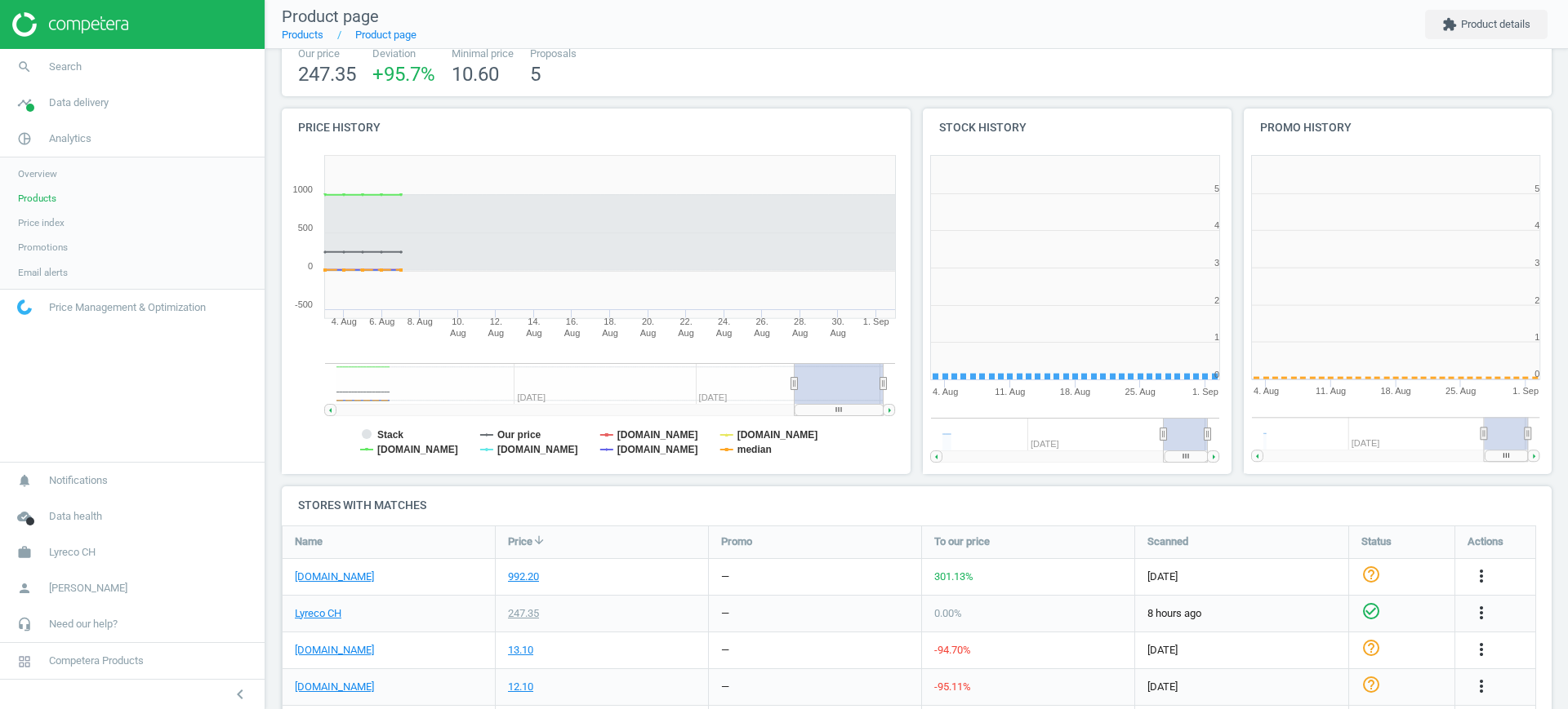
scroll to position [359, 336]
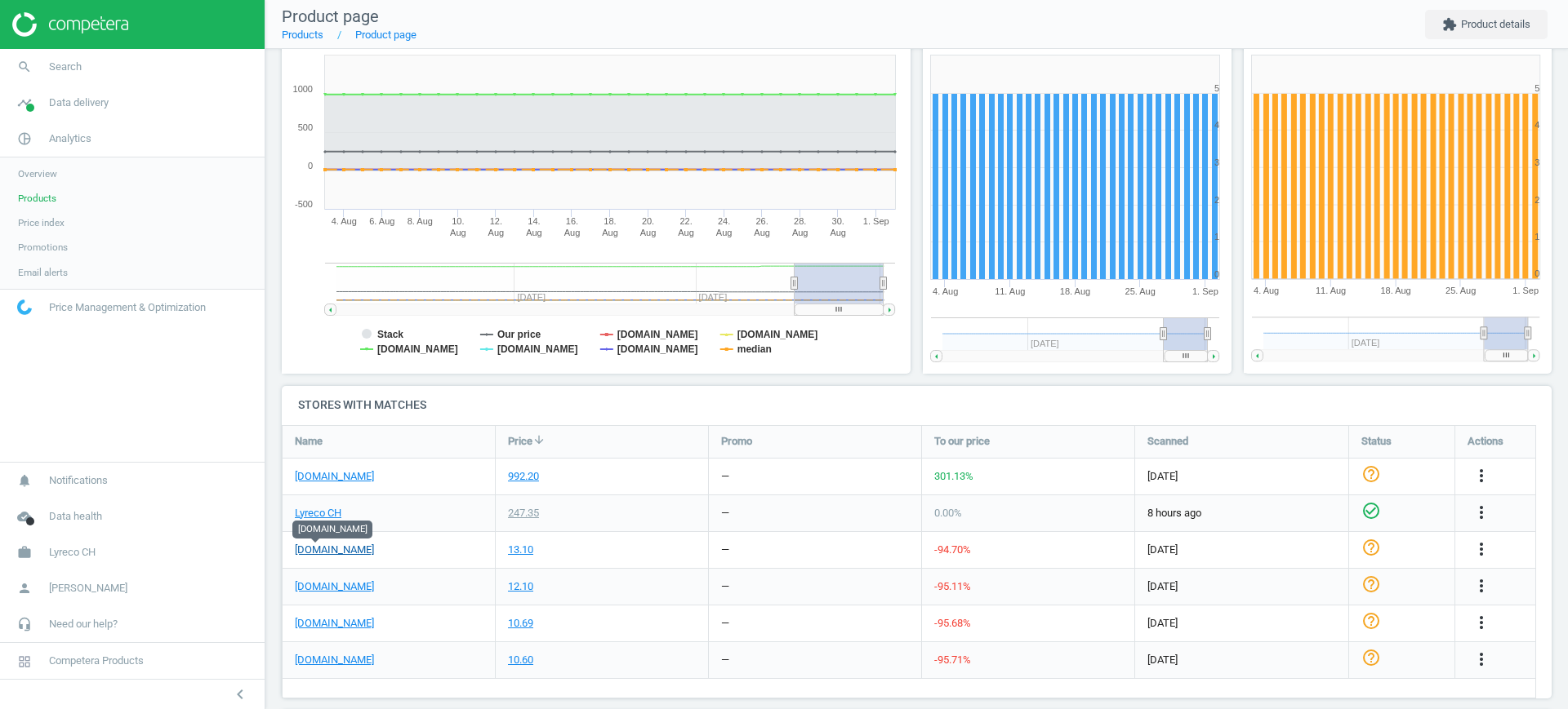
click at [309, 544] on link "[DOMAIN_NAME]" at bounding box center [334, 550] width 79 height 14
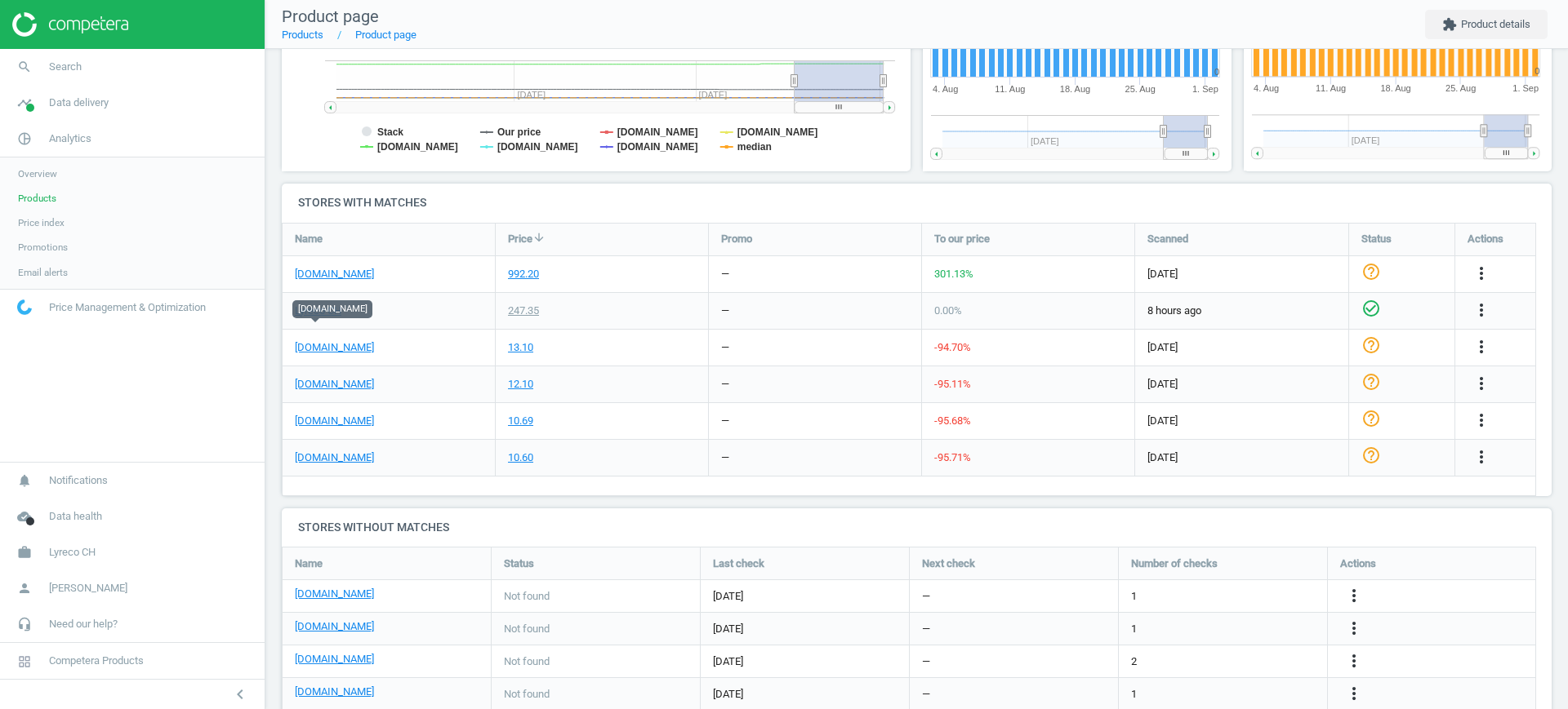
scroll to position [445, 0]
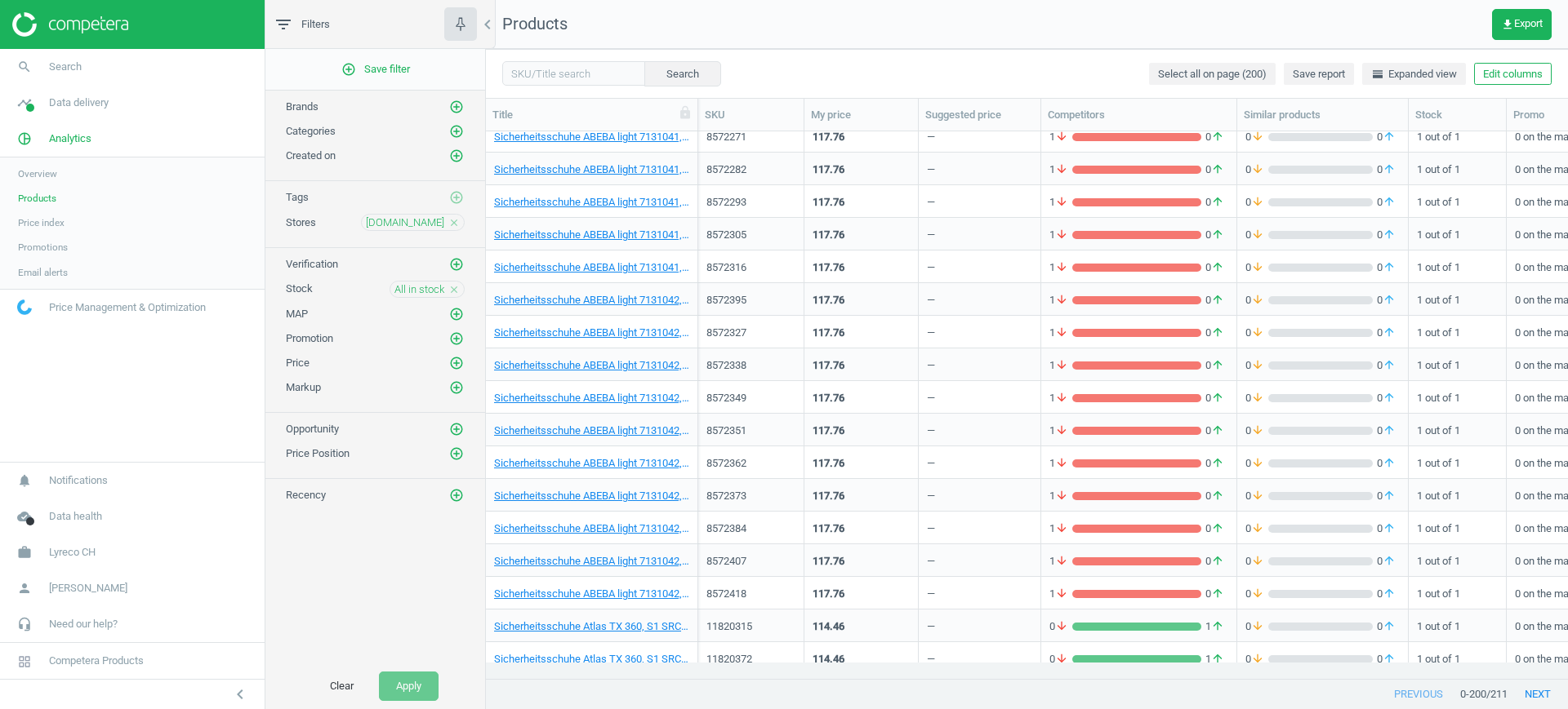
scroll to position [4555, 0]
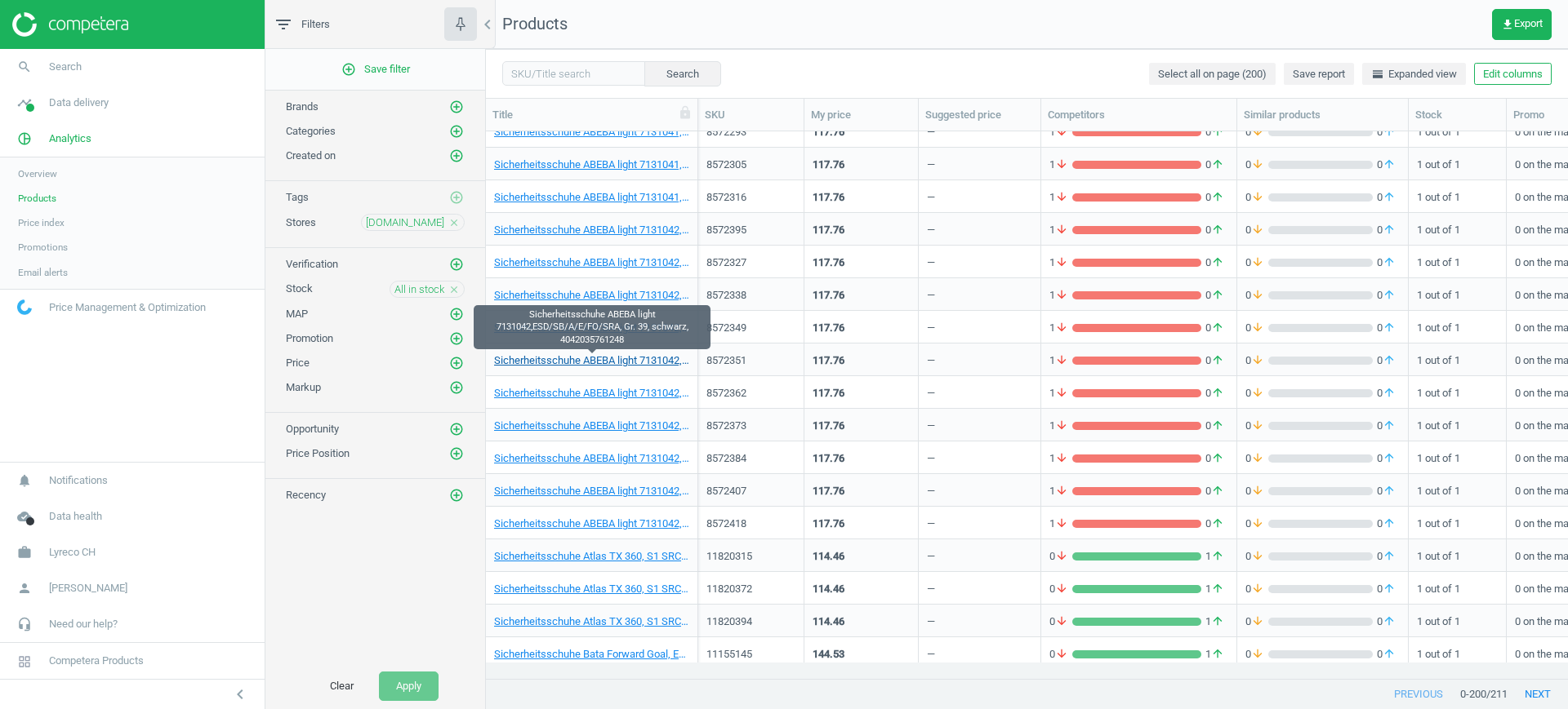
click at [637, 359] on link "Sicherheitsschuhe ABEBA light 7131042,ESD/SB/A/E/FO/SRA, Gr. 39, schwarz, 40420…" at bounding box center [592, 360] width 195 height 14
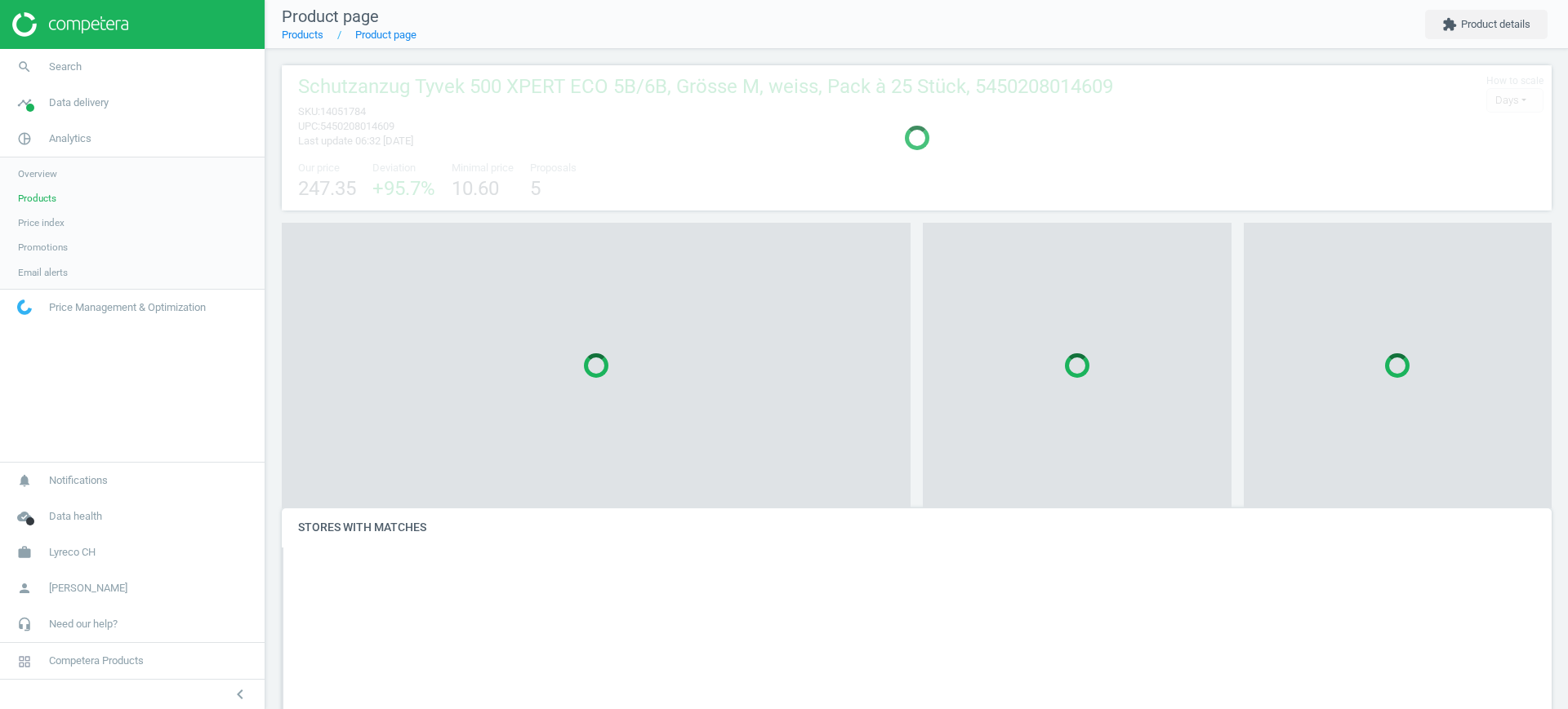
scroll to position [640, 1286]
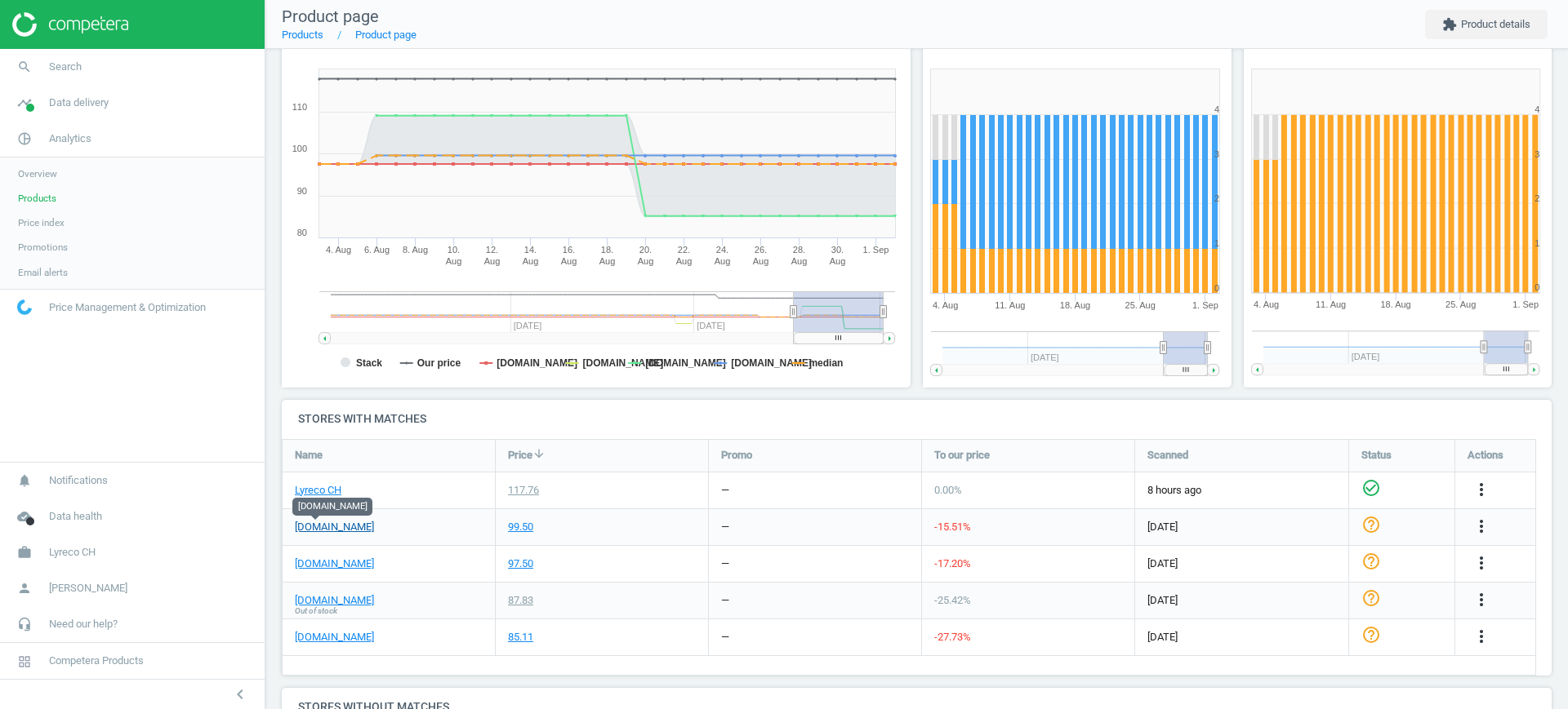
click at [328, 530] on link "[DOMAIN_NAME]" at bounding box center [334, 527] width 79 height 14
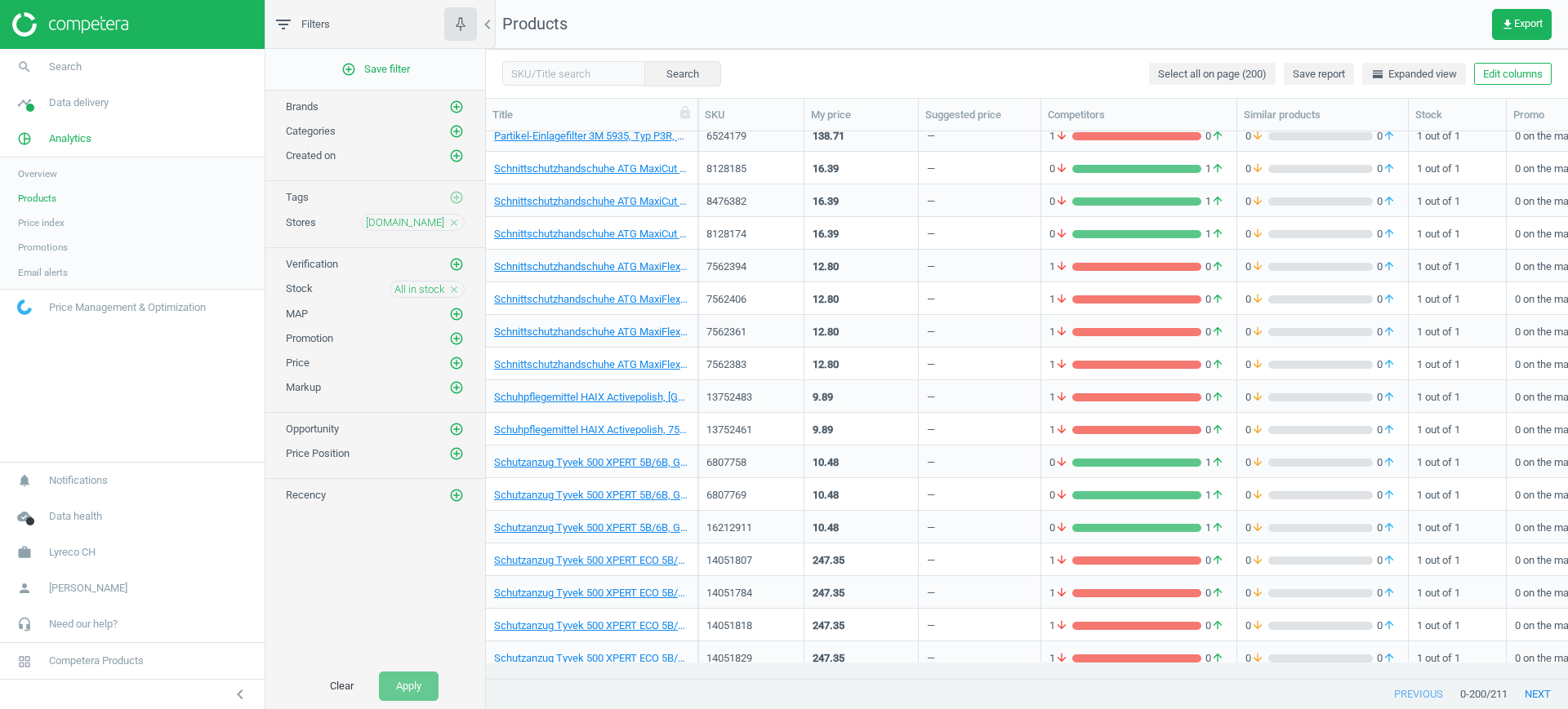
scroll to position [3538, 0]
click at [654, 589] on link "Schutzanzug Tyvek 500 XPERT ECO 5B/6B, Grösse M, weiss, Pack à 25 Stück, 545020…" at bounding box center [592, 594] width 195 height 14
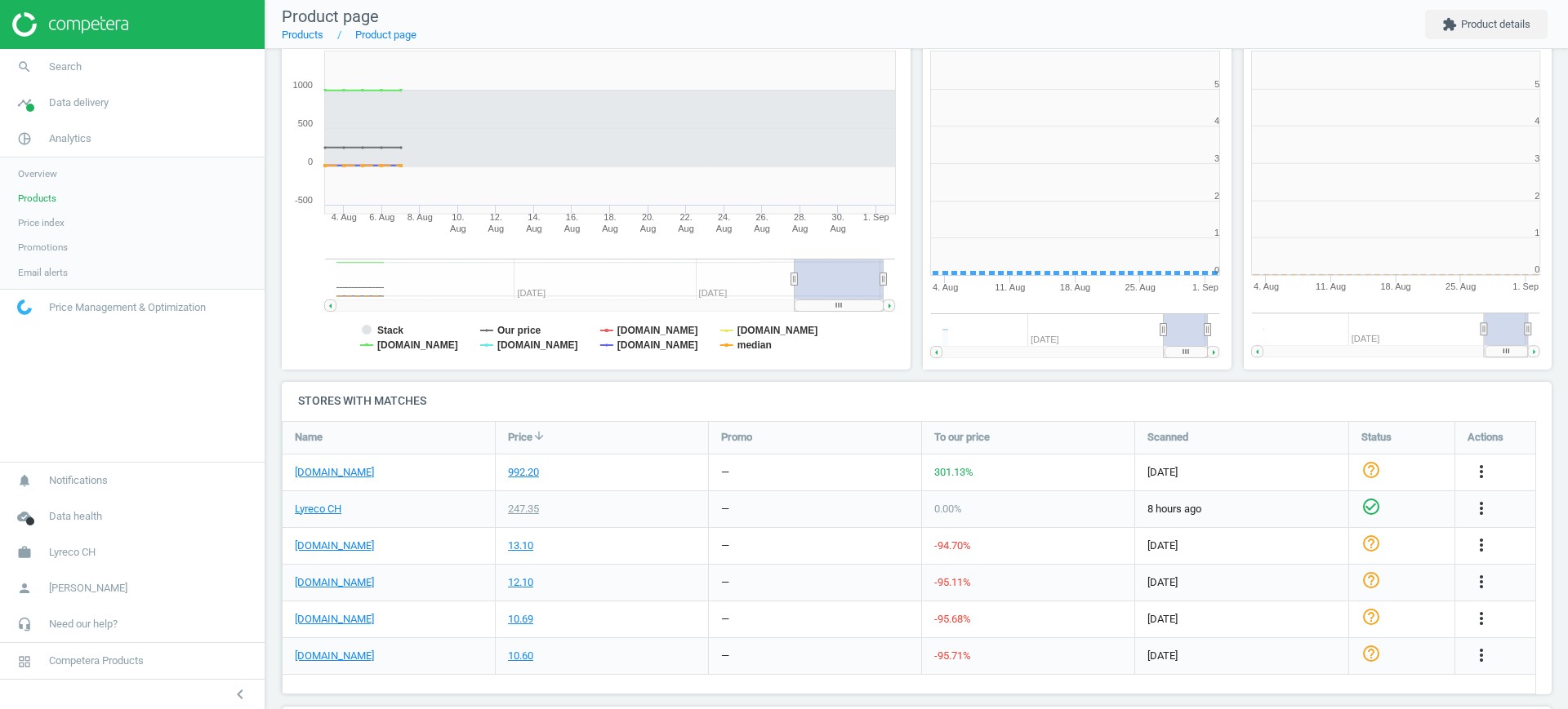
scroll to position [359, 336]
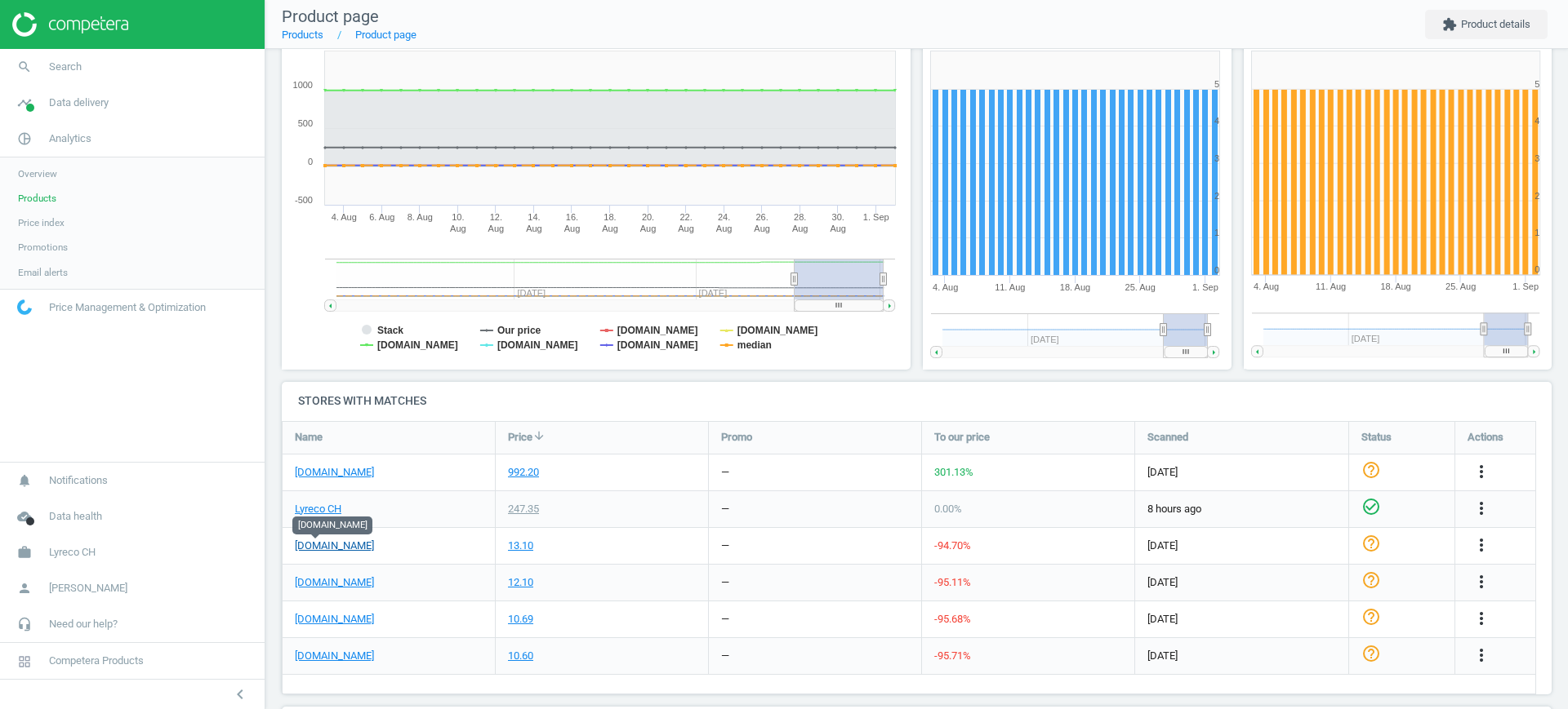
click at [320, 549] on link "[DOMAIN_NAME]" at bounding box center [334, 546] width 79 height 14
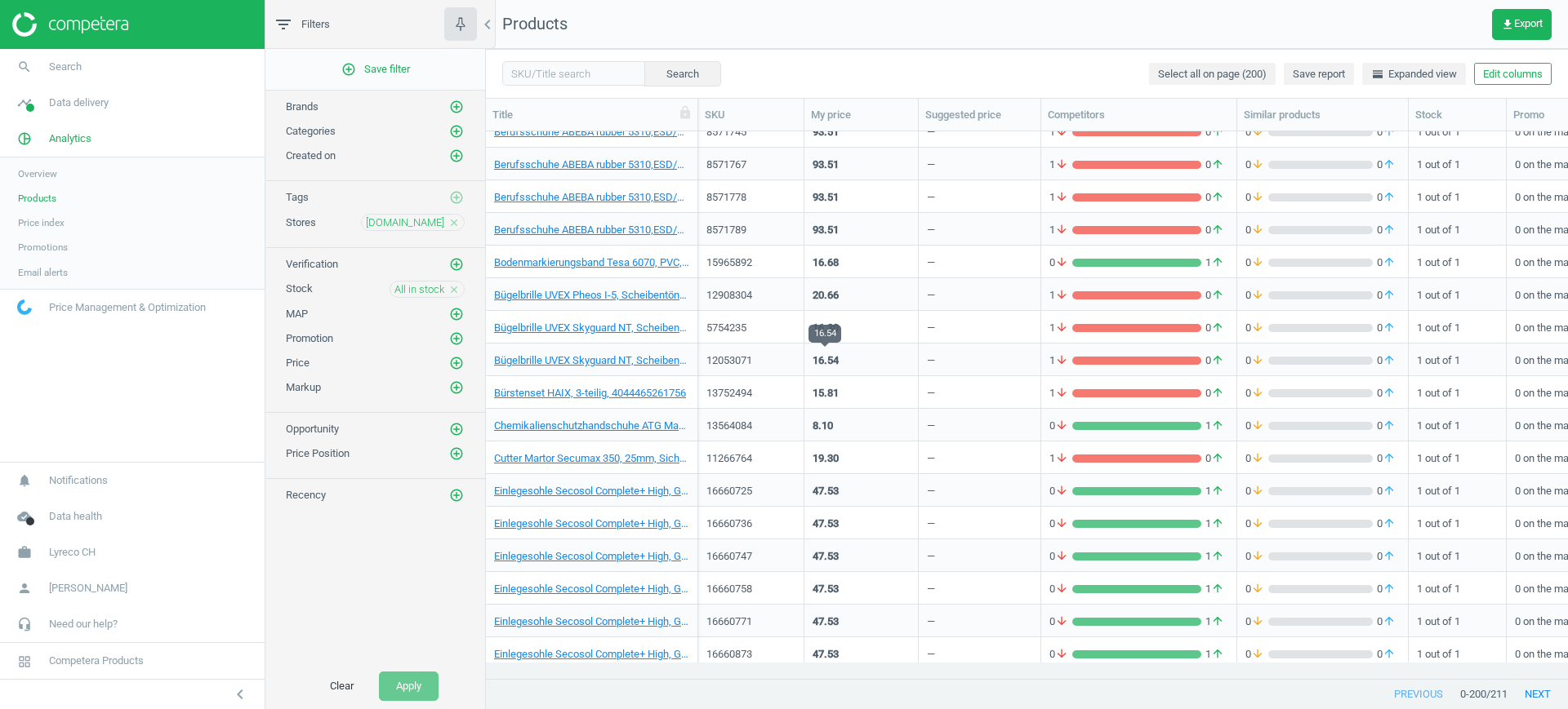
scroll to position [1040, 0]
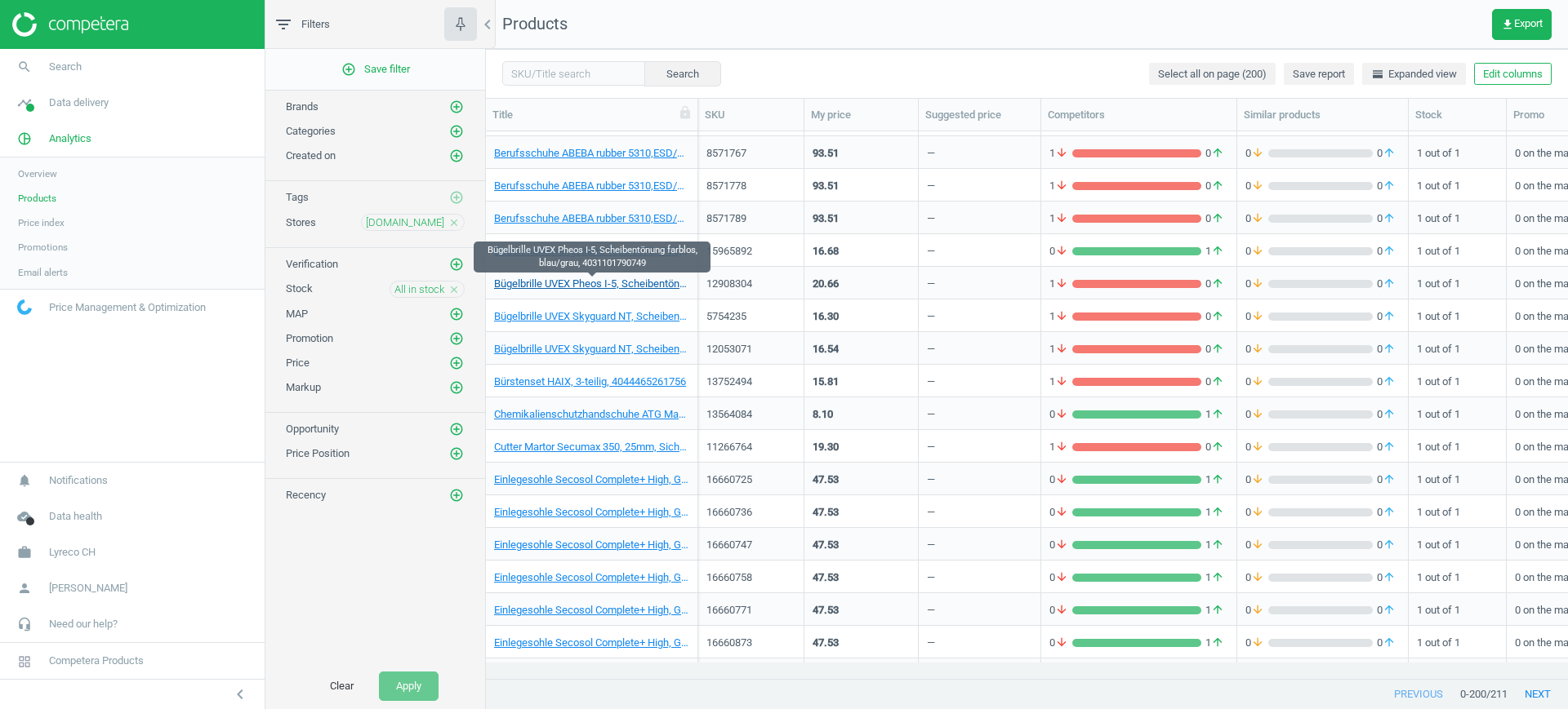
click at [604, 280] on link "Bügelbrille UVEX Pheos I-5, Scheibentönung farblos, blau/grau, 4031101790749" at bounding box center [592, 284] width 195 height 14
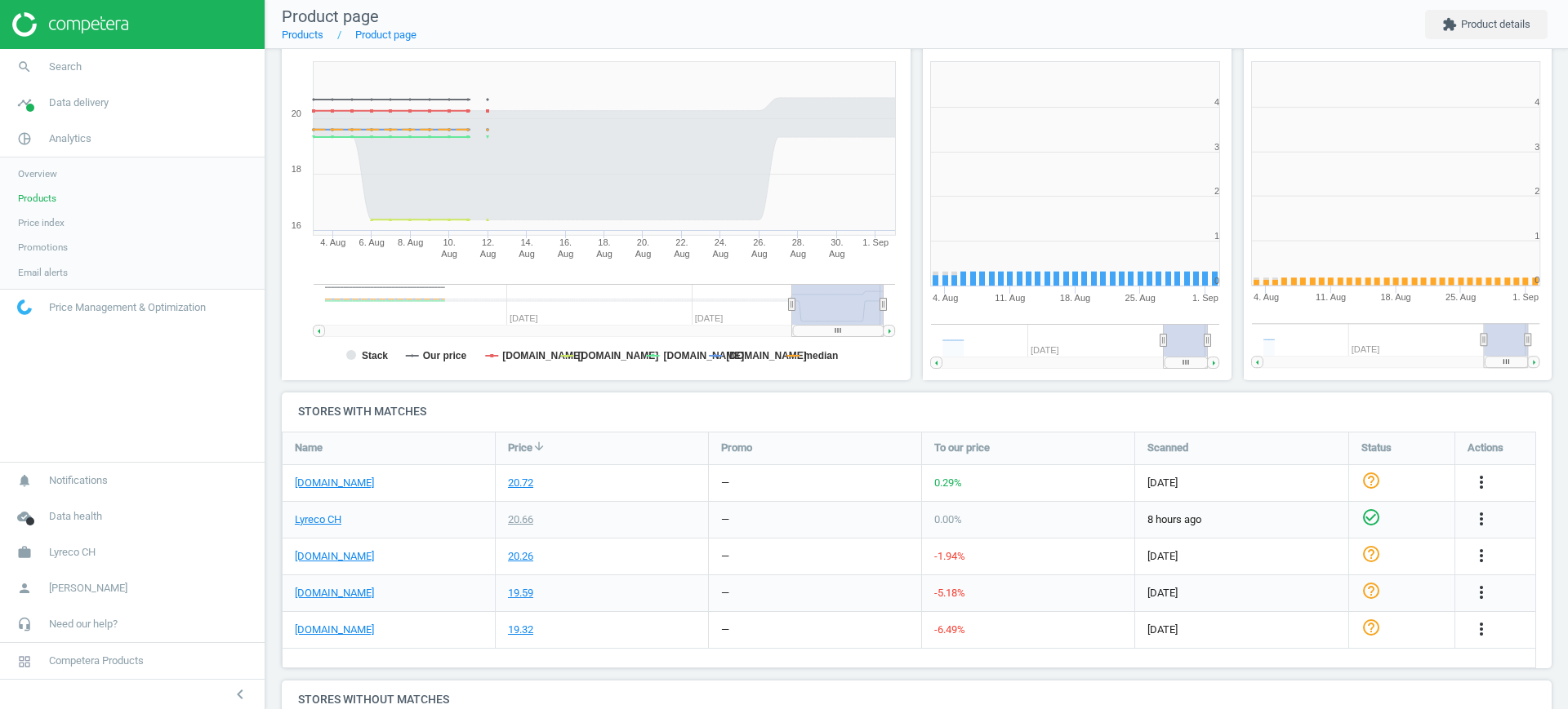
scroll to position [8, 8]
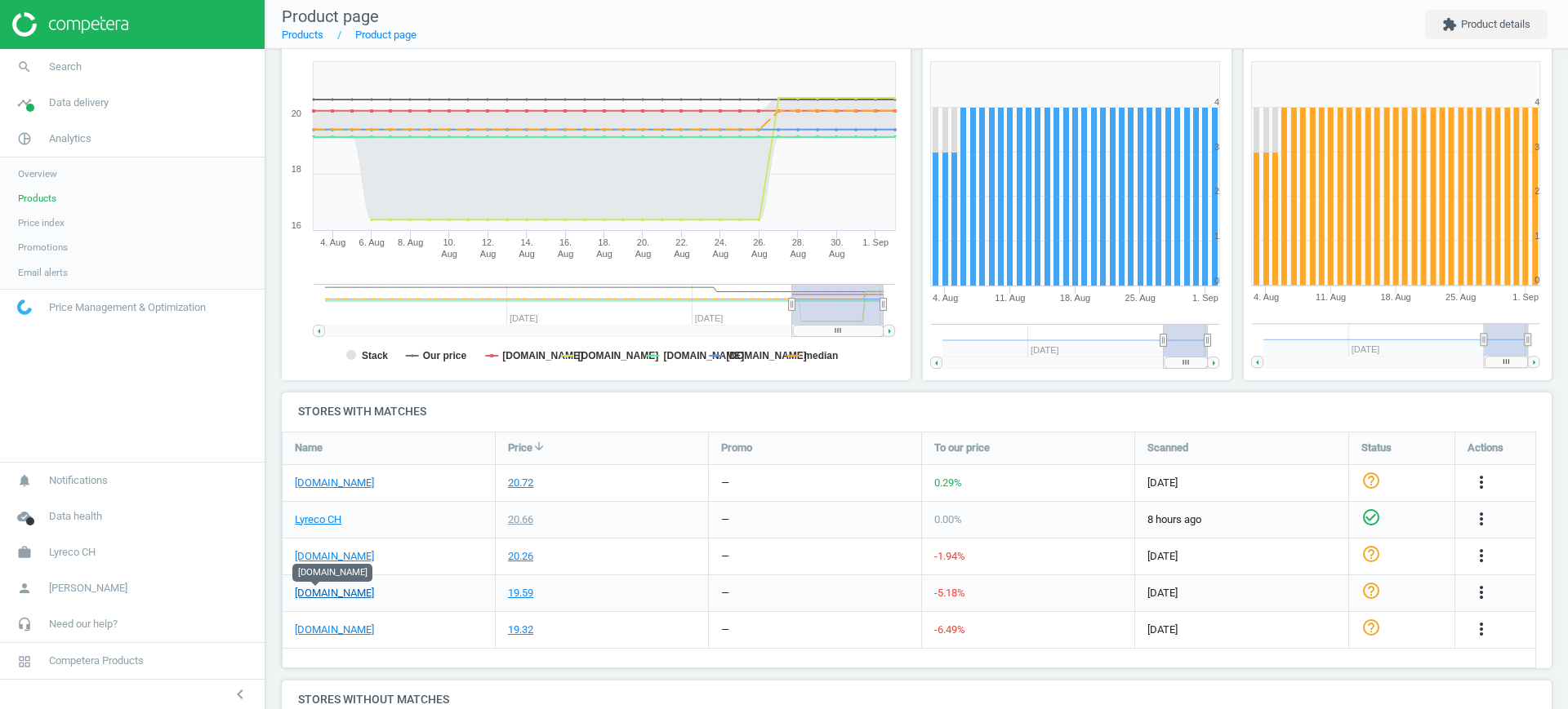
click at [321, 590] on link "[DOMAIN_NAME]" at bounding box center [334, 593] width 79 height 14
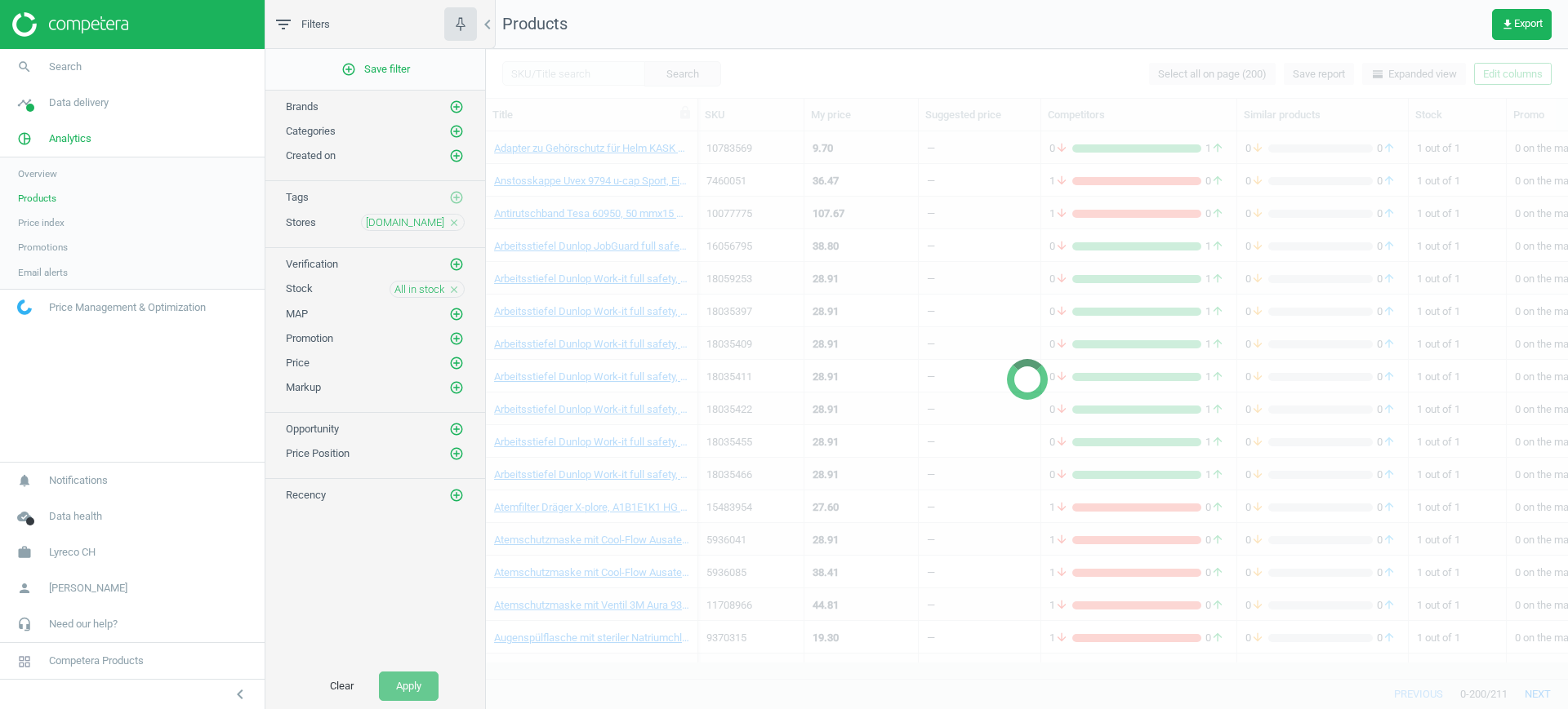
scroll to position [677, 0]
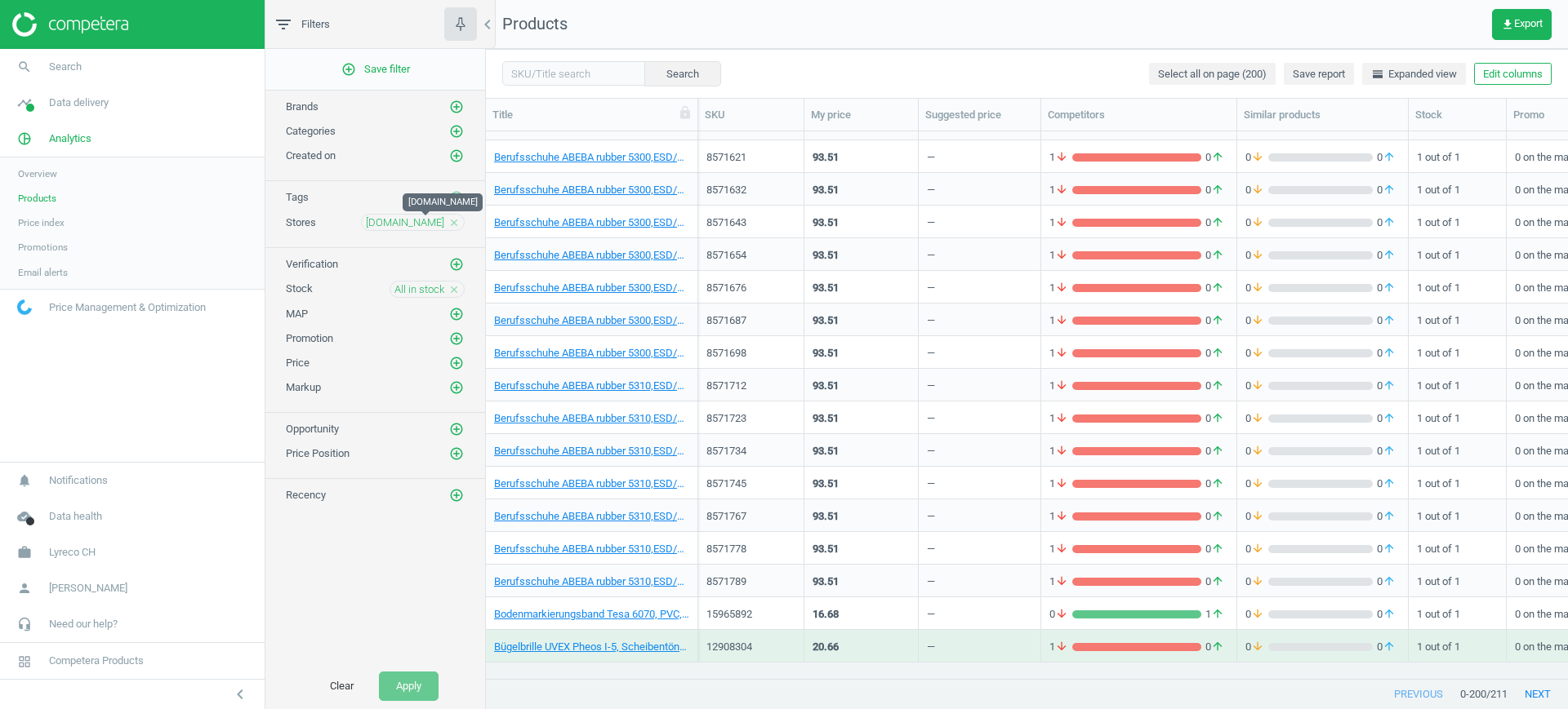
click at [424, 223] on span "[DOMAIN_NAME]" at bounding box center [404, 222] width 78 height 14
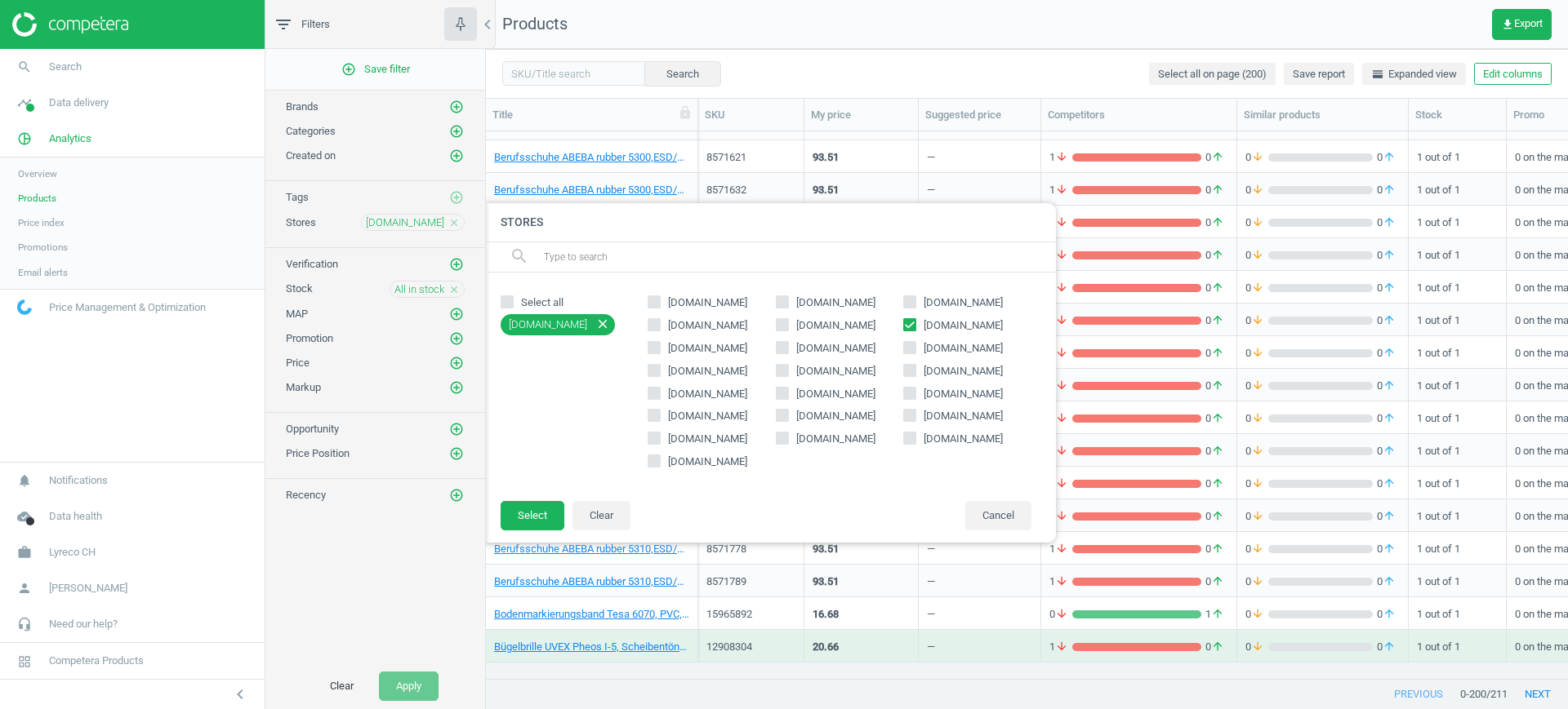
click at [697, 346] on span "[DOMAIN_NAME]" at bounding box center [707, 349] width 86 height 14
click at [660, 346] on input "[DOMAIN_NAME]" at bounding box center [654, 348] width 11 height 11
checkbox input "true"
click at [903, 329] on icon at bounding box center [909, 324] width 13 height 13
click at [905, 329] on input "[DOMAIN_NAME]" at bounding box center [910, 324] width 11 height 11
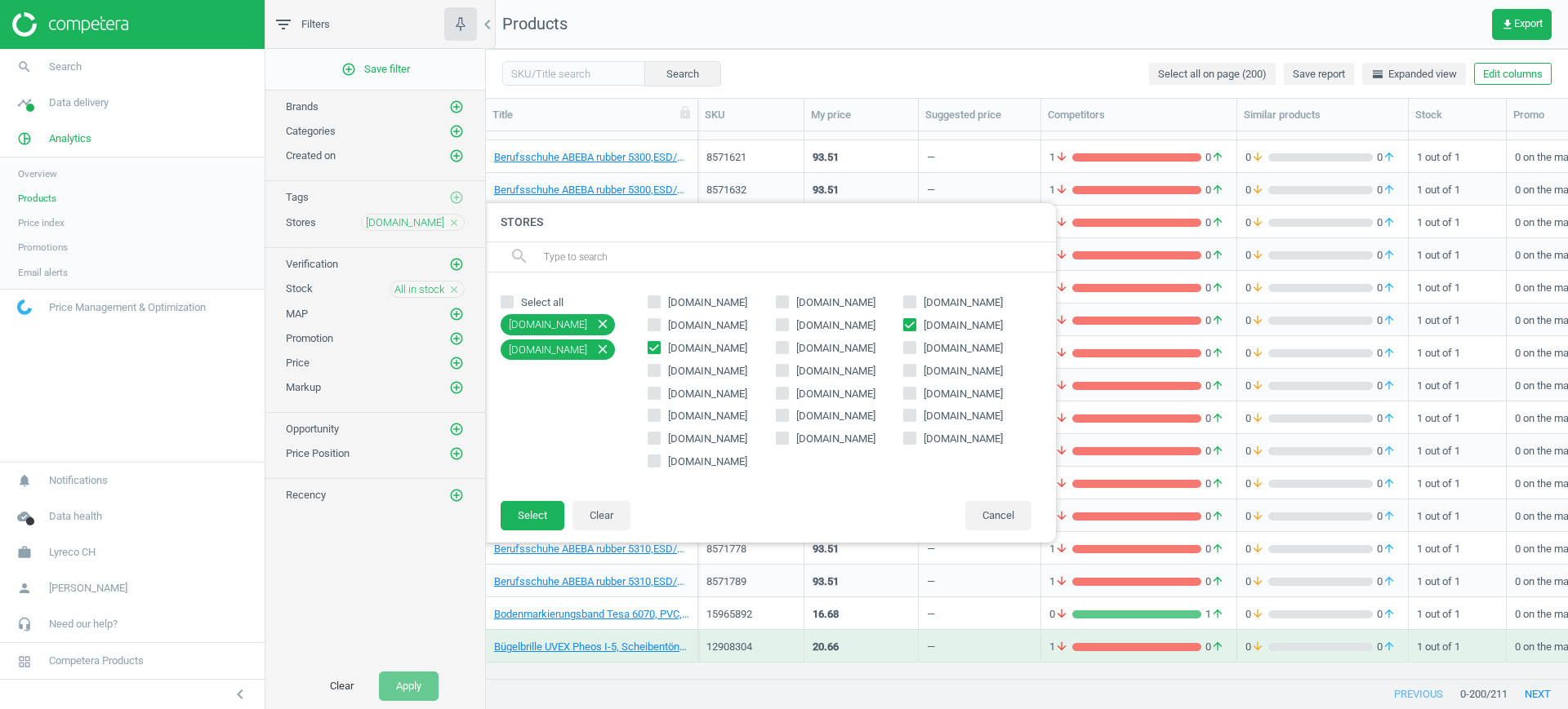
checkbox input "false"
click at [545, 518] on button "Select" at bounding box center [532, 515] width 64 height 30
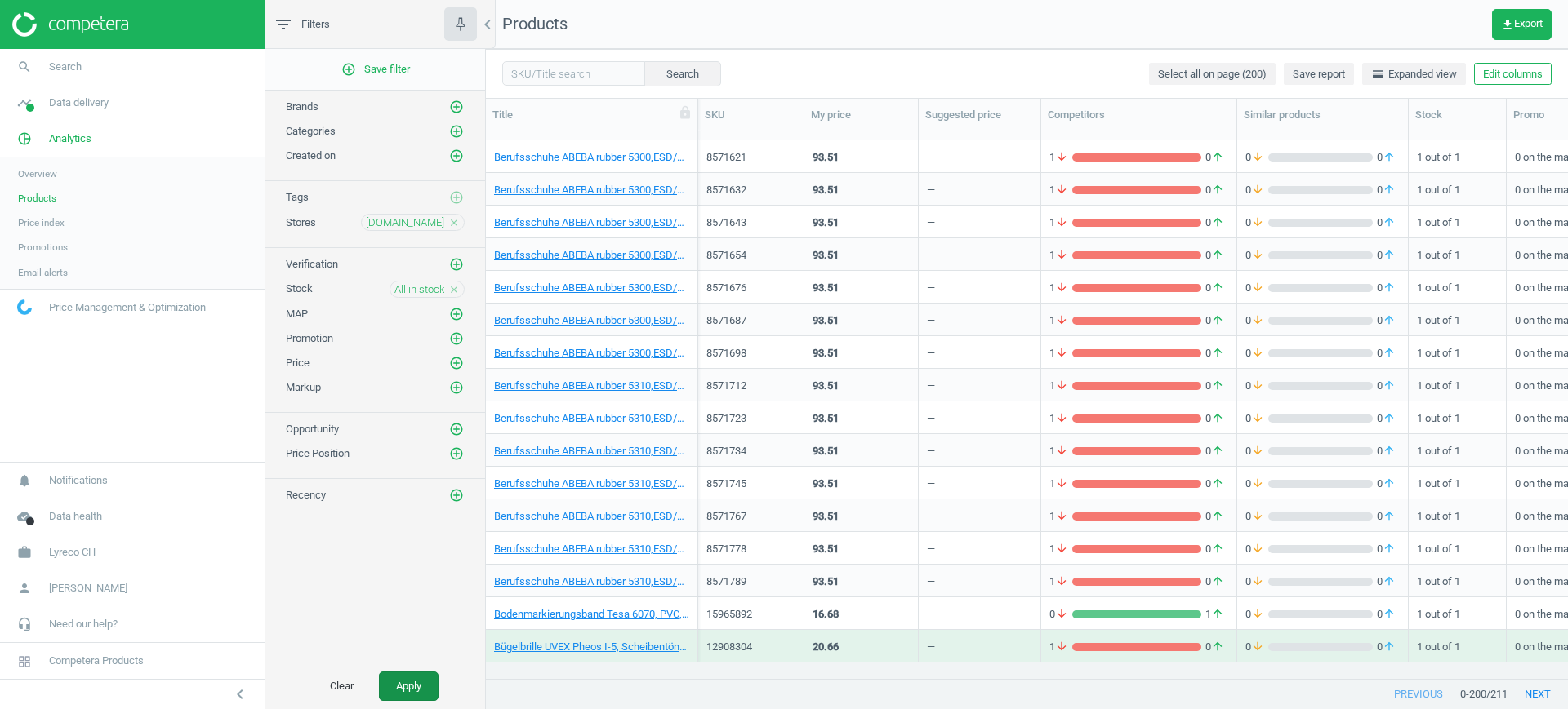
click at [394, 685] on button "Apply" at bounding box center [409, 687] width 59 height 30
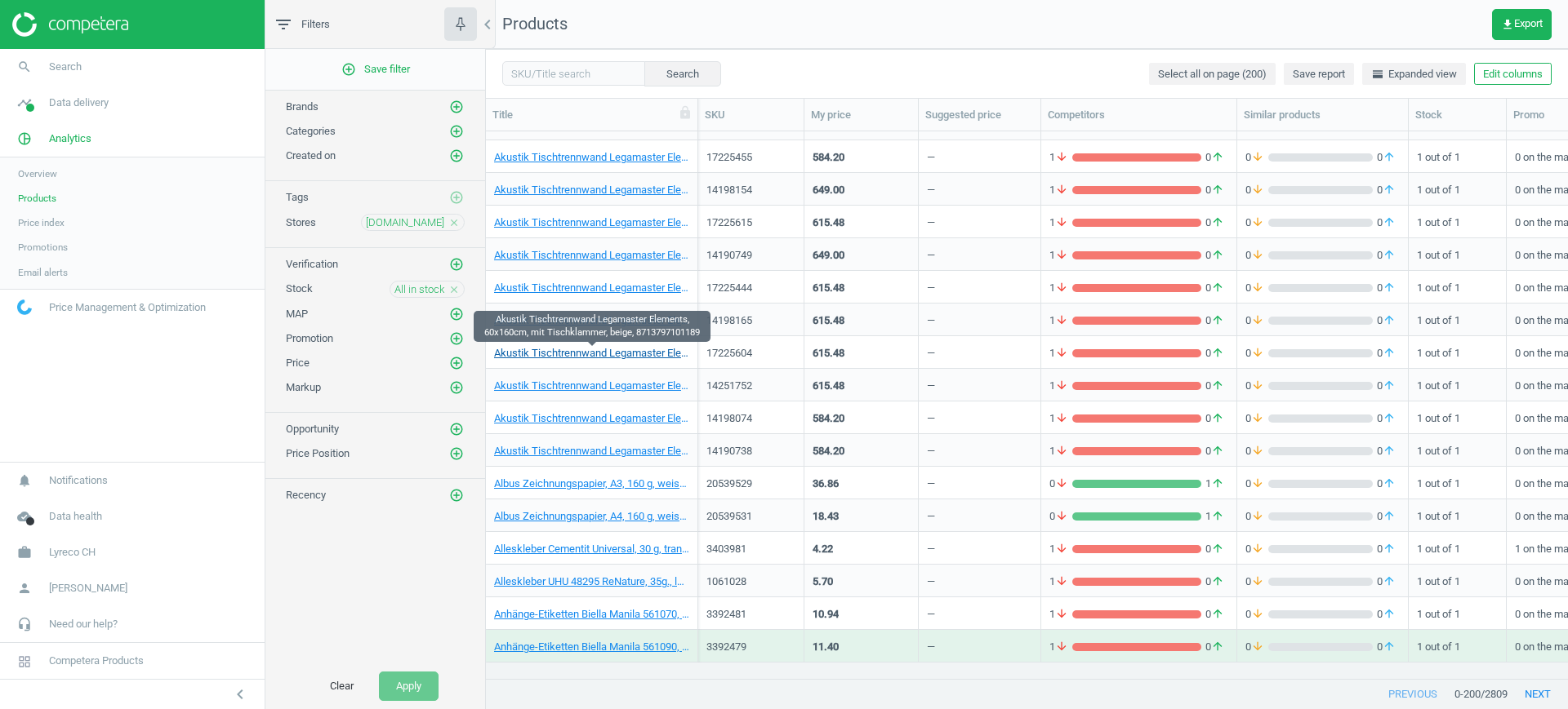
click at [586, 353] on link "Akustik Tischtrennwand Legamaster Elements, 60x160cm, mit Tischklammer, beige, …" at bounding box center [592, 353] width 195 height 14
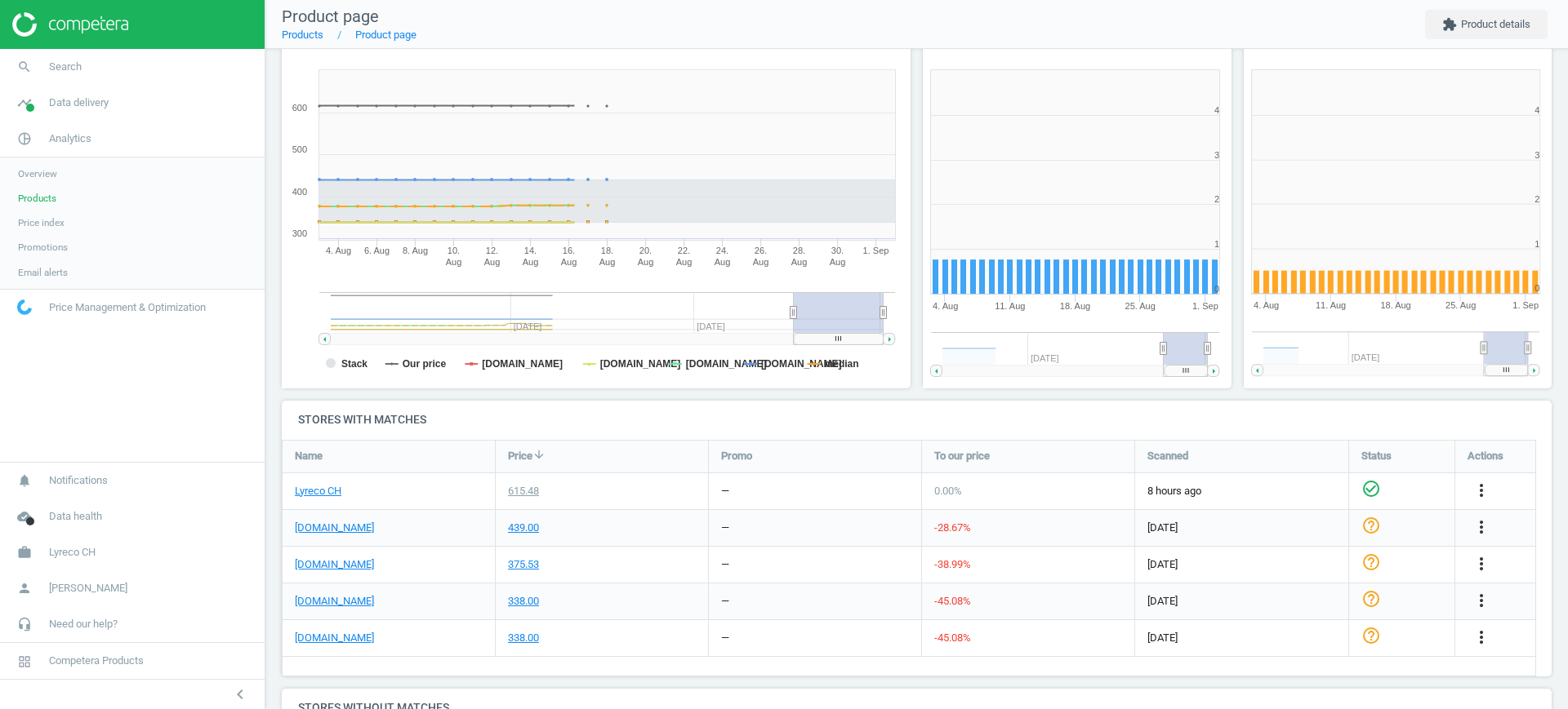
scroll to position [204, 0]
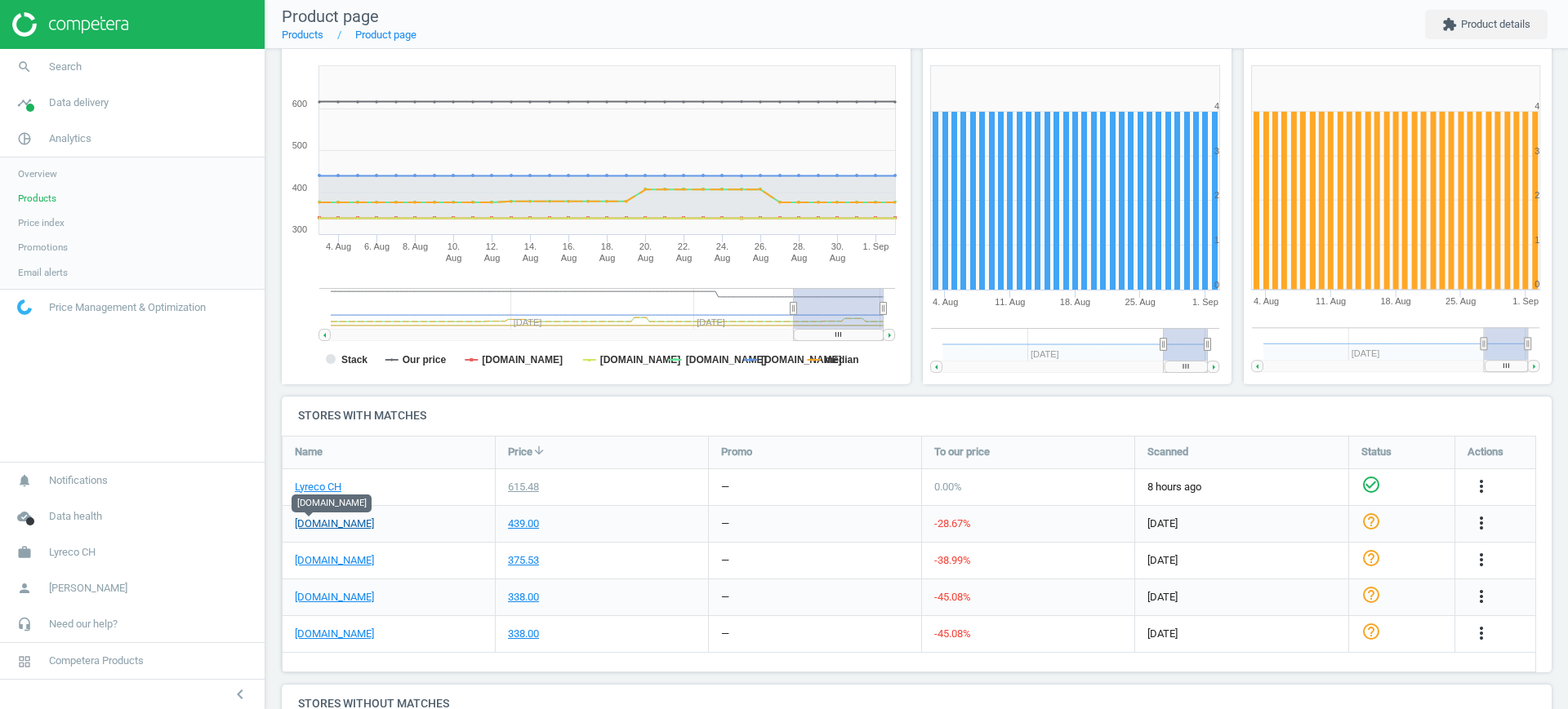
click at [309, 523] on link "[DOMAIN_NAME]" at bounding box center [334, 524] width 79 height 14
